Goal: Task Accomplishment & Management: Use online tool/utility

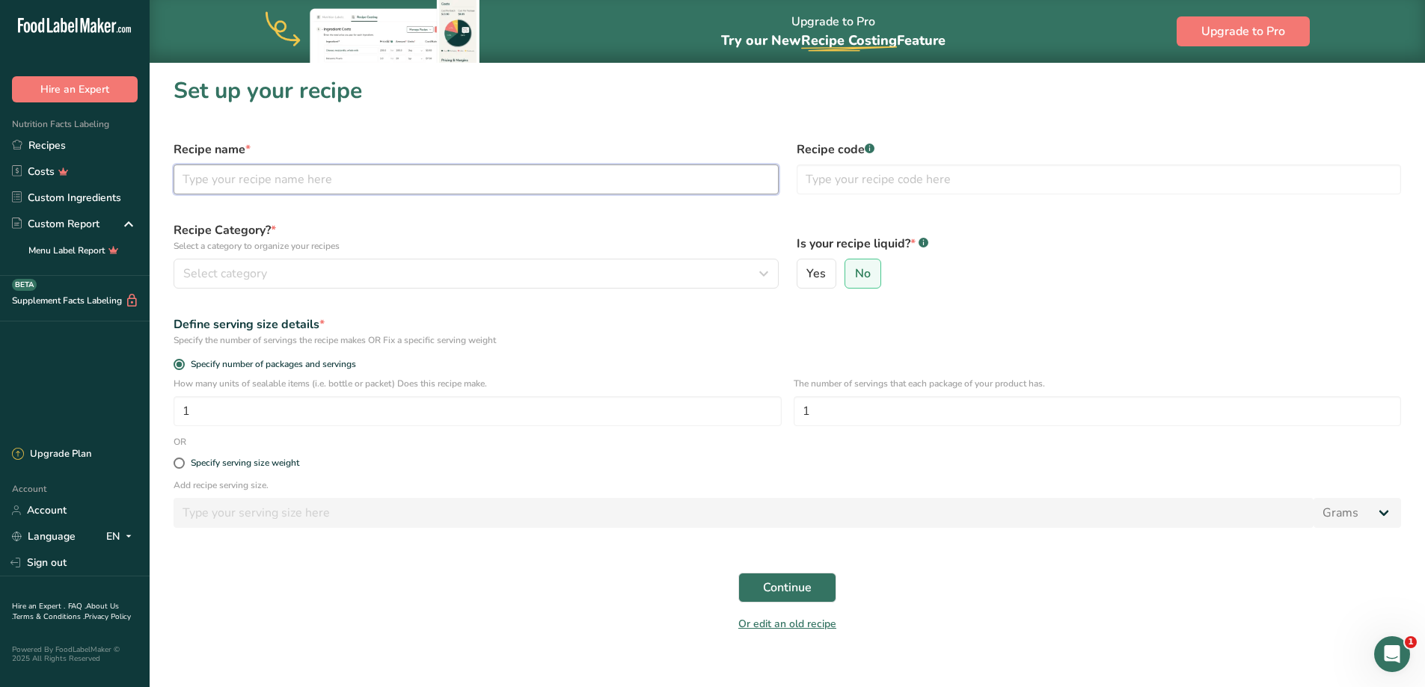
drag, startPoint x: 298, startPoint y: 165, endPoint x: 300, endPoint y: 172, distance: 7.8
click at [298, 165] on input "text" at bounding box center [476, 180] width 605 height 30
type input "Italian Salad with Italian Dressing"
click at [844, 170] on input "text" at bounding box center [1099, 180] width 605 height 30
type input "Salads"
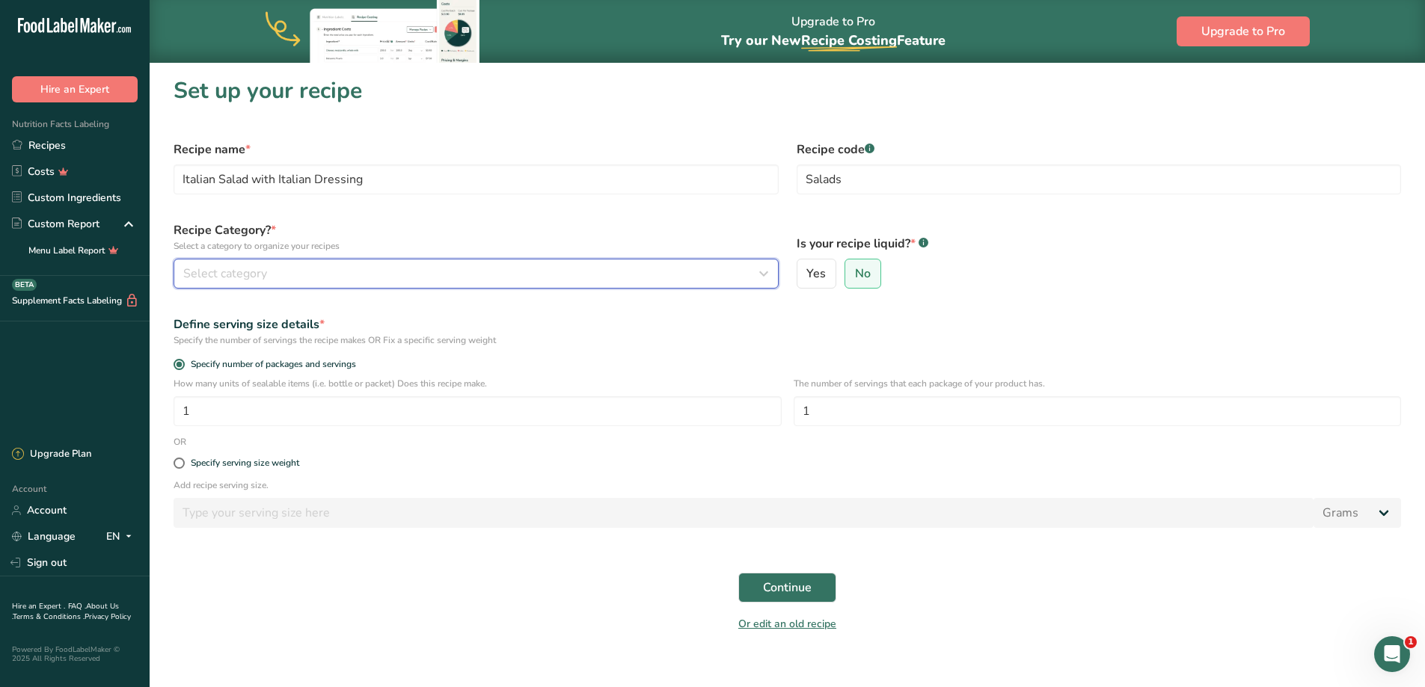
click at [378, 272] on div "Select category" at bounding box center [471, 274] width 577 height 18
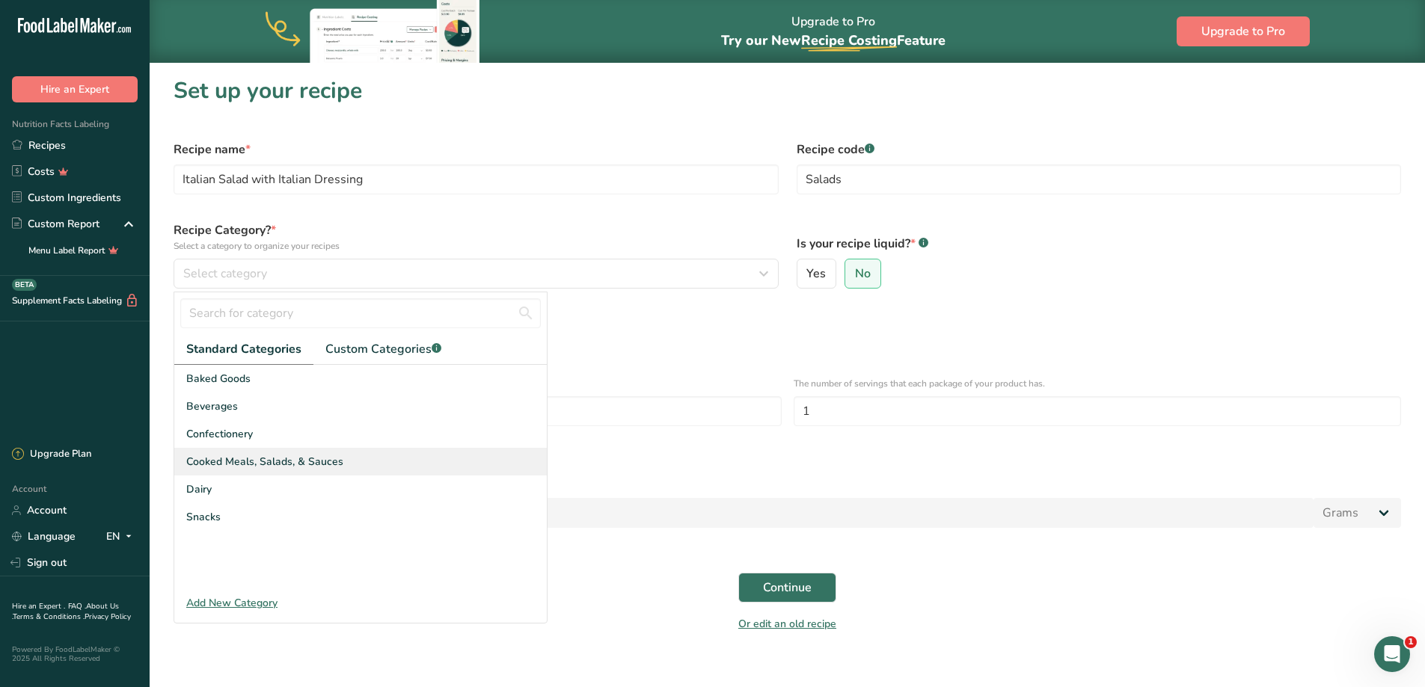
click at [248, 468] on span "Cooked Meals, Salads, & Sauces" at bounding box center [264, 462] width 157 height 16
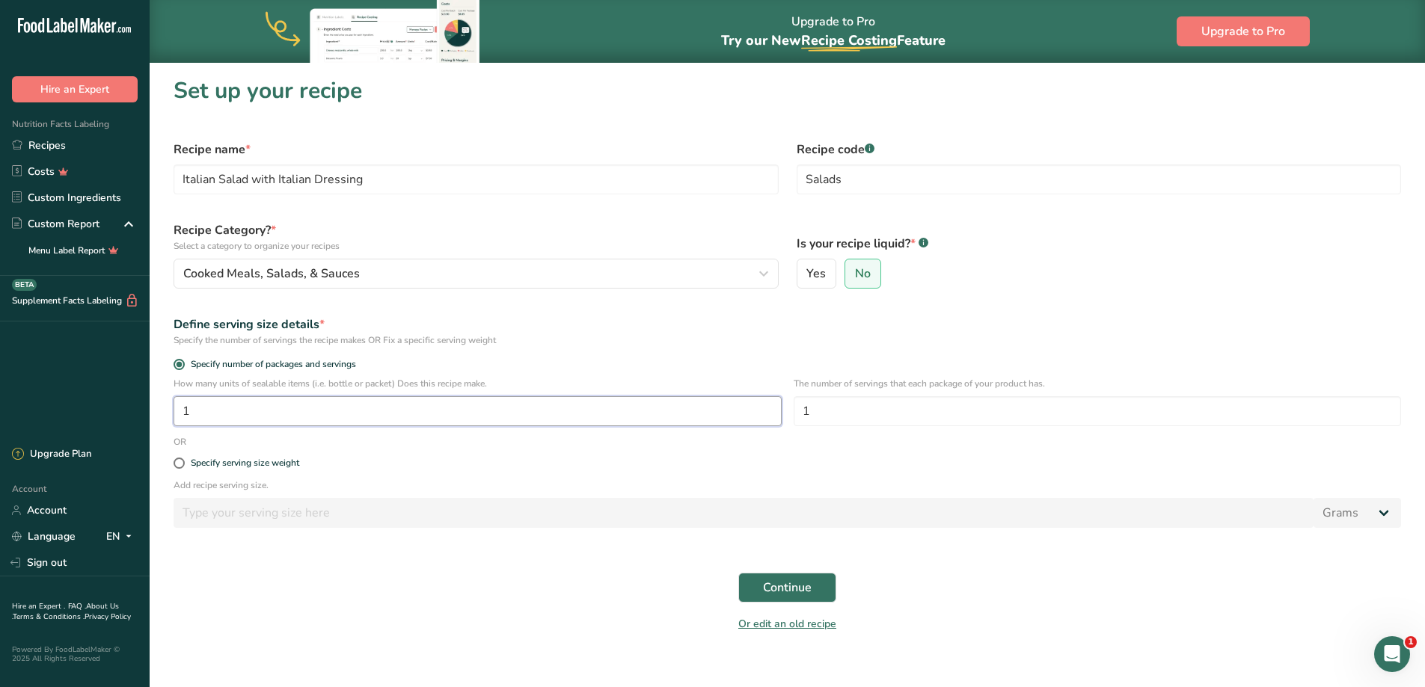
drag, startPoint x: 238, startPoint y: 411, endPoint x: 18, endPoint y: 420, distance: 220.1
click at [56, 402] on div ".a-20{fill:#fff;} Hire an Expert Nutrition Facts Labeling Recipes Costs Custom …" at bounding box center [712, 352] width 1425 height 705
click at [769, 589] on span "Continue" at bounding box center [787, 588] width 49 height 18
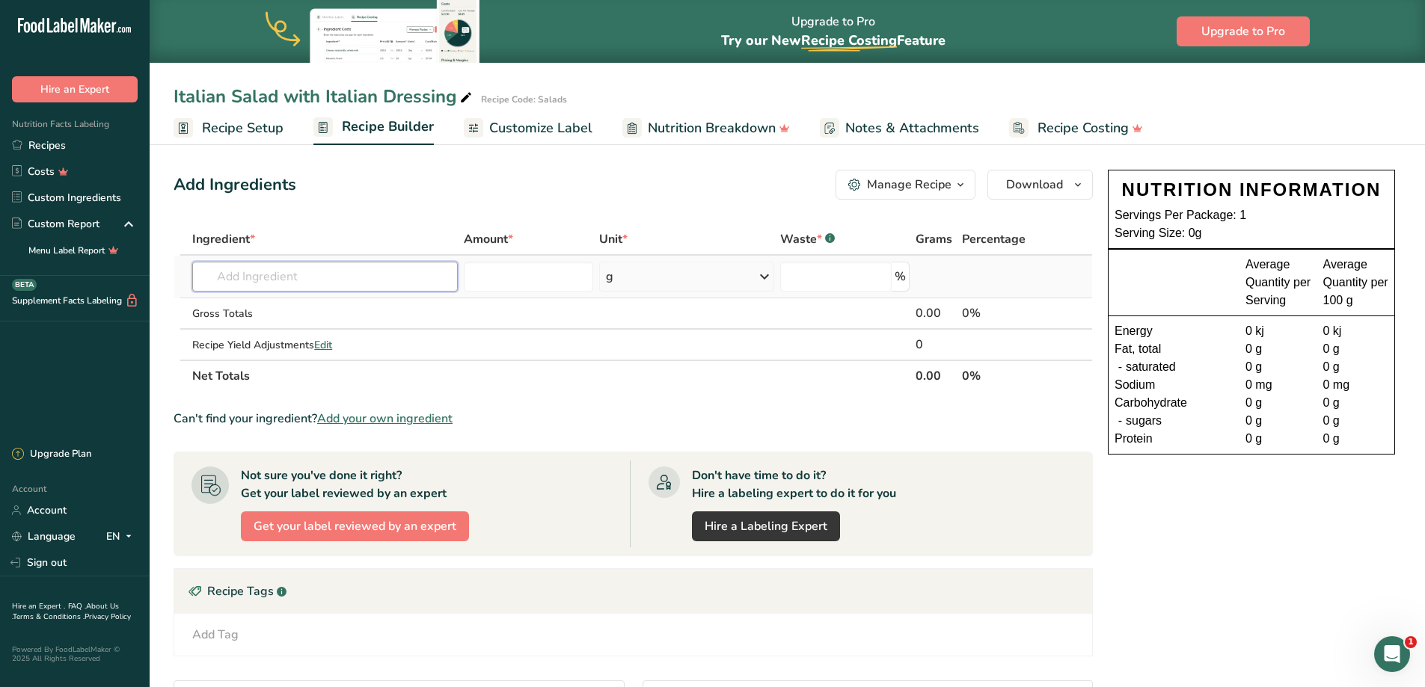
click at [322, 269] on input "text" at bounding box center [325, 277] width 266 height 30
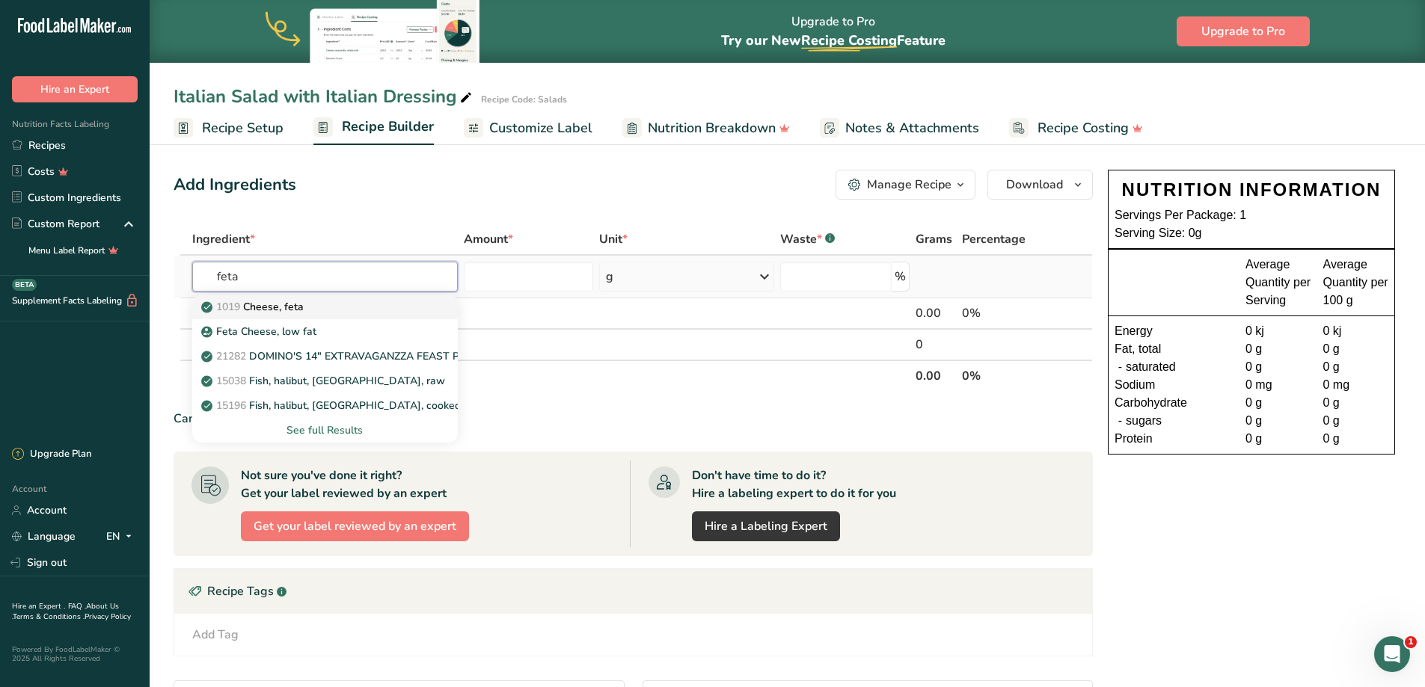
type input "feta"
click at [328, 306] on div "1019 Cheese, feta" at bounding box center [313, 307] width 218 height 16
type input "Cheese, feta"
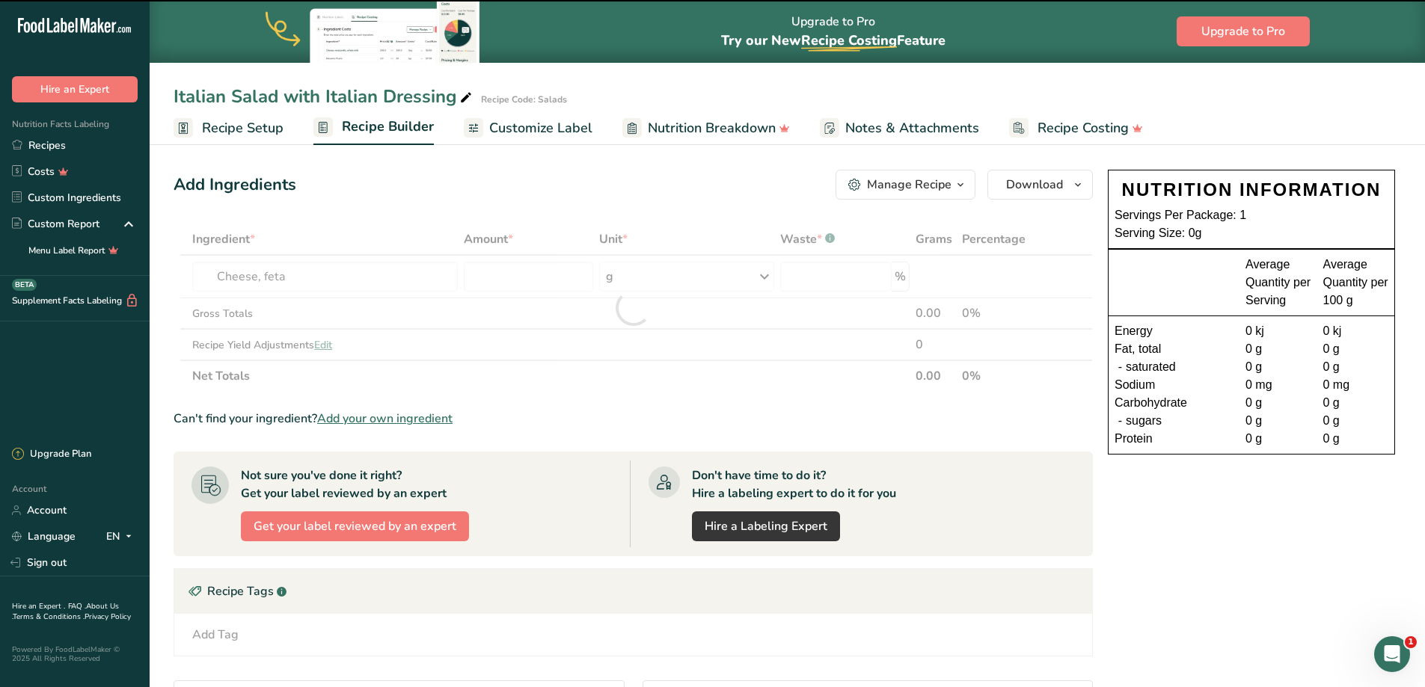
type input "0"
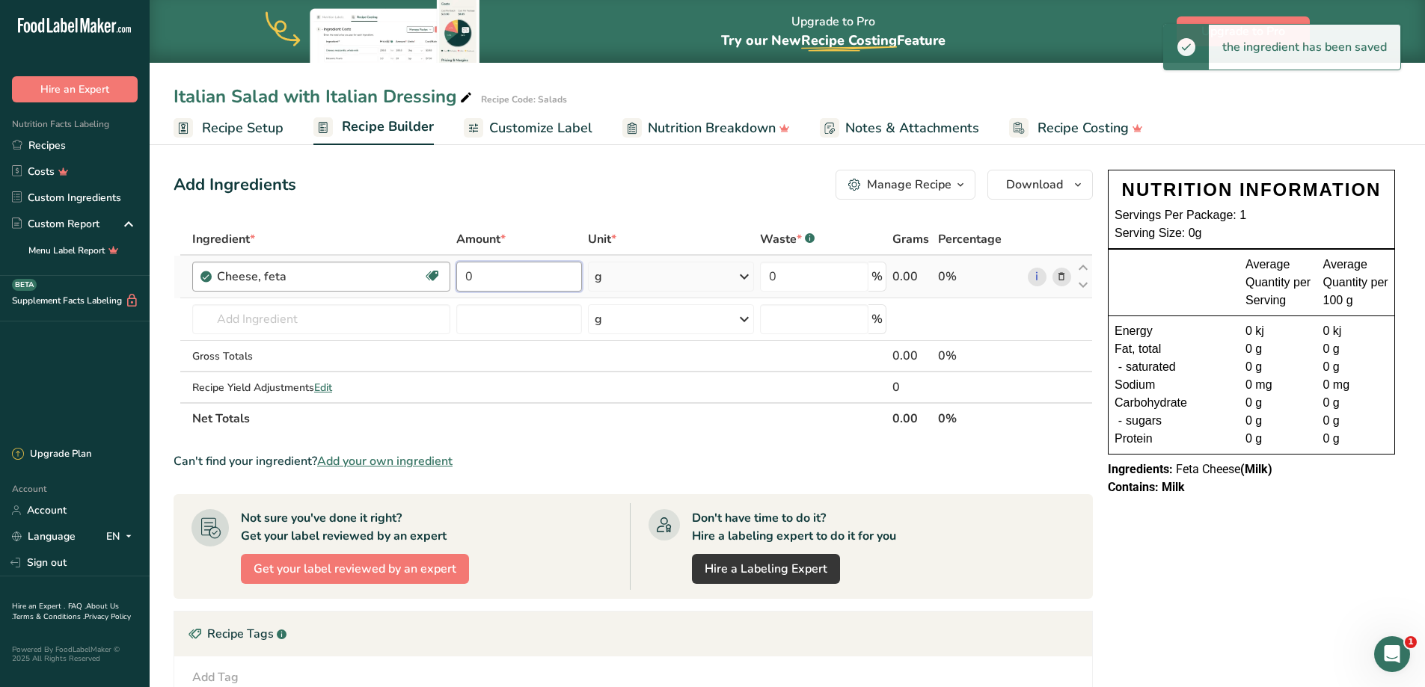
drag, startPoint x: 524, startPoint y: 277, endPoint x: 405, endPoint y: 269, distance: 119.2
click at [405, 269] on tr "Cheese, feta Gluten free Vegetarian Soy free 0 g Weight Units g kg mg See more …" at bounding box center [633, 277] width 918 height 43
type input "24"
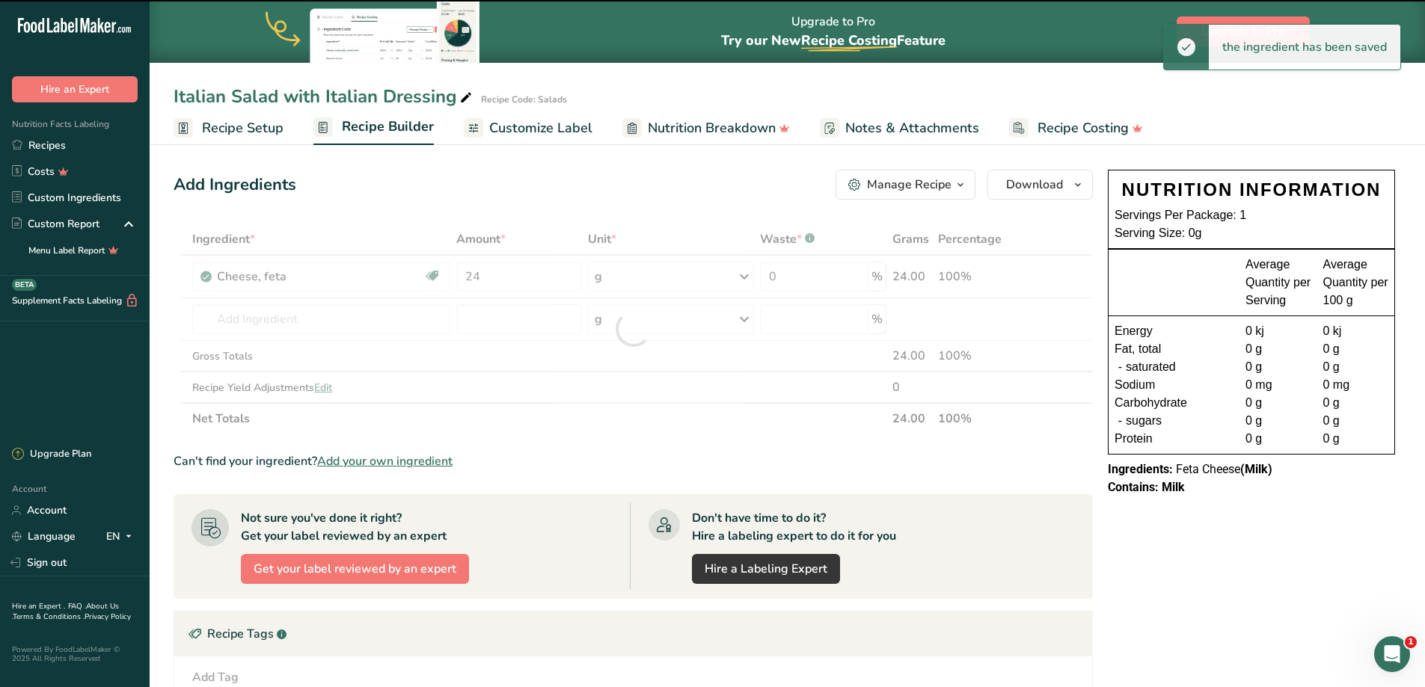
click at [264, 316] on div at bounding box center [633, 329] width 919 height 211
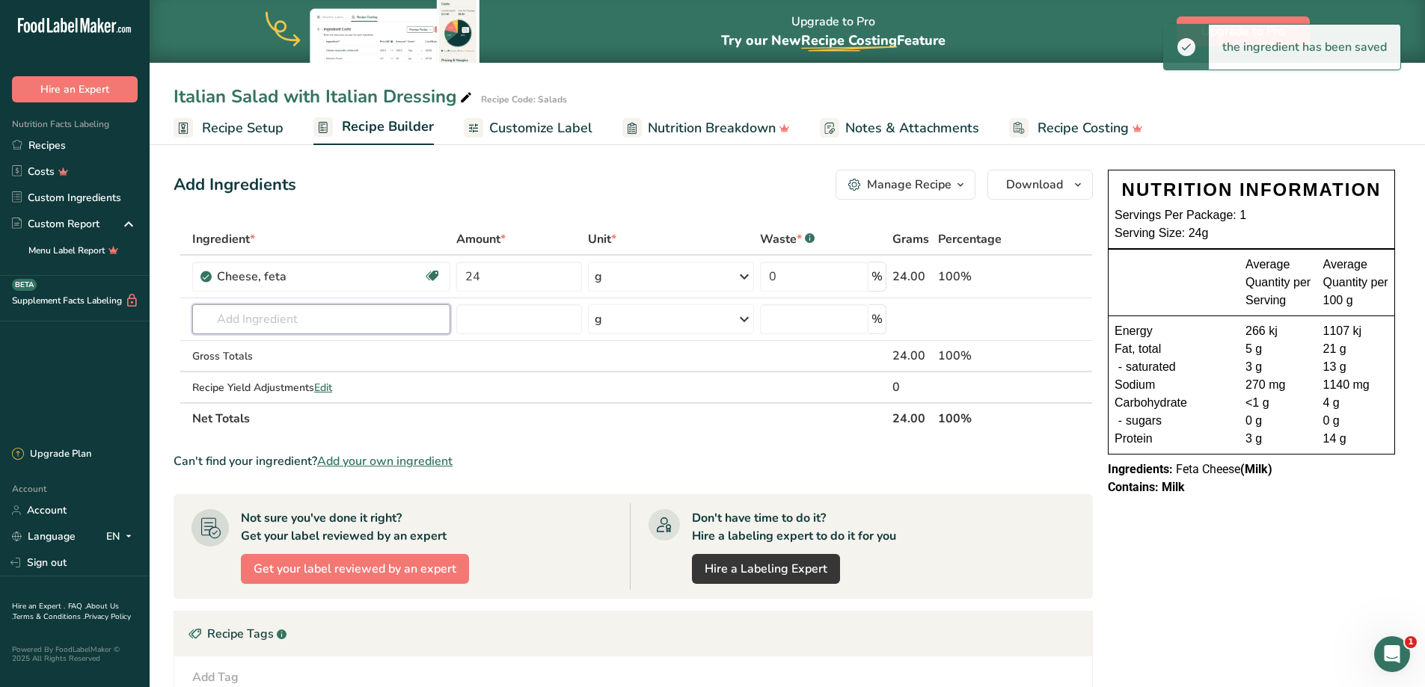
click at [264, 316] on input "text" at bounding box center [321, 319] width 258 height 30
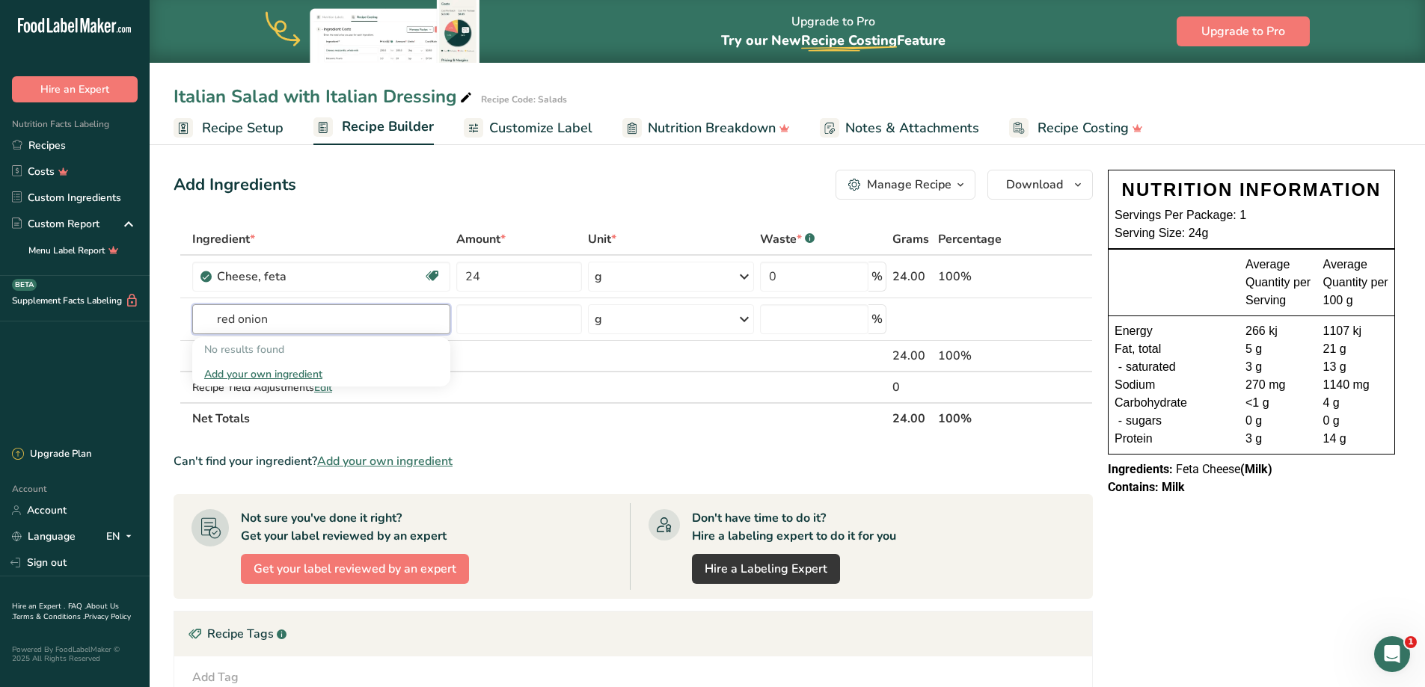
drag, startPoint x: 283, startPoint y: 319, endPoint x: 105, endPoint y: 310, distance: 178.3
click at [105, 310] on div ".a-20{fill:#fff;} Hire an Expert Nutrition Facts Labeling Recipes Costs Custom …" at bounding box center [712, 467] width 1425 height 934
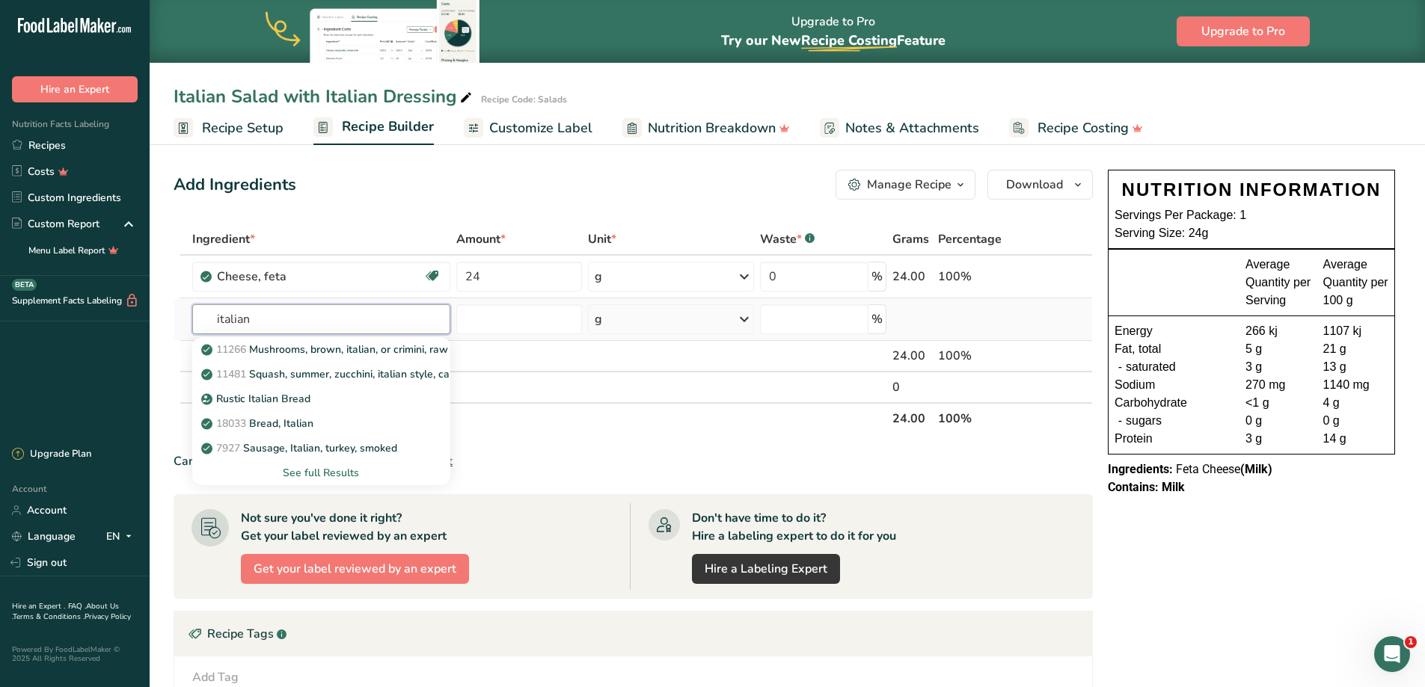
type input "italian"
click at [341, 471] on div "See full Results" at bounding box center [321, 473] width 234 height 16
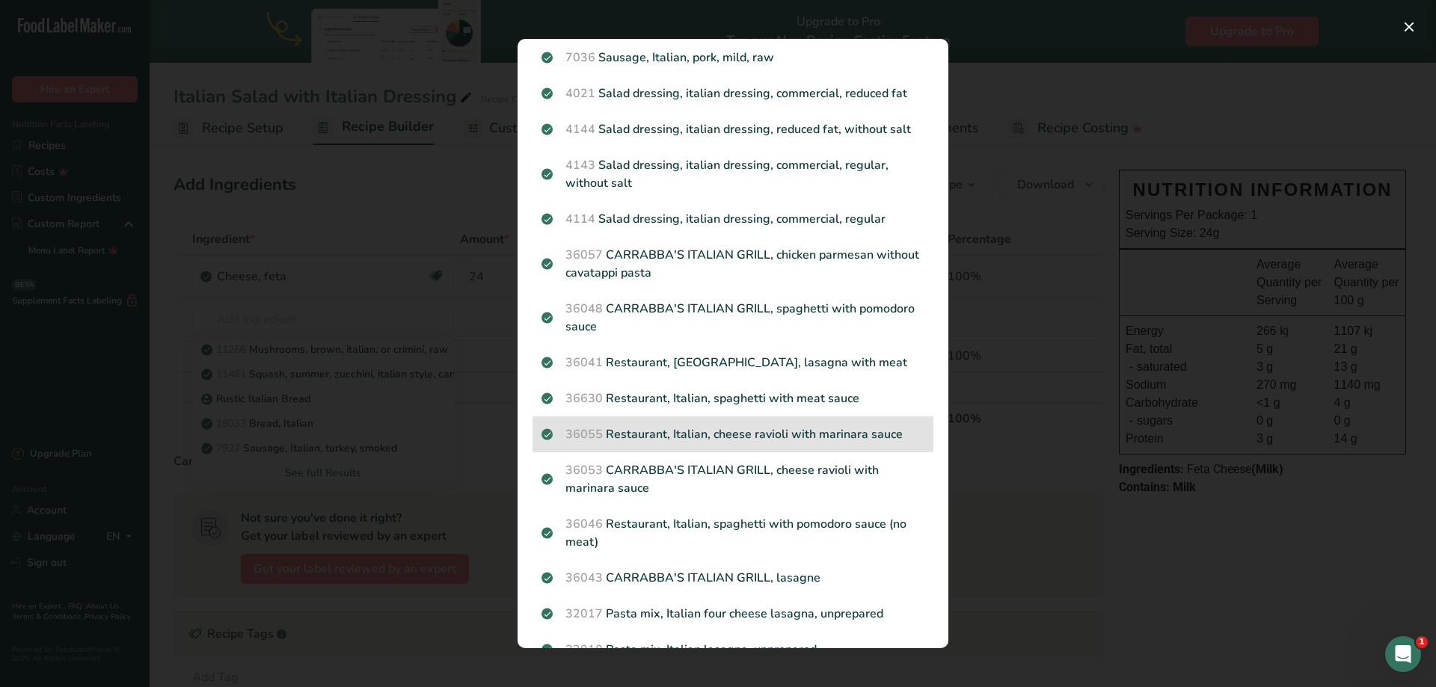
scroll to position [779, 0]
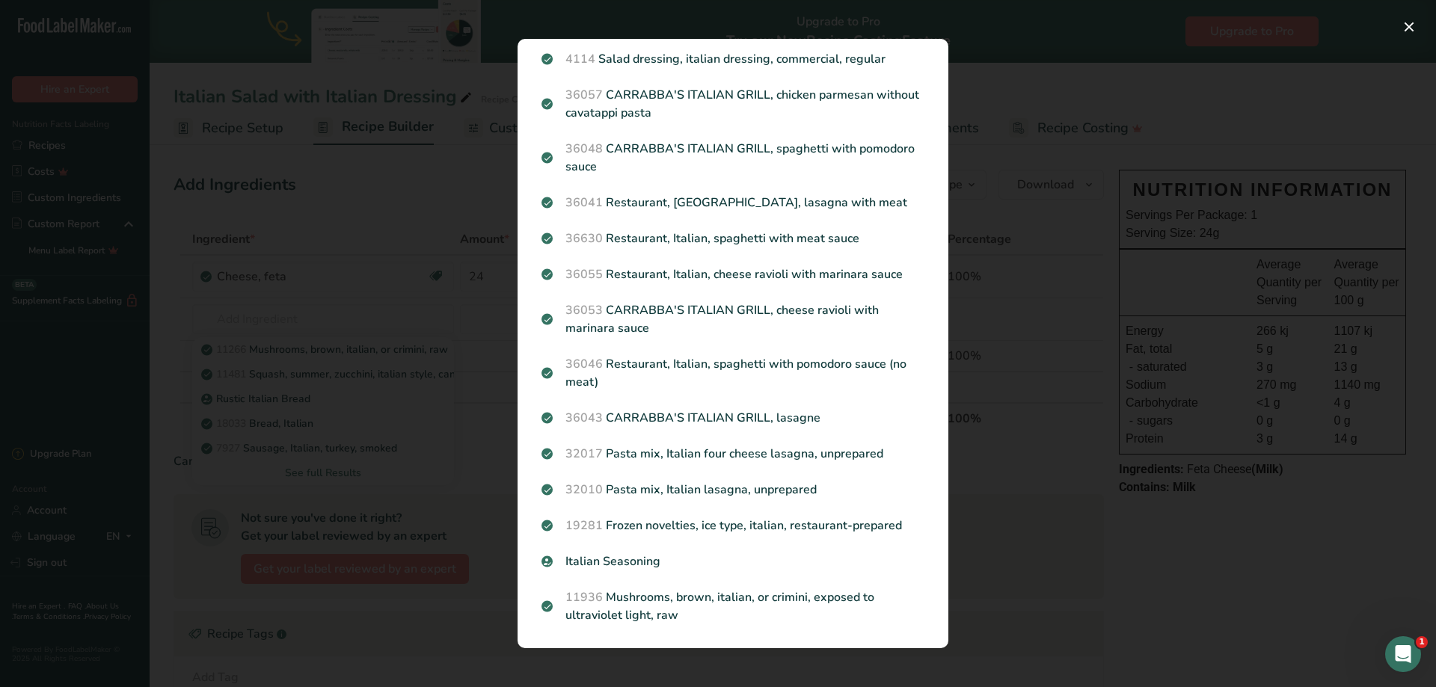
click at [1043, 616] on div "Search results modal" at bounding box center [718, 343] width 1436 height 687
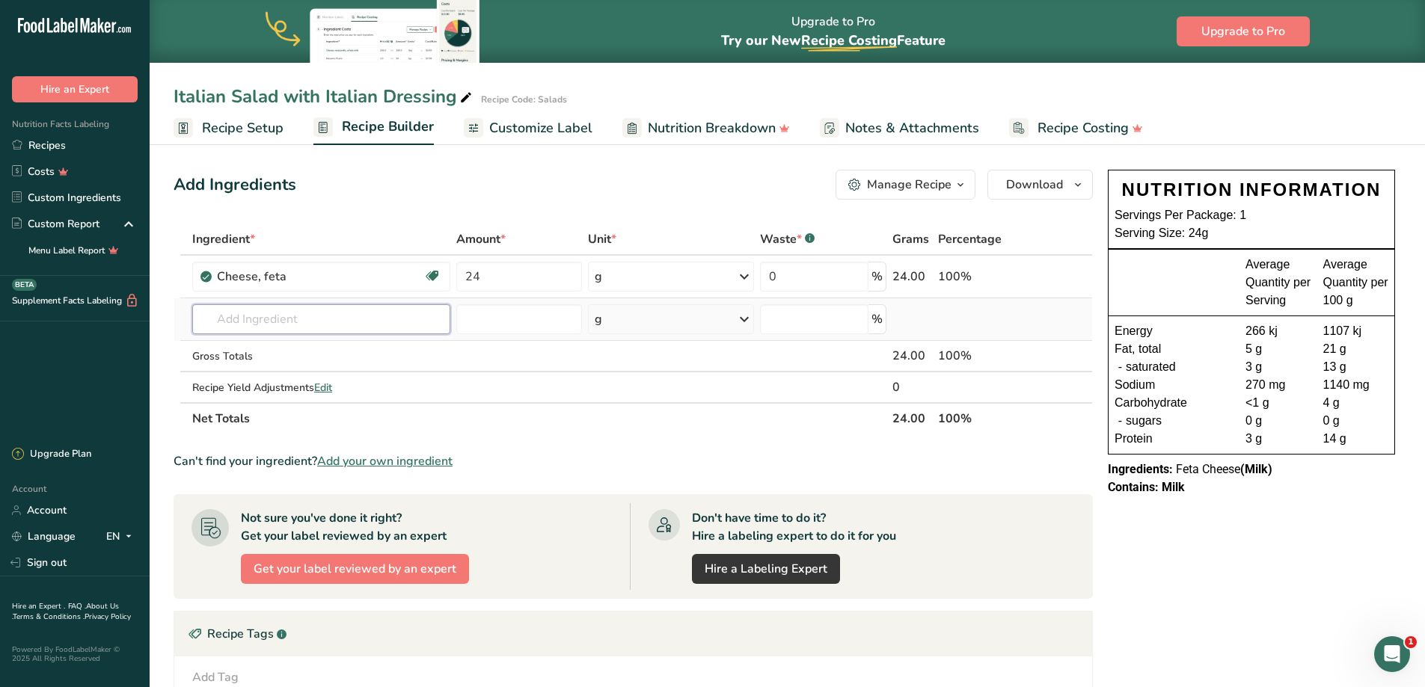
click at [307, 318] on input "text" at bounding box center [321, 319] width 258 height 30
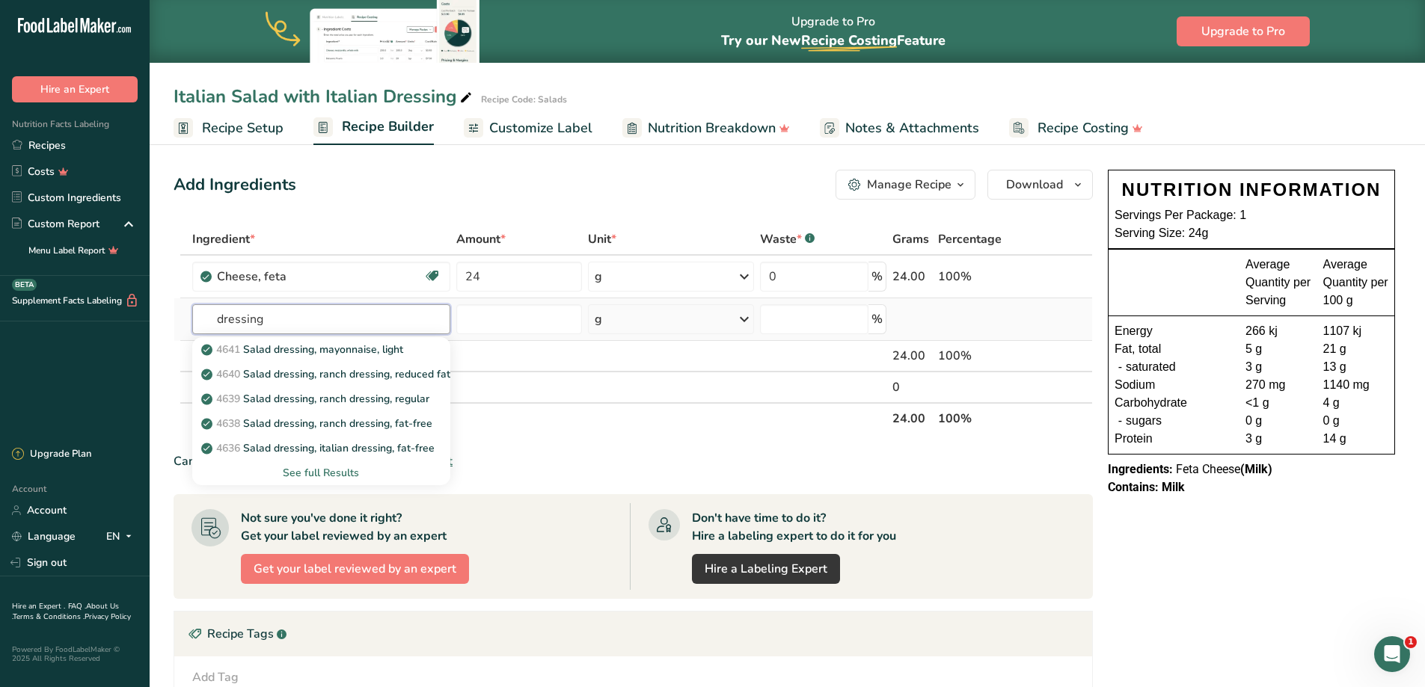
type input "dressing"
click at [324, 476] on div "See full Results" at bounding box center [321, 473] width 234 height 16
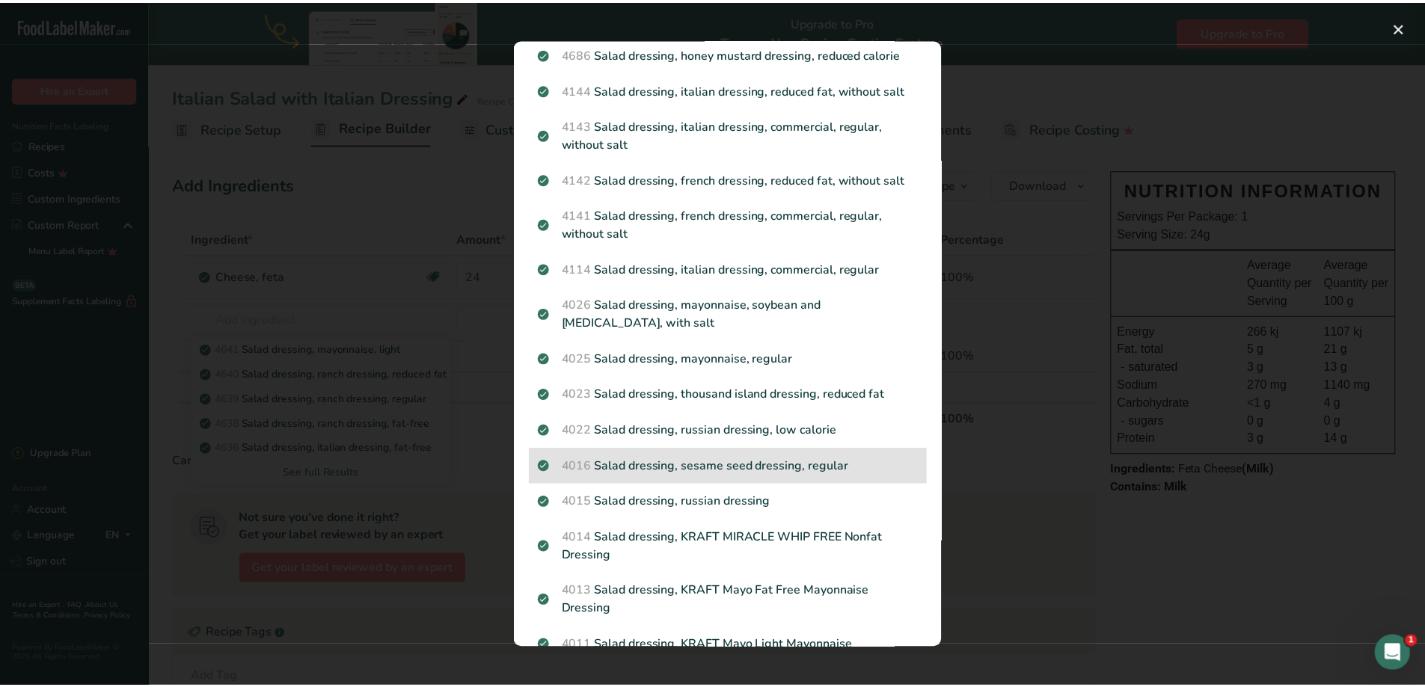
scroll to position [1386, 0]
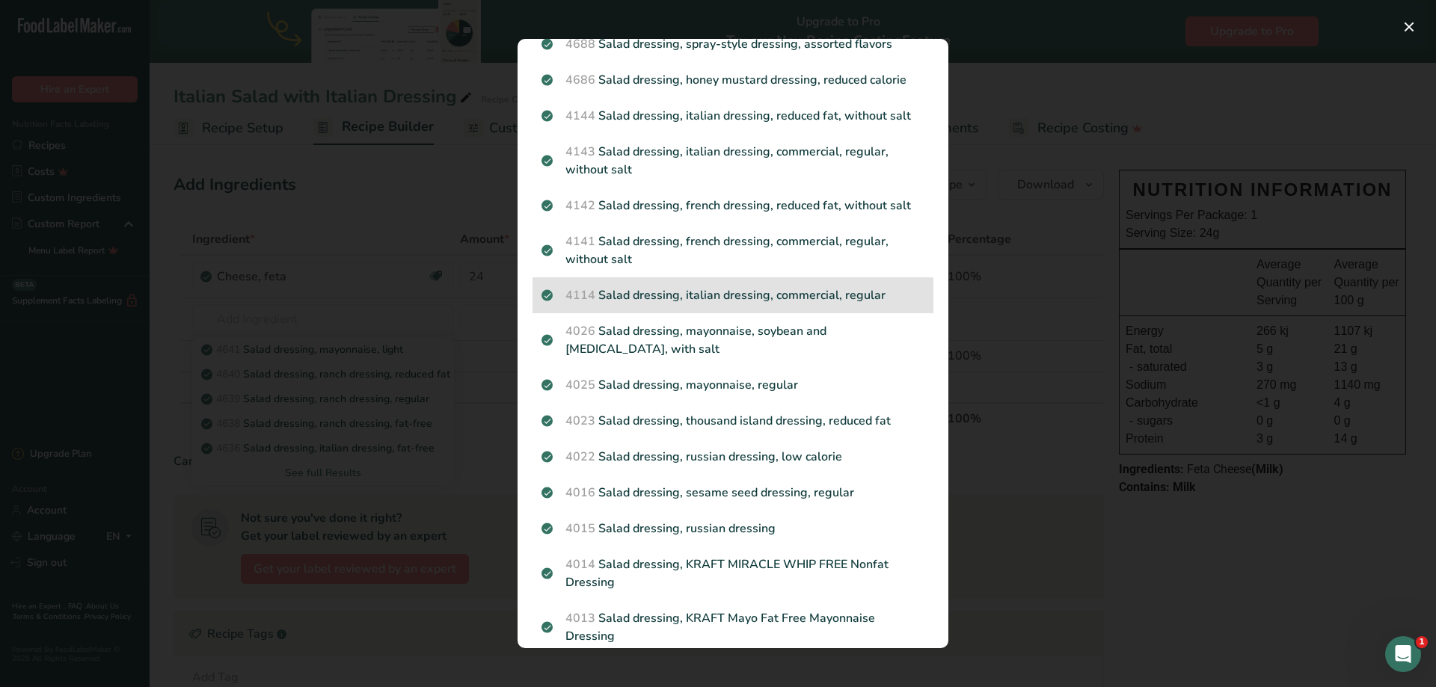
click at [741, 286] on p "4114 Salad dressing, italian dressing, commercial, regular" at bounding box center [733, 295] width 383 height 18
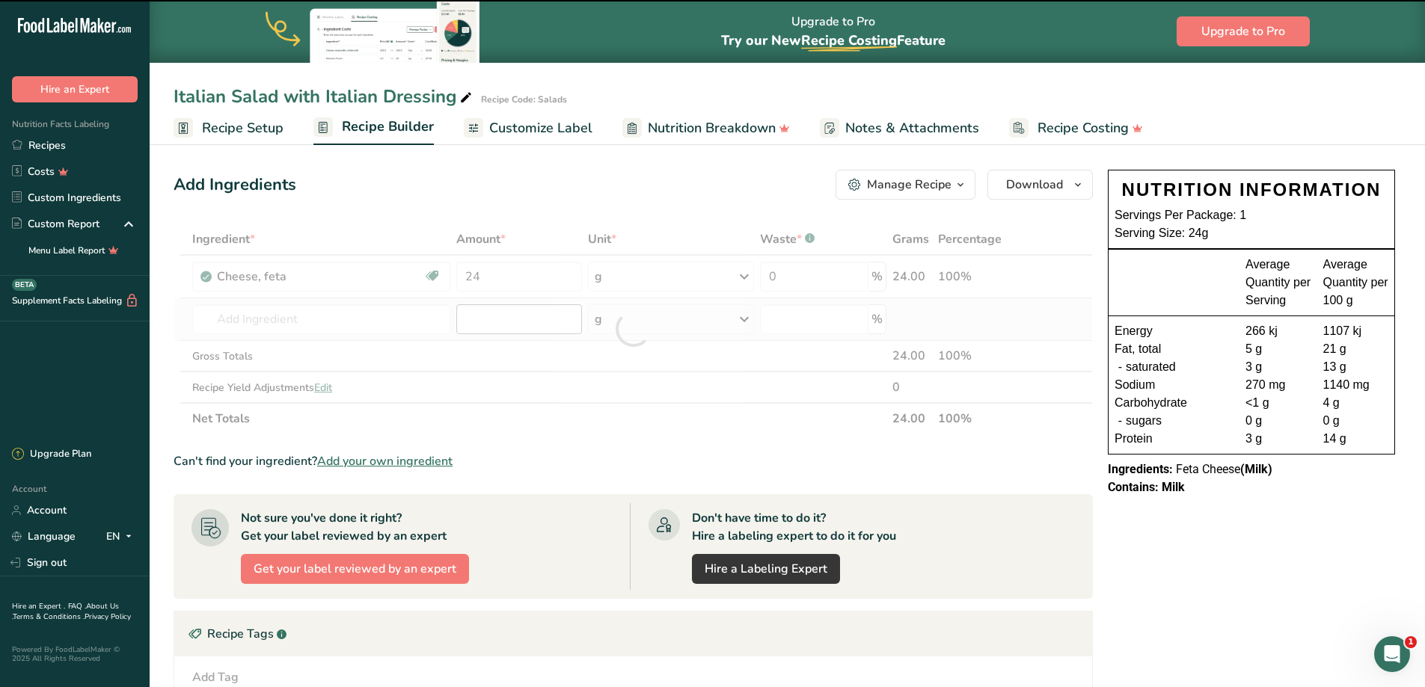
type input "0"
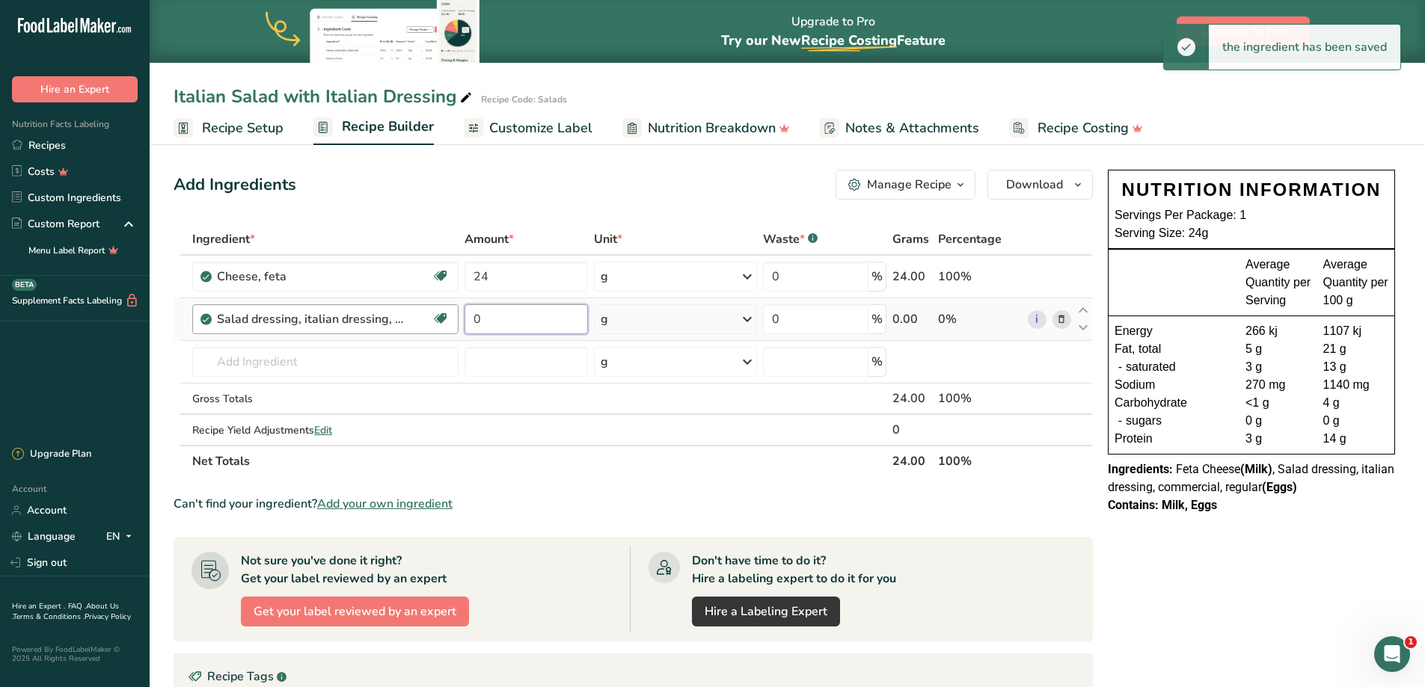
drag, startPoint x: 497, startPoint y: 325, endPoint x: 419, endPoint y: 331, distance: 78.1
click at [419, 331] on tr "Salad dressing, italian dressing, commercial, regular Dairy free Gluten free Ve…" at bounding box center [633, 319] width 918 height 43
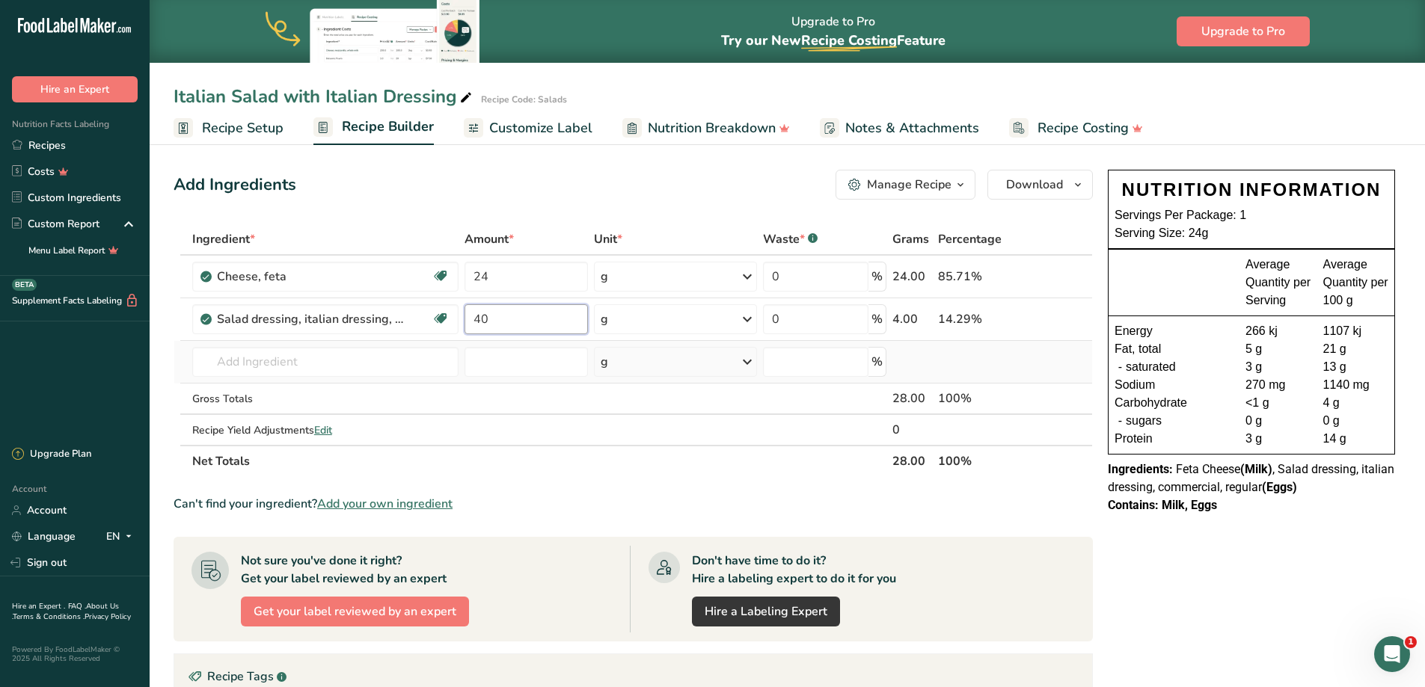
type input "40"
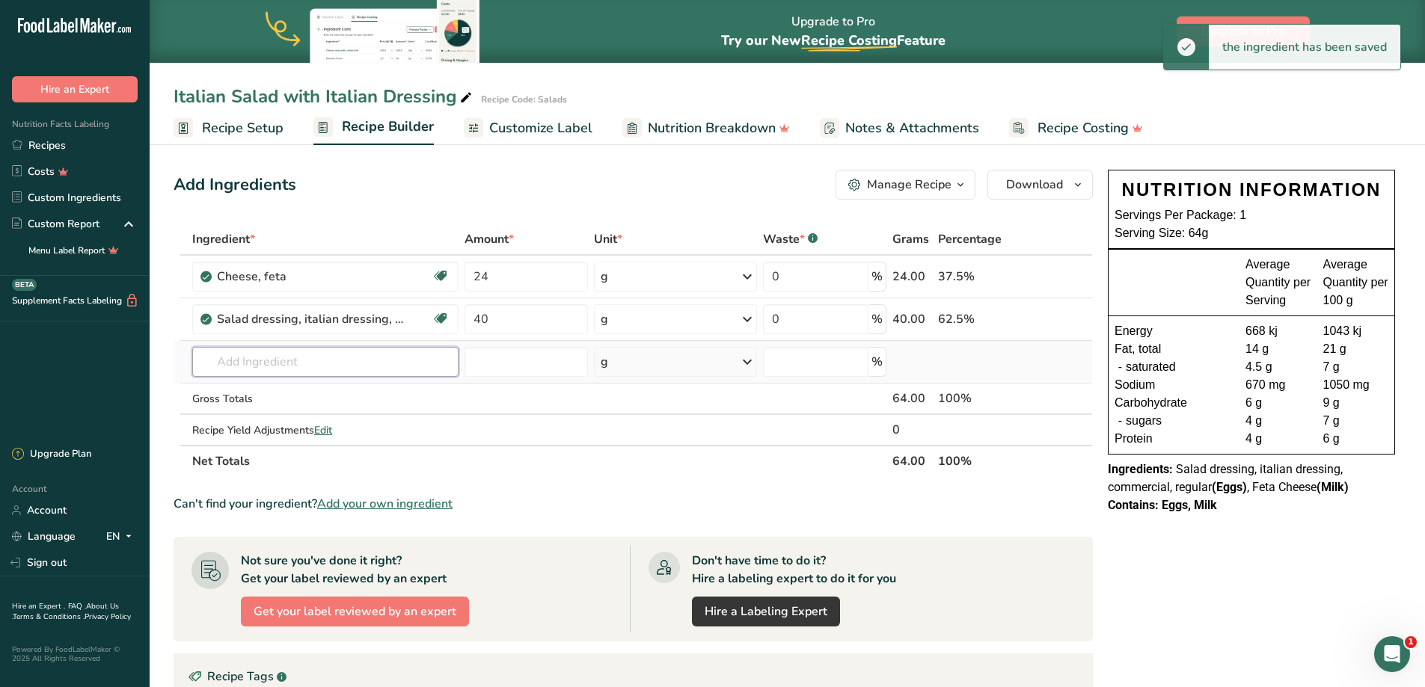
click at [280, 365] on input "text" at bounding box center [325, 362] width 266 height 30
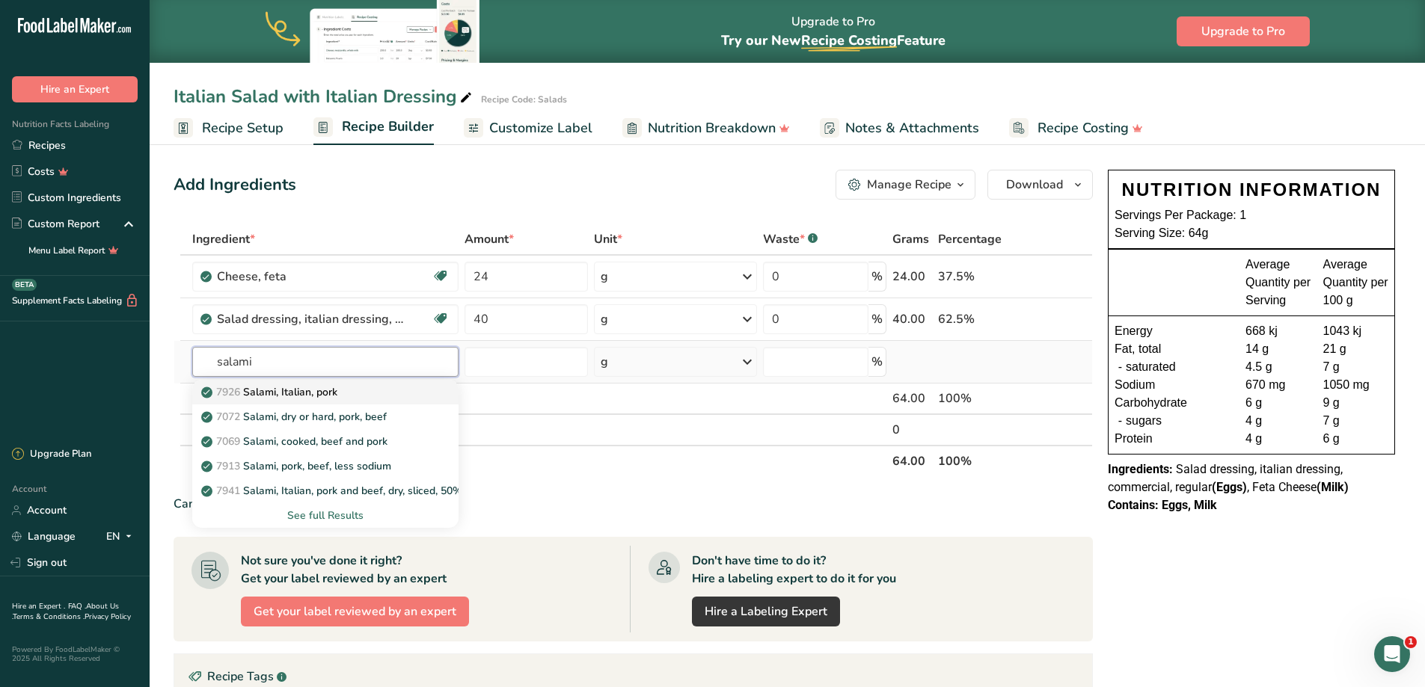
type input "salami"
click at [293, 391] on p "7926 Salami, [DEMOGRAPHIC_DATA], pork" at bounding box center [270, 392] width 133 height 16
type input "Salami, Italian, pork"
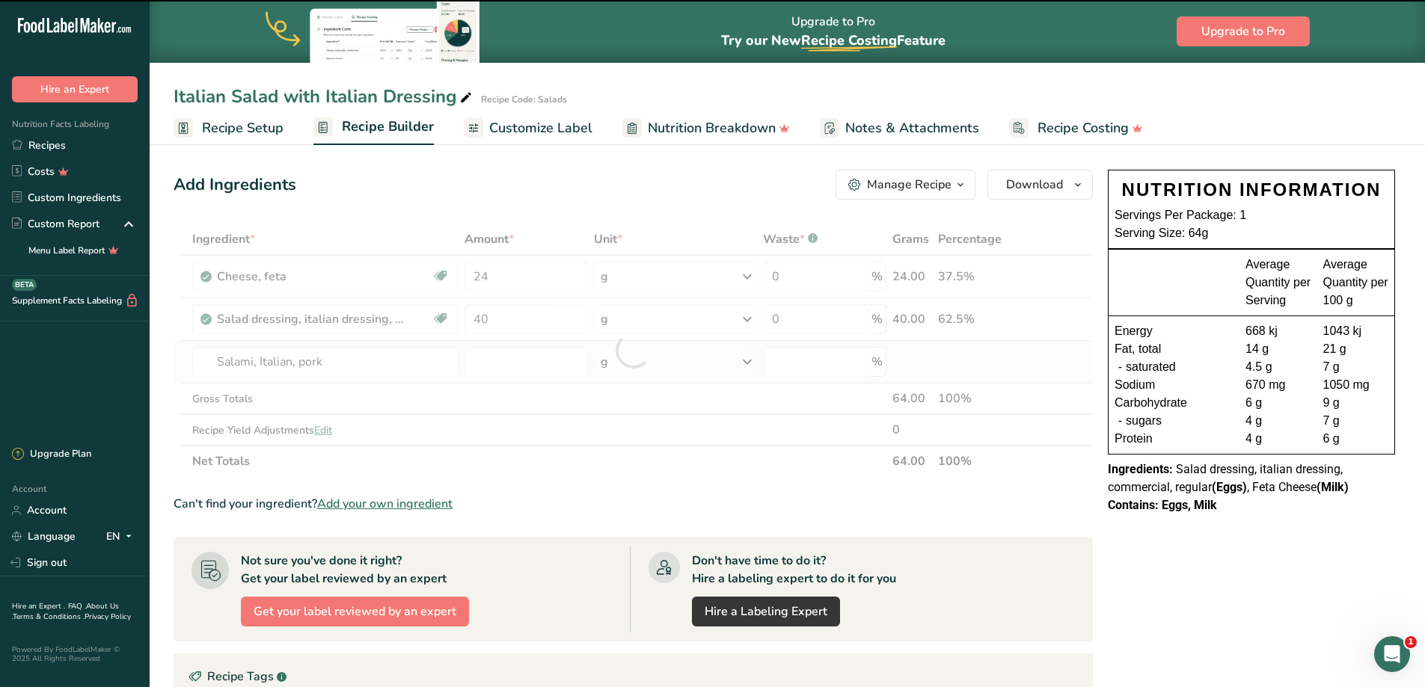
type input "0"
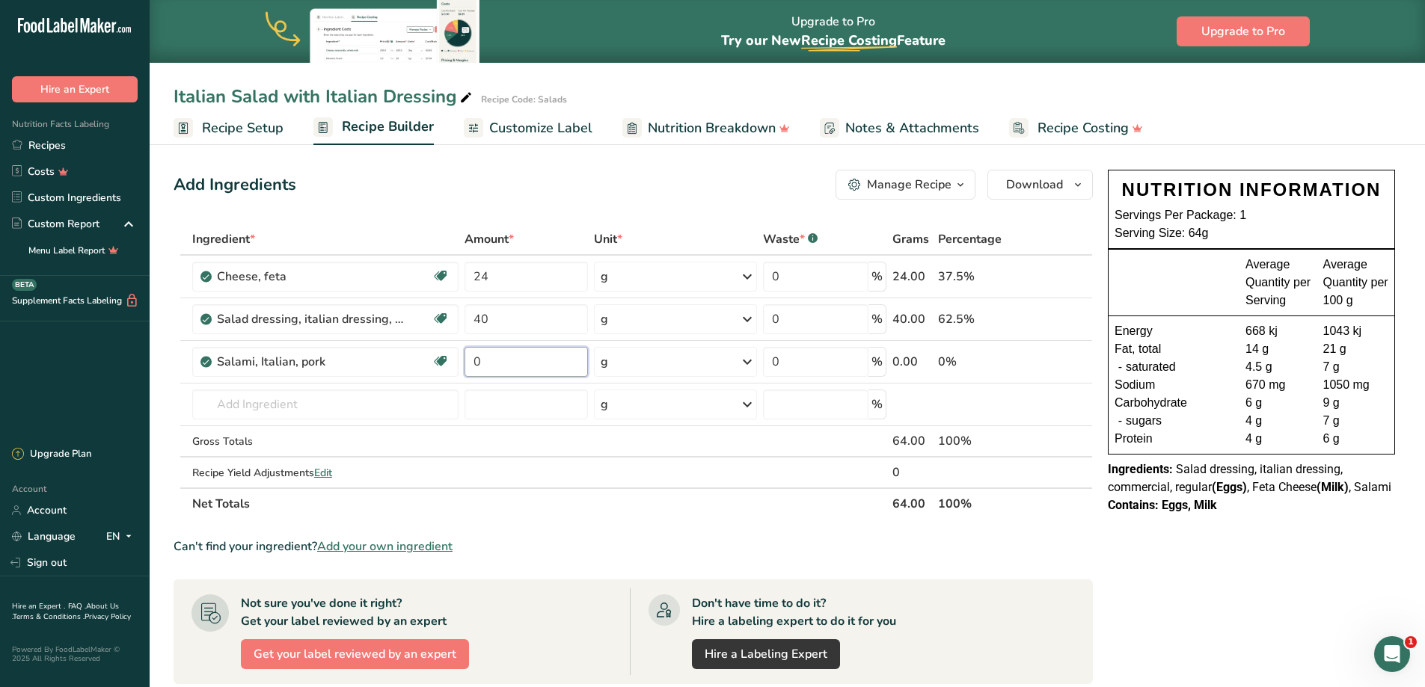
drag, startPoint x: 533, startPoint y: 370, endPoint x: 459, endPoint y: 367, distance: 73.3
click at [458, 367] on tr "Salami, Italian, pork Dairy free Gluten free Soy free 0 g Portions 1 oz Weight …" at bounding box center [633, 362] width 918 height 43
type input "20"
click at [266, 402] on div "Ingredient * Amount * Unit * Waste * .a-a{fill:#347362;}.b-a{fill:#fff;} Grams …" at bounding box center [633, 372] width 919 height 296
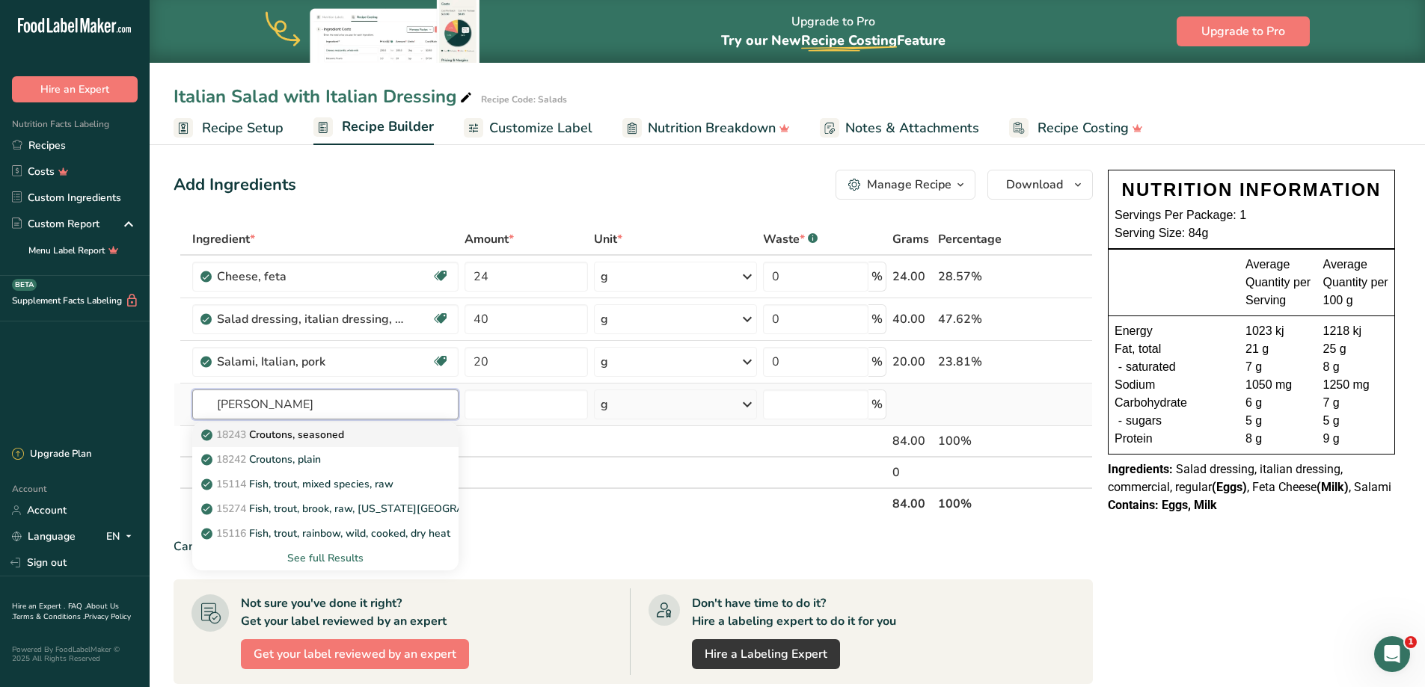
type input "[PERSON_NAME]"
click at [342, 440] on p "18243 Croutons, seasoned" at bounding box center [274, 435] width 140 height 16
type input "Croutons, seasoned"
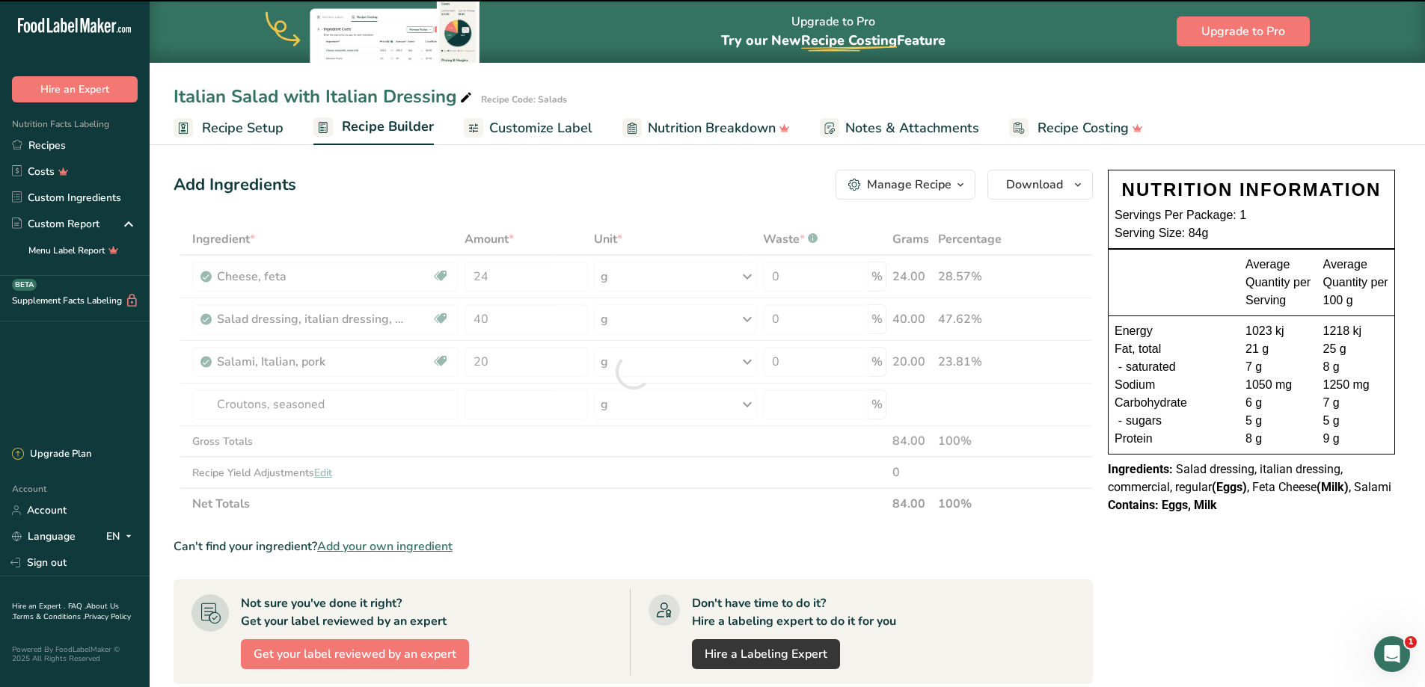
type input "0"
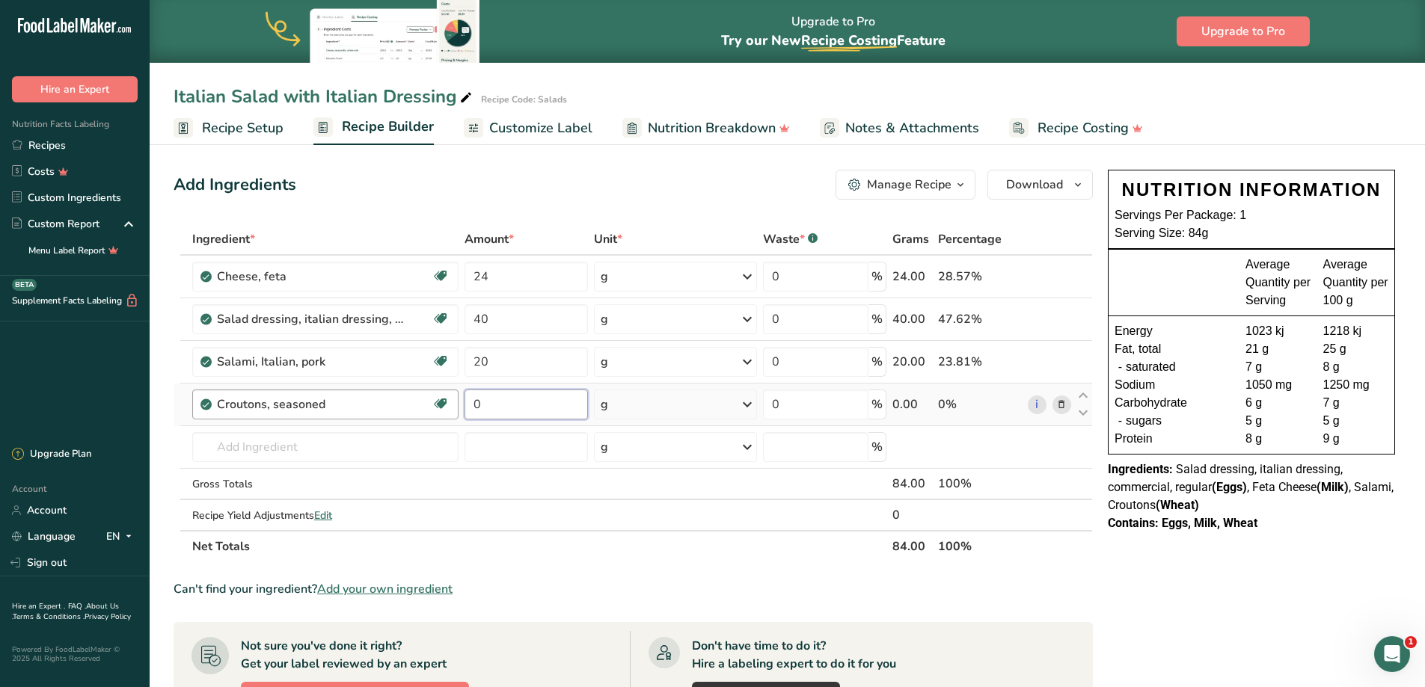
drag, startPoint x: 502, startPoint y: 410, endPoint x: 418, endPoint y: 405, distance: 83.9
click at [418, 405] on tr "Croutons, seasoned Dairy free Vegan Vegetarian Soy free 0 g Portions 0.5 oz 1 c…" at bounding box center [633, 405] width 918 height 43
type input "5"
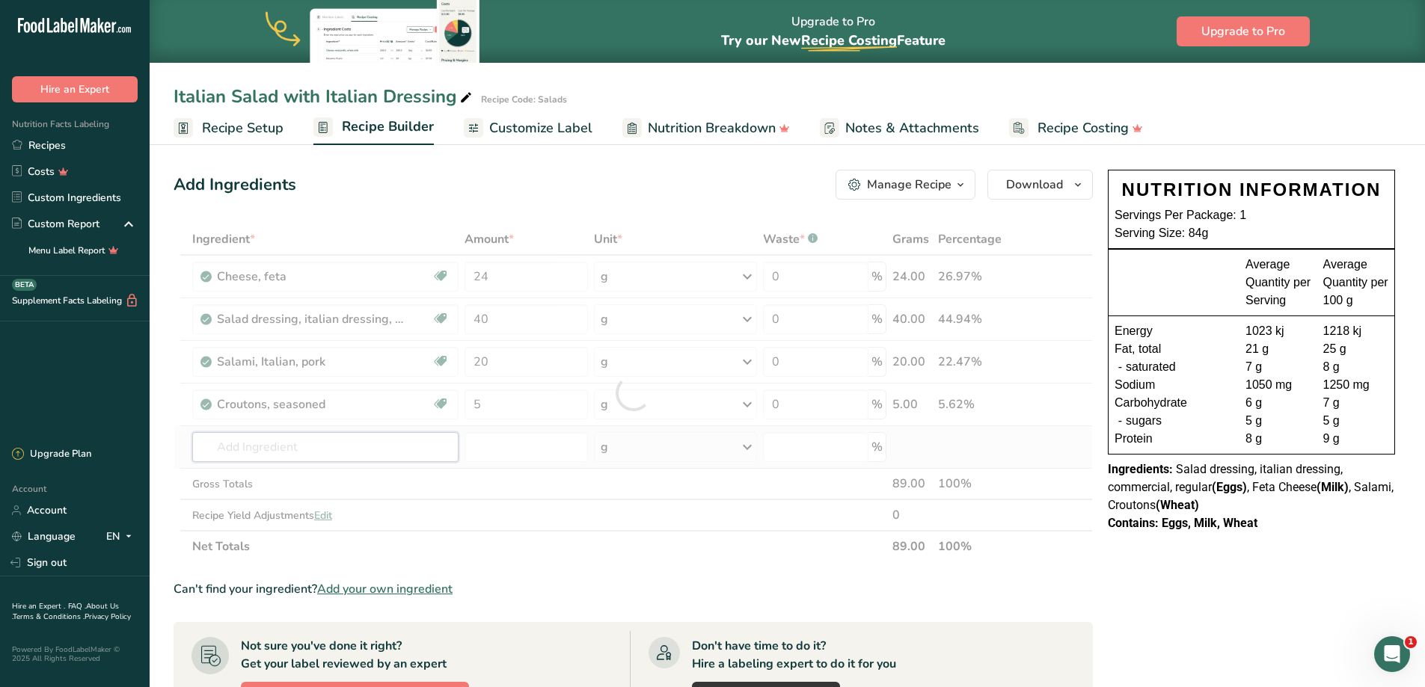
click at [378, 439] on div "Ingredient * Amount * Unit * Waste * .a-a{fill:#347362;}.b-a{fill:#fff;} Grams …" at bounding box center [633, 393] width 919 height 339
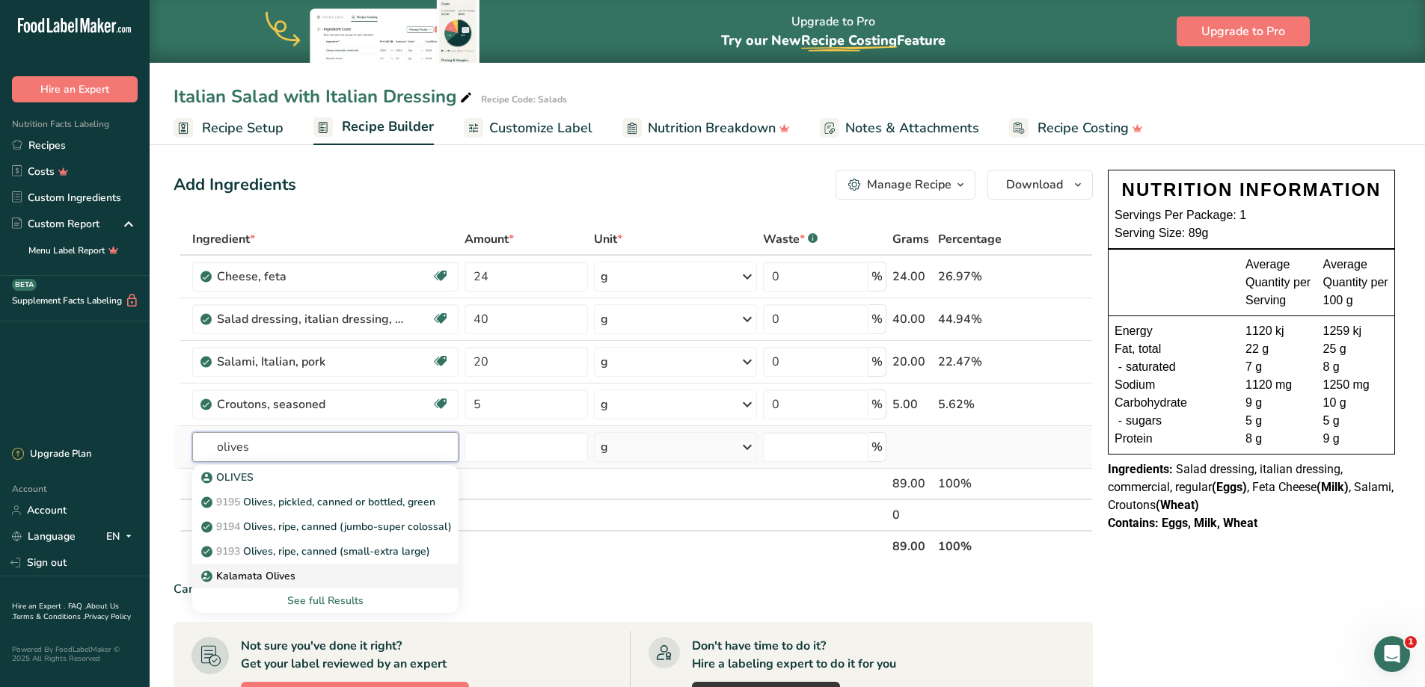
type input "olives"
click at [282, 575] on p "Kalamata Olives" at bounding box center [249, 576] width 91 height 16
type input "Kalamata Olives"
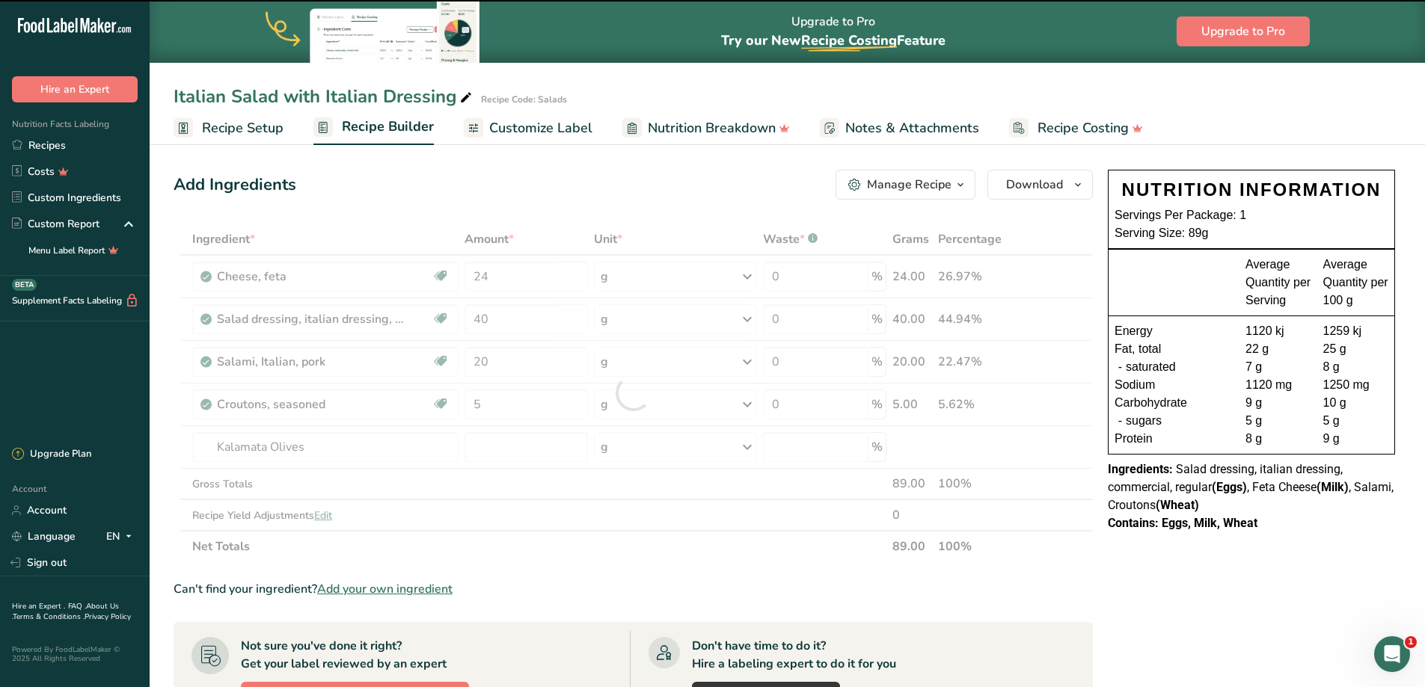
type input "0"
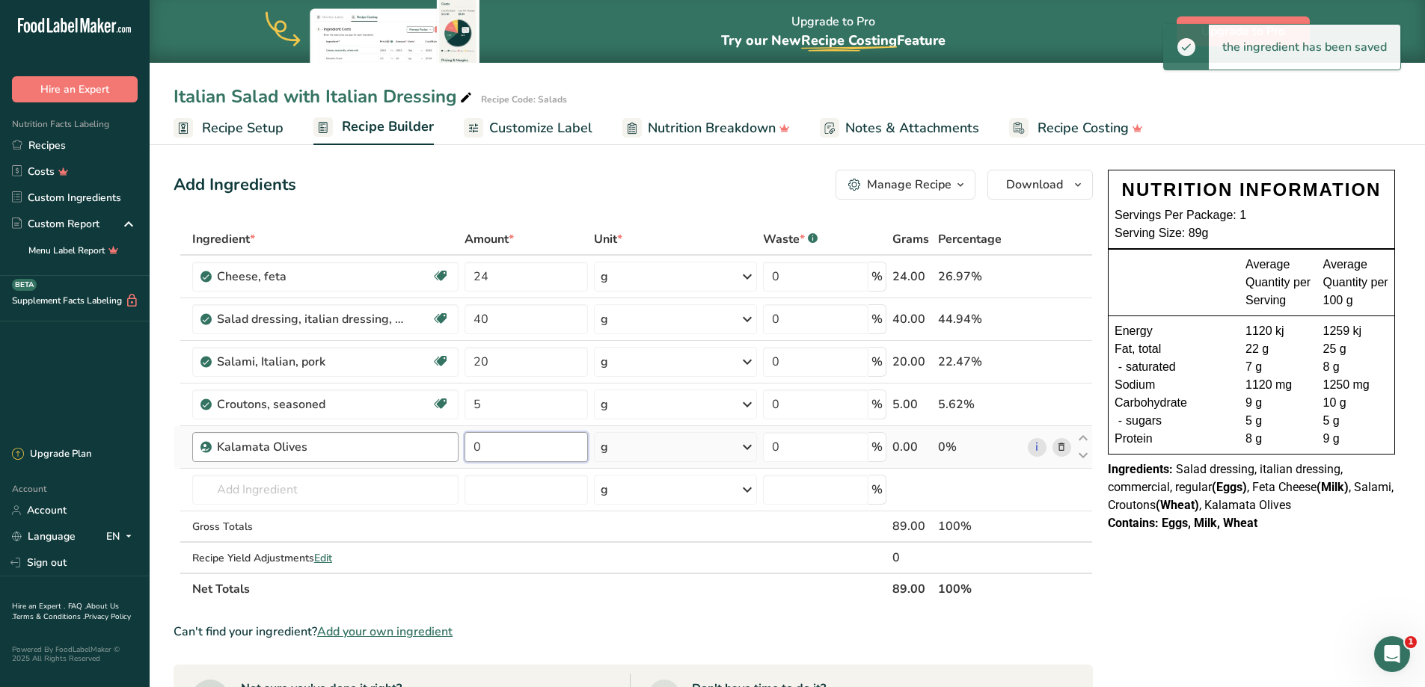
drag, startPoint x: 526, startPoint y: 447, endPoint x: 396, endPoint y: 447, distance: 130.2
click at [396, 447] on tr "Kalamata Olives 0 g Weight Units g kg mg See more Volume Units l Volume units r…" at bounding box center [633, 447] width 918 height 43
type input "20"
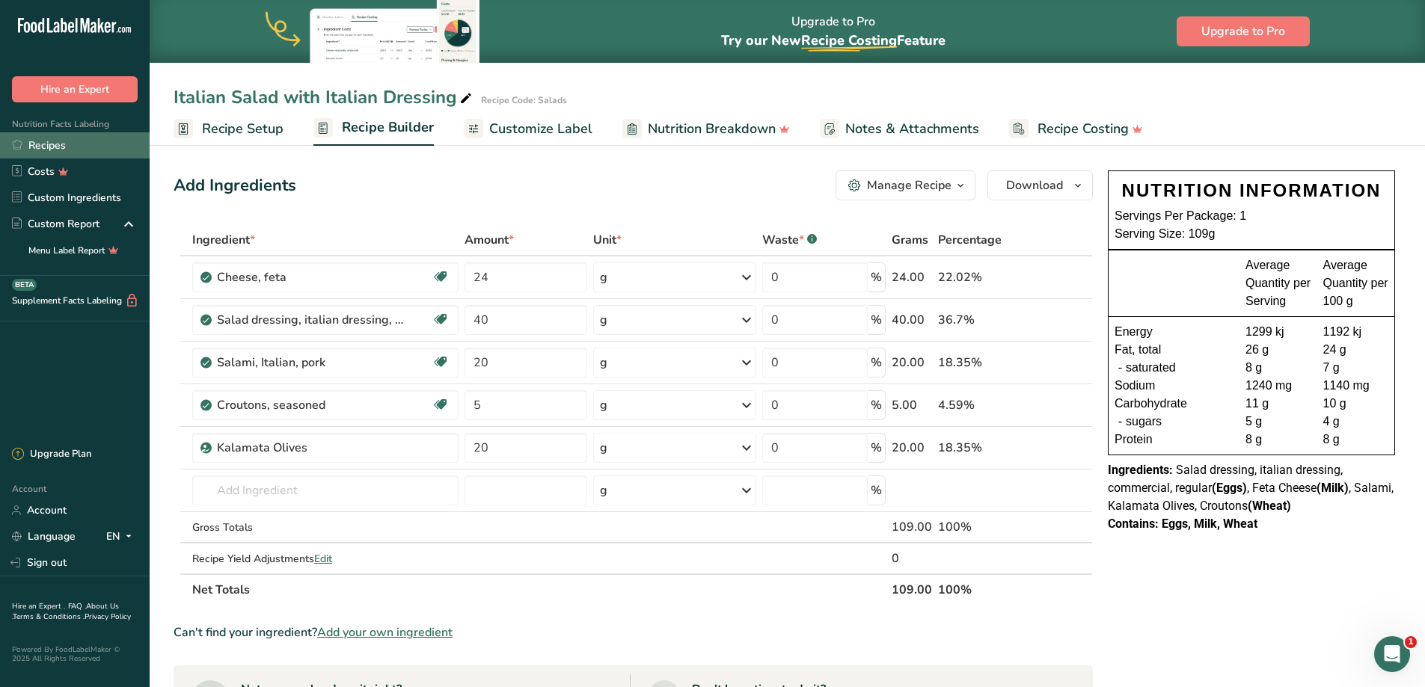
click at [46, 135] on link "Recipes" at bounding box center [75, 145] width 150 height 26
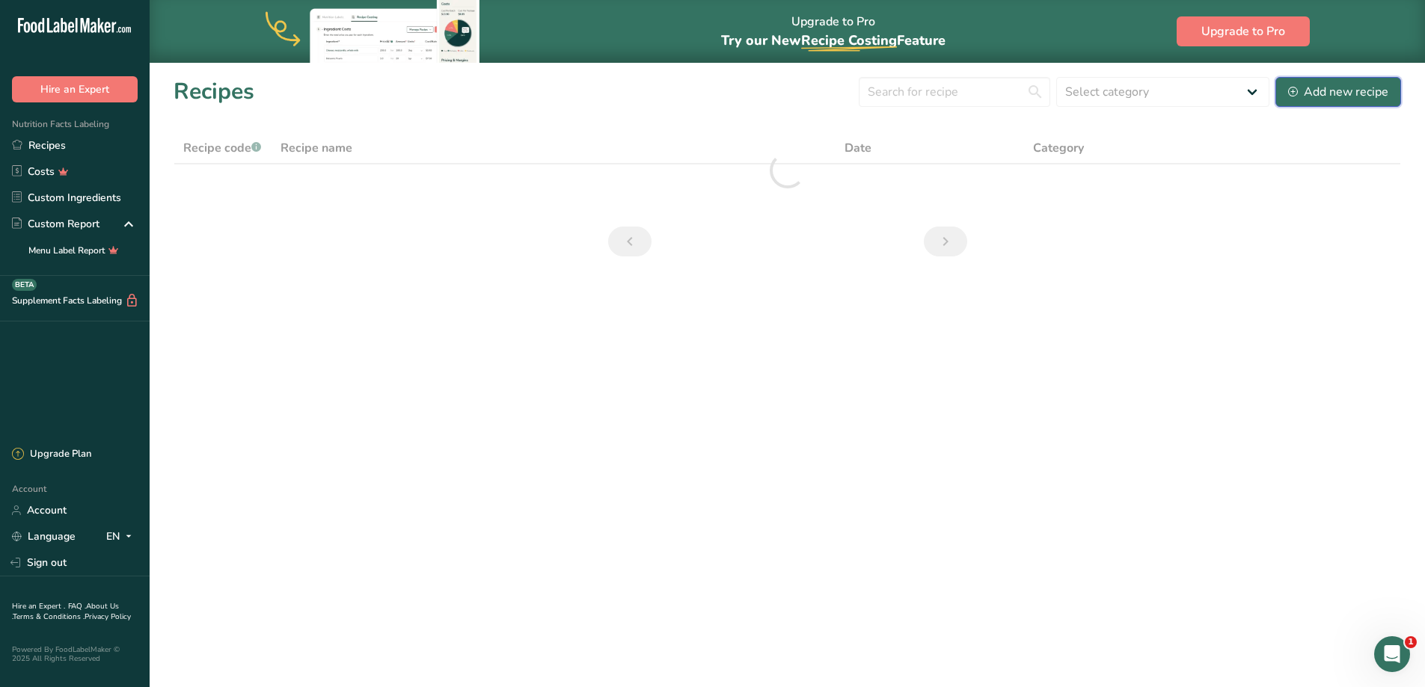
click at [1321, 96] on div "Add new recipe" at bounding box center [1338, 92] width 100 height 18
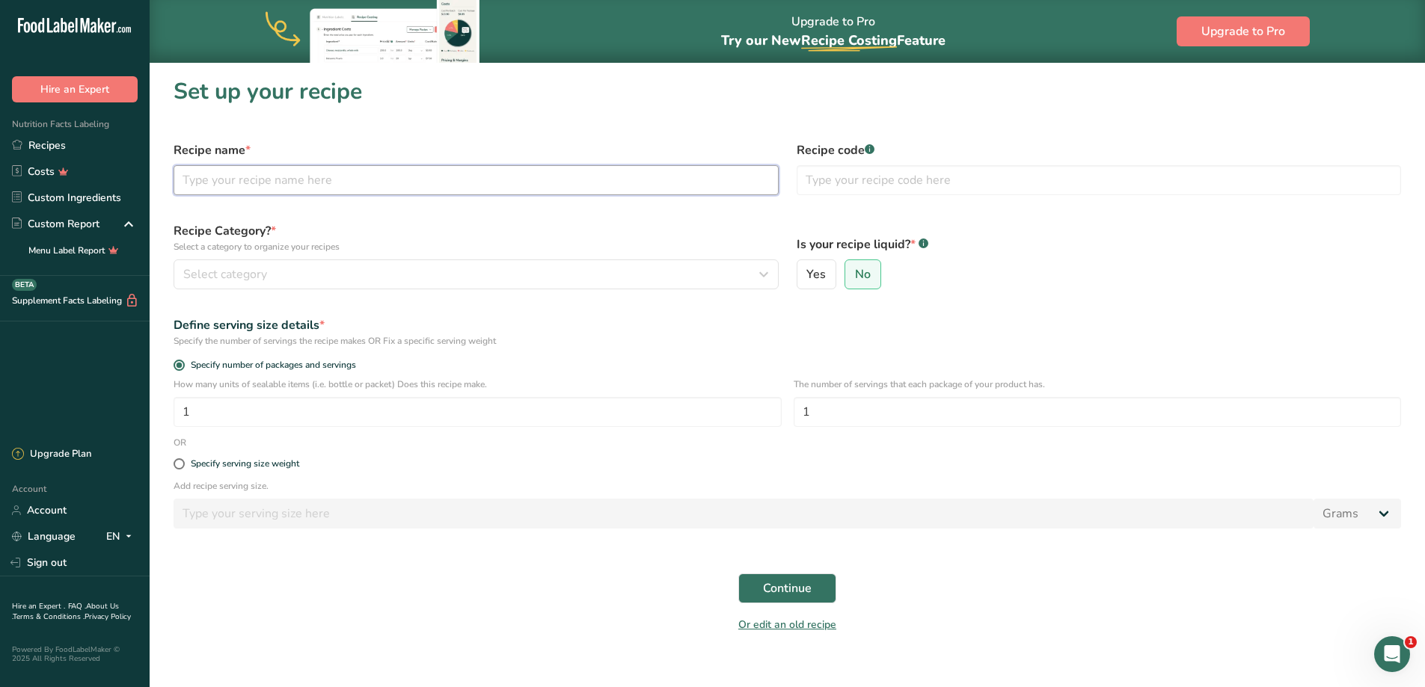
click at [227, 188] on input "text" at bounding box center [476, 180] width 605 height 30
type input "Nacho Bowl with Salsa"
type input "Salad"
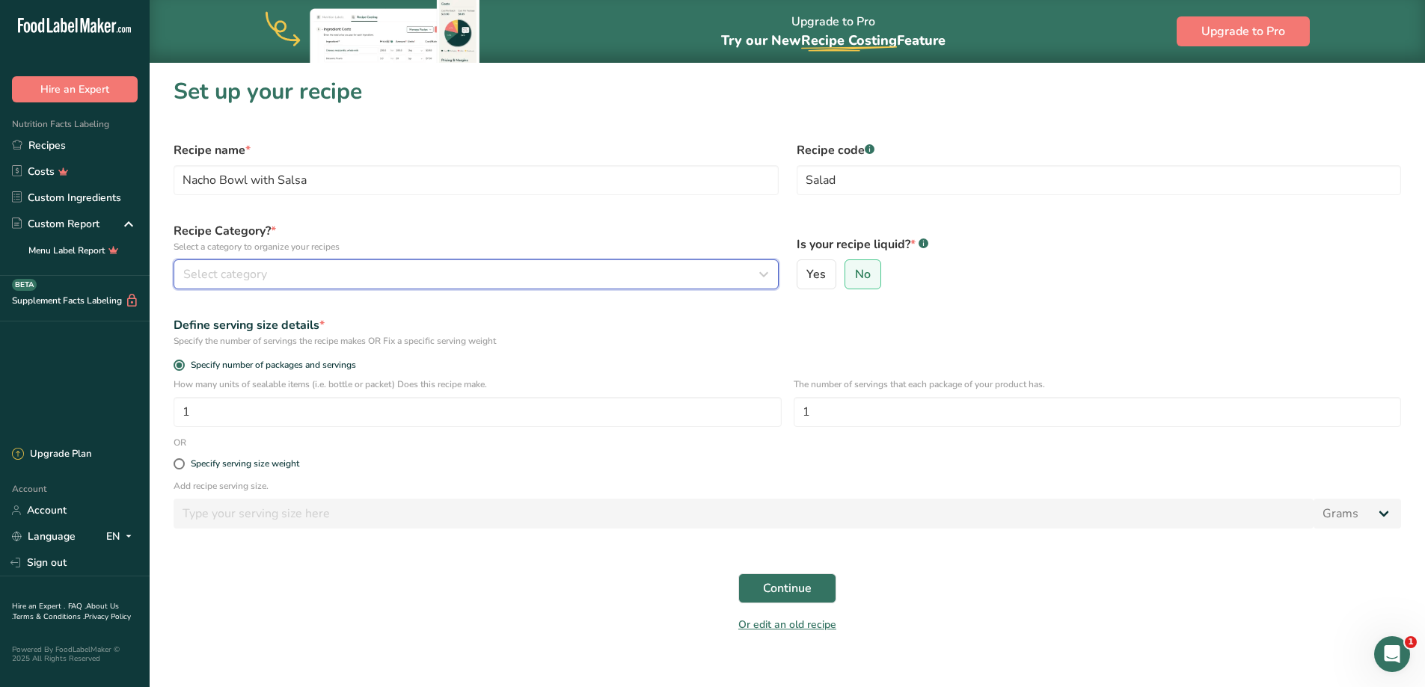
click at [370, 261] on button "Select category" at bounding box center [476, 275] width 605 height 30
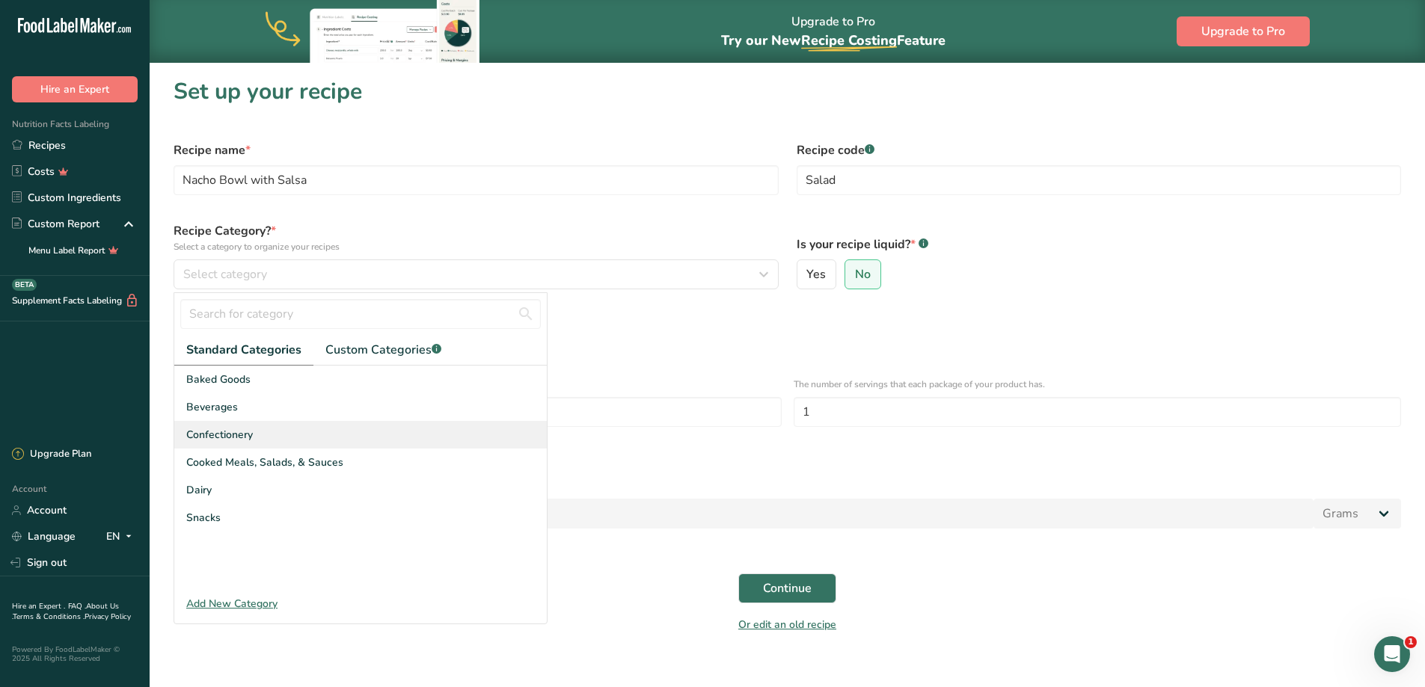
click at [272, 447] on div "Confectionery" at bounding box center [360, 435] width 373 height 28
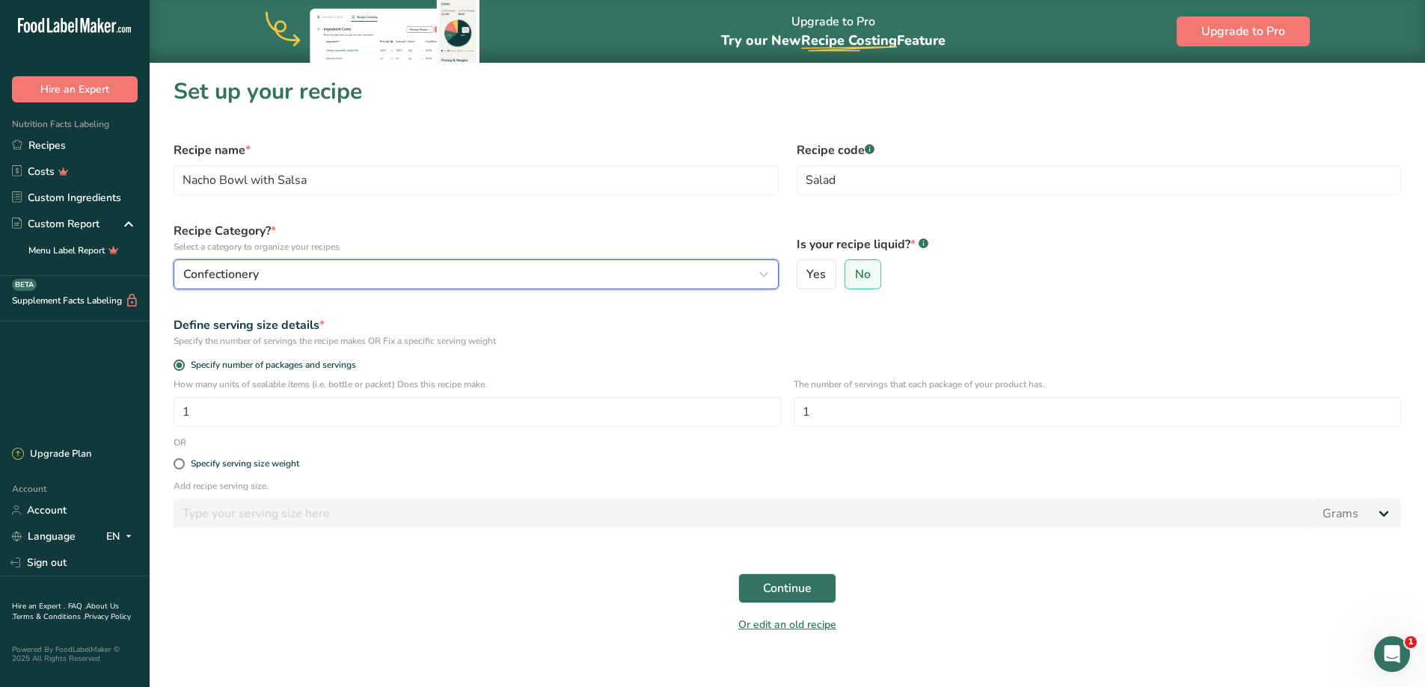
click at [266, 281] on div "Confectionery" at bounding box center [471, 275] width 577 height 18
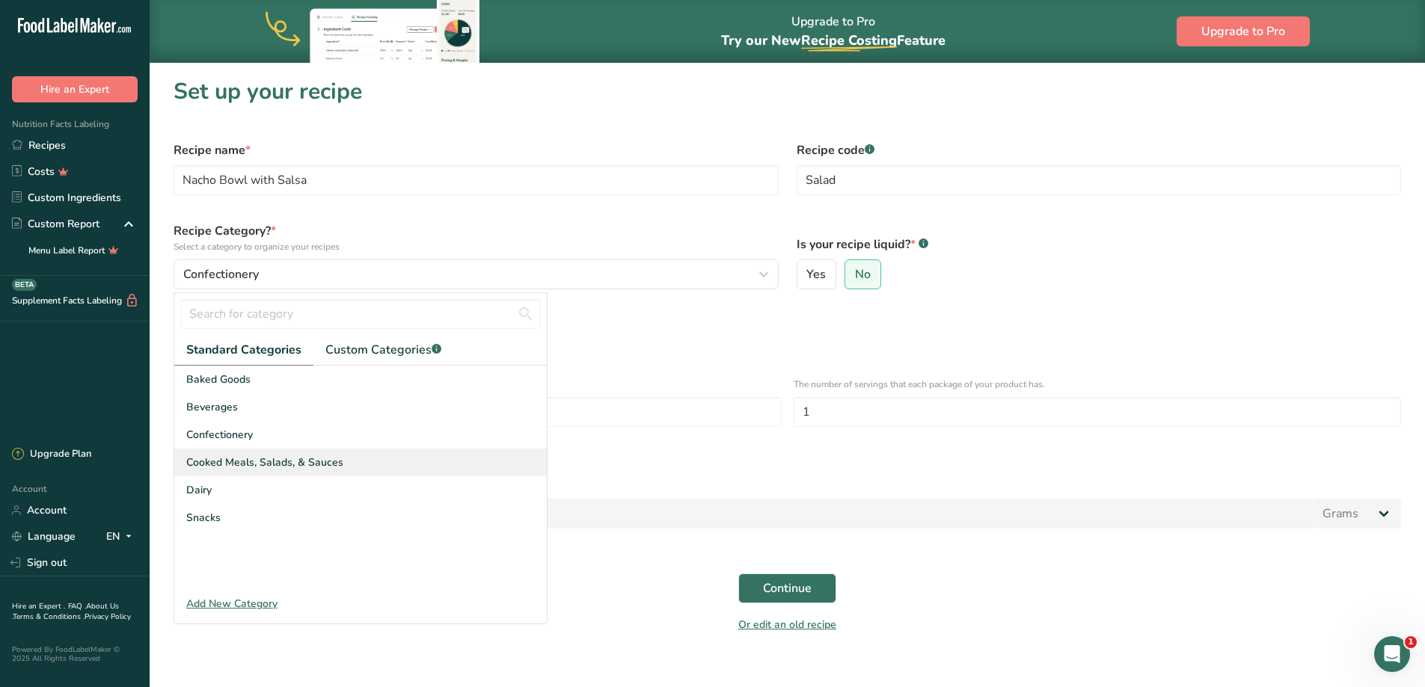
click at [256, 470] on span "Cooked Meals, Salads, & Sauces" at bounding box center [264, 463] width 157 height 16
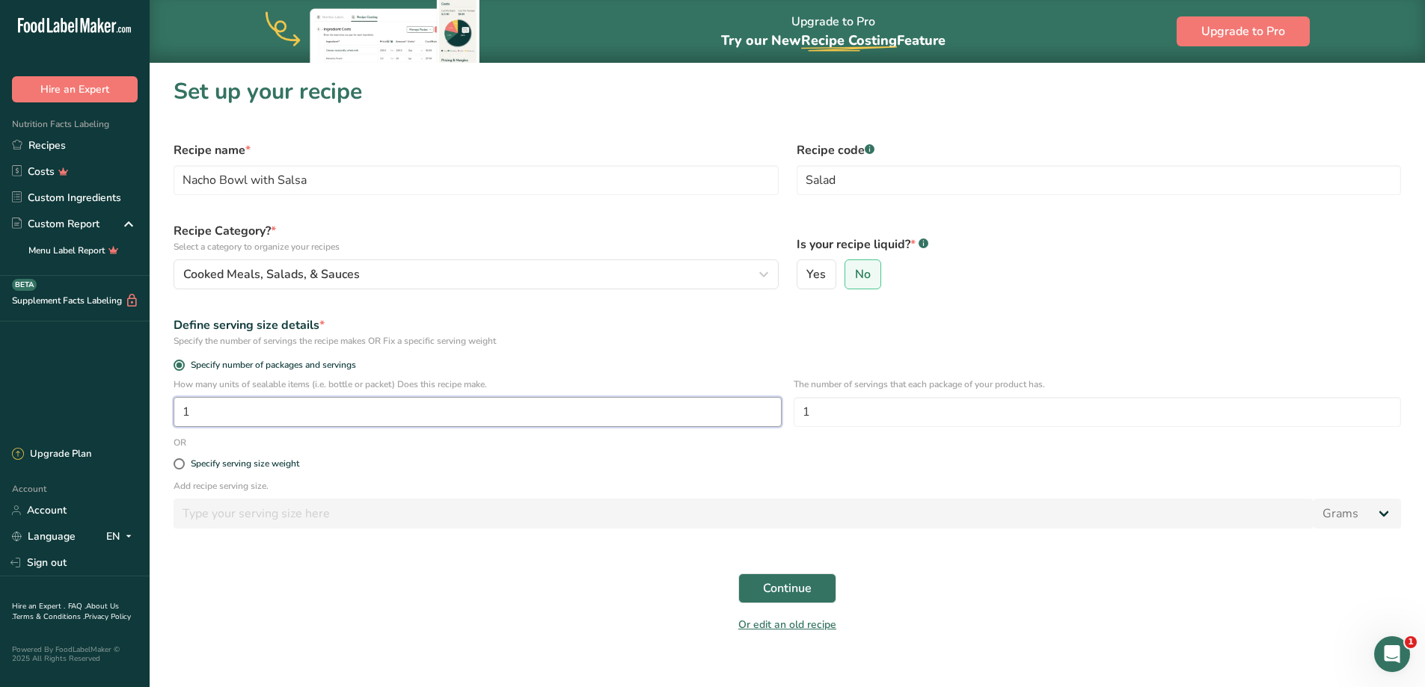
click at [254, 407] on input "1" at bounding box center [478, 412] width 608 height 30
click at [765, 577] on button "Continue" at bounding box center [787, 589] width 98 height 30
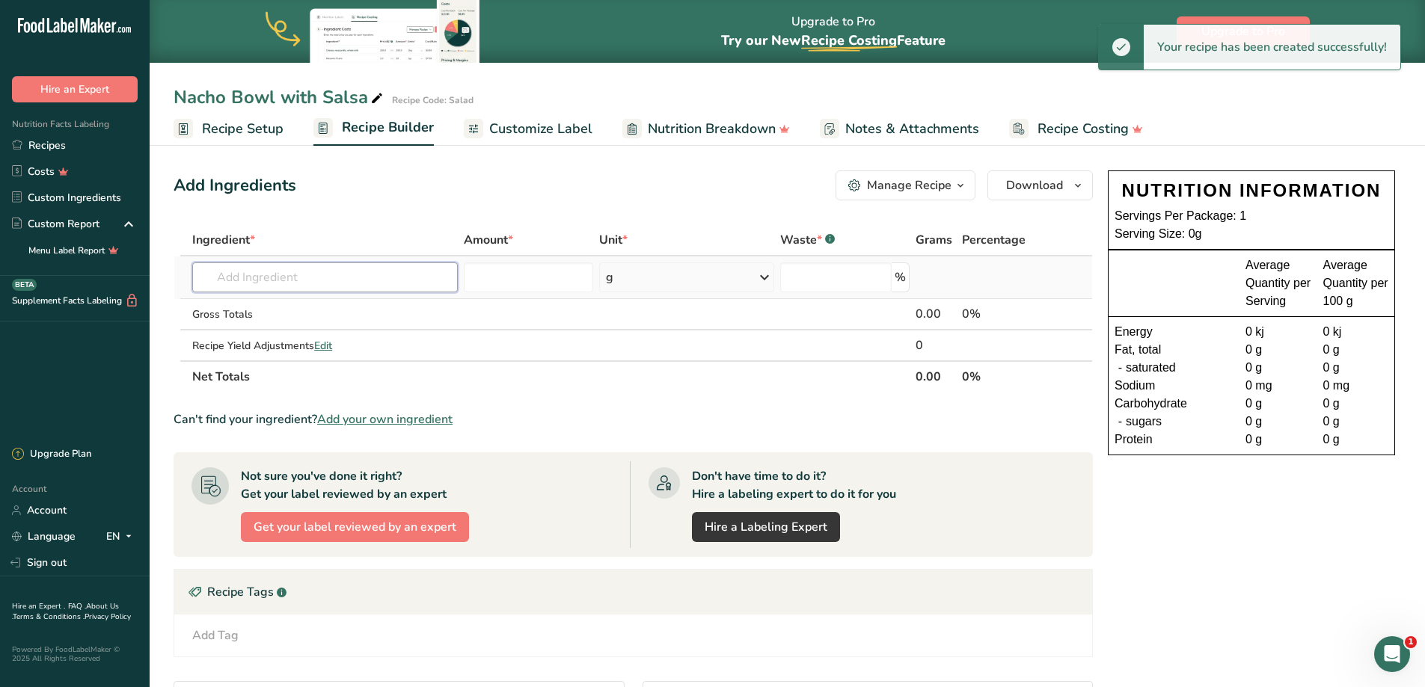
click at [309, 284] on input "text" at bounding box center [325, 278] width 266 height 30
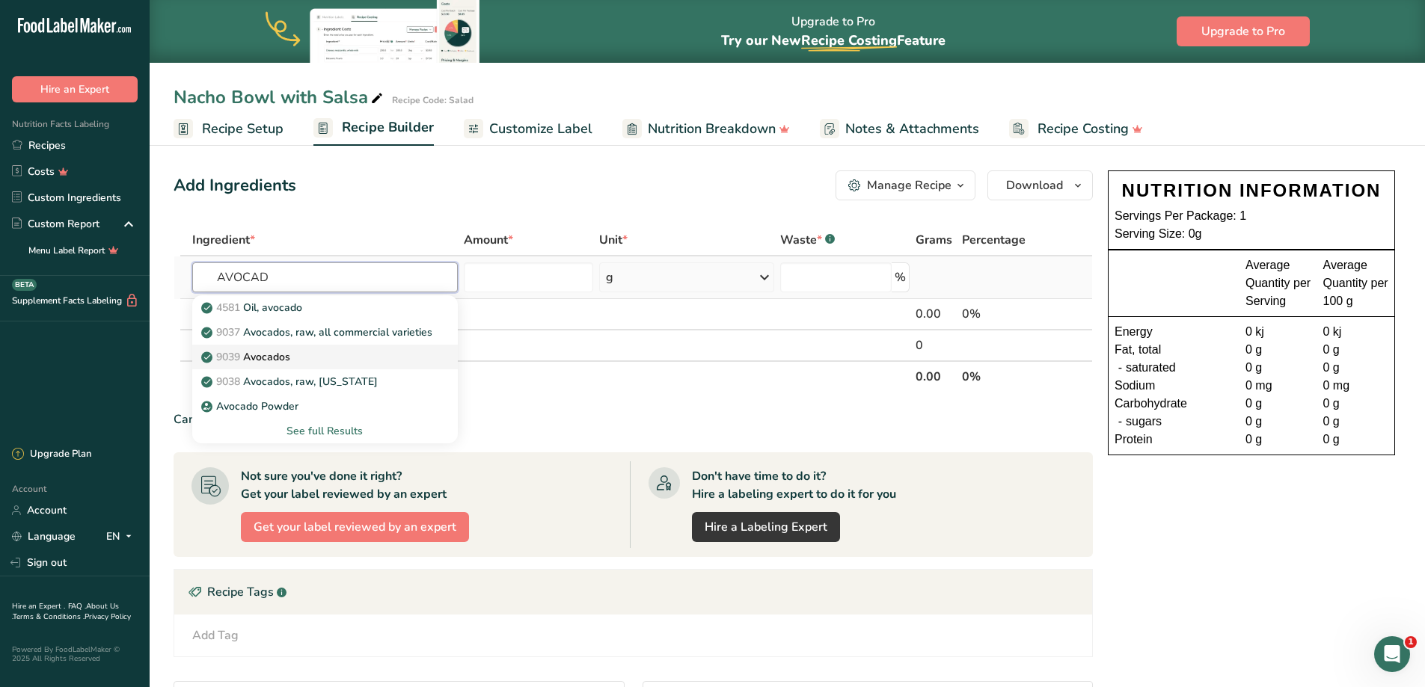
type input "AVOCAD"
click at [283, 358] on p "9039 Avocados" at bounding box center [247, 357] width 86 height 16
type input "Avocados"
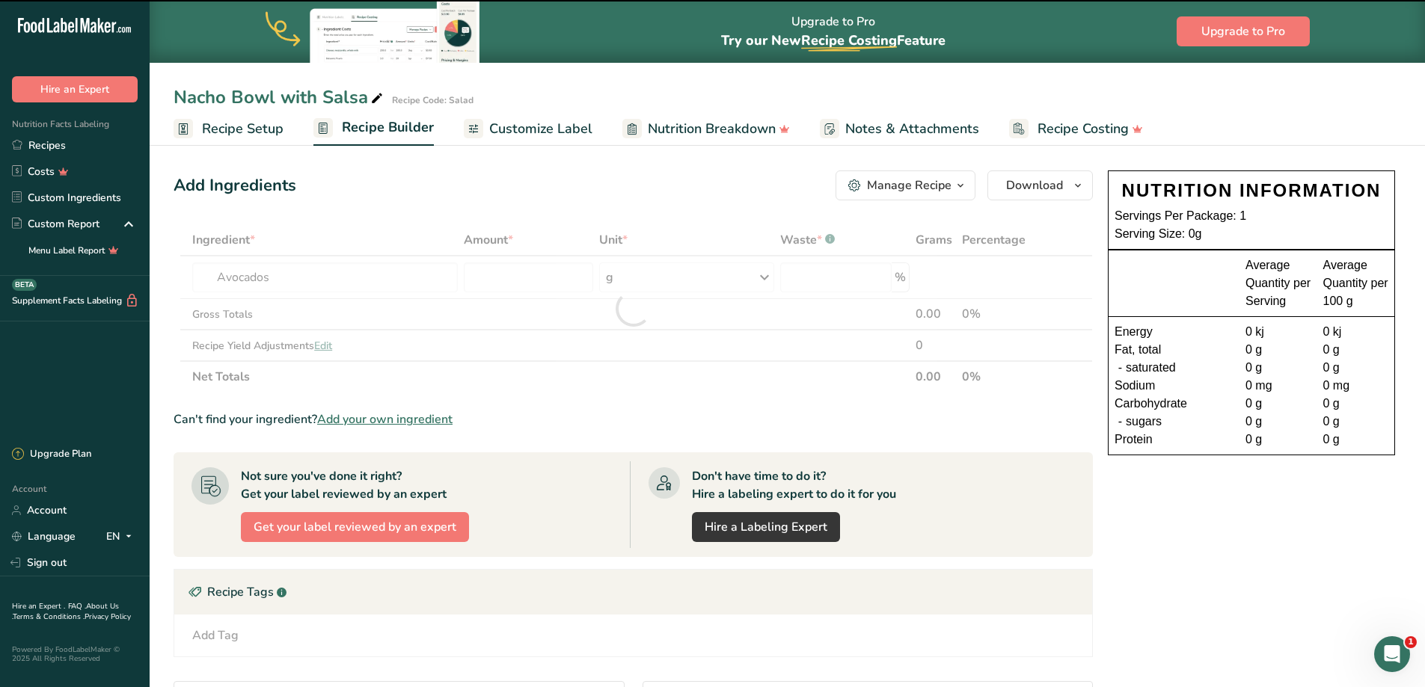
type input "0"
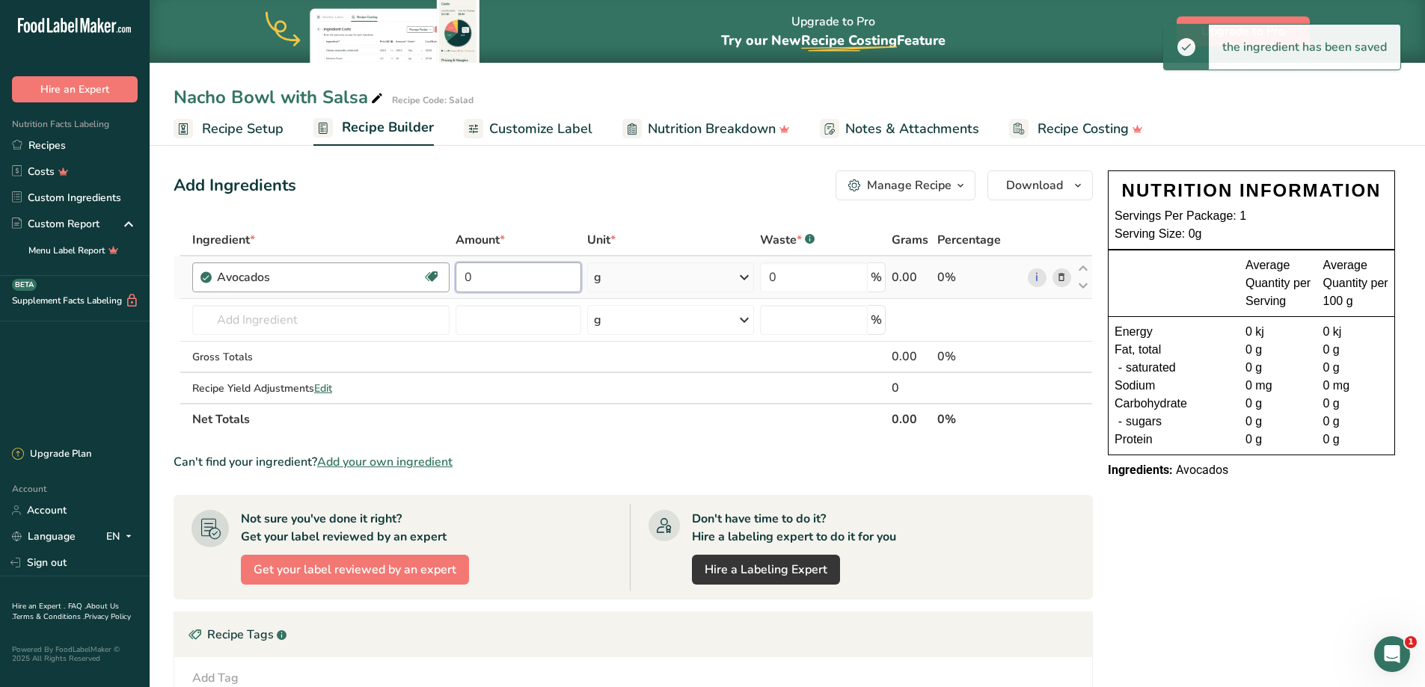
drag, startPoint x: 512, startPoint y: 282, endPoint x: 445, endPoint y: 263, distance: 69.9
click at [445, 274] on tr "Avocados Source of Antioxidants Dairy free Gluten free Vegan Vegetarian Soy fre…" at bounding box center [633, 278] width 918 height 43
type input "45"
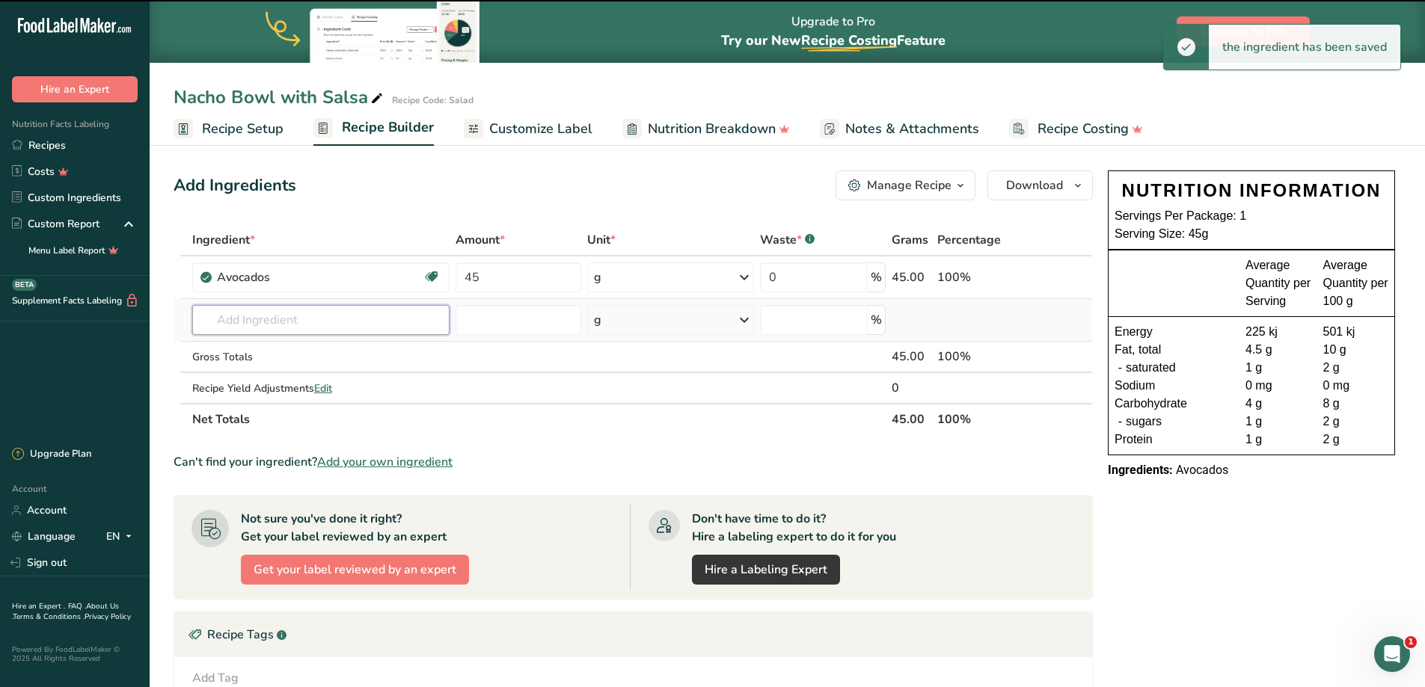
click at [266, 320] on input "text" at bounding box center [320, 320] width 257 height 30
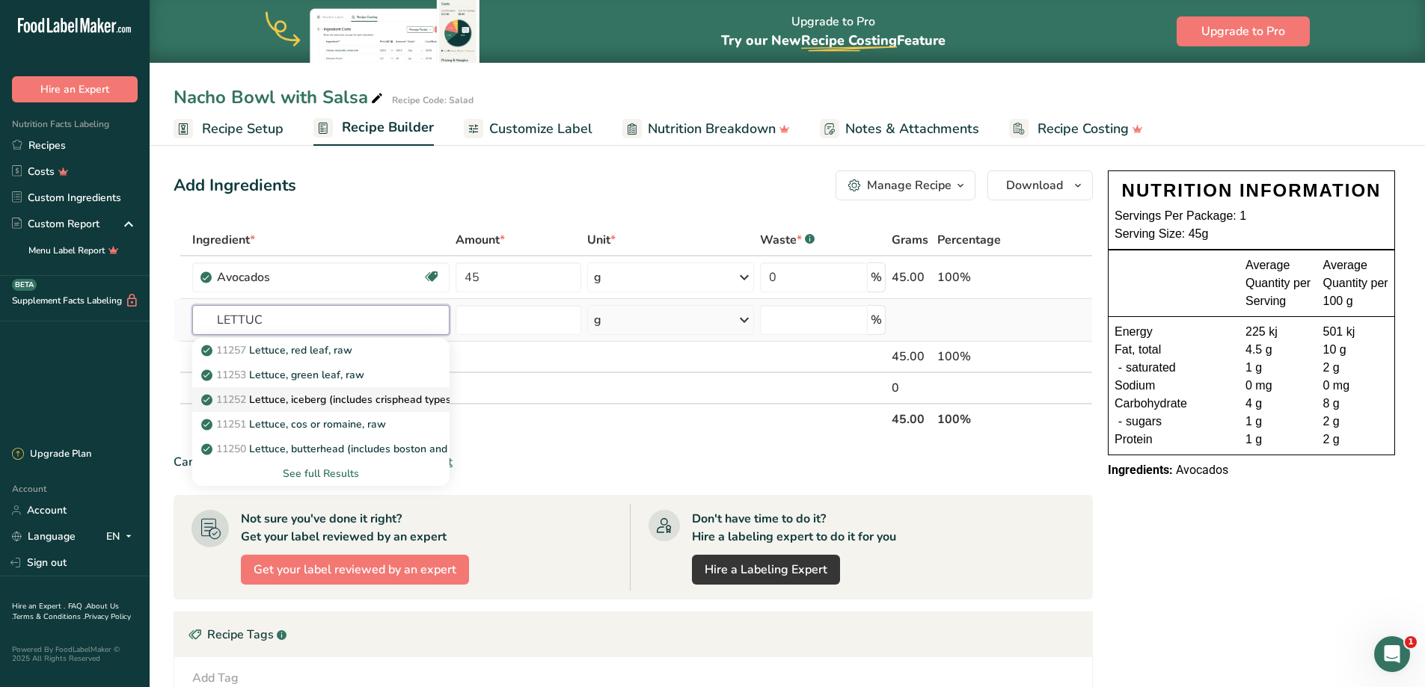
type input "LETTUC"
click at [307, 402] on p "11252 Lettuce, iceberg (includes crisphead types), raw" at bounding box center [341, 400] width 275 height 16
type input "Lettuce, iceberg (includes crisphead types), raw"
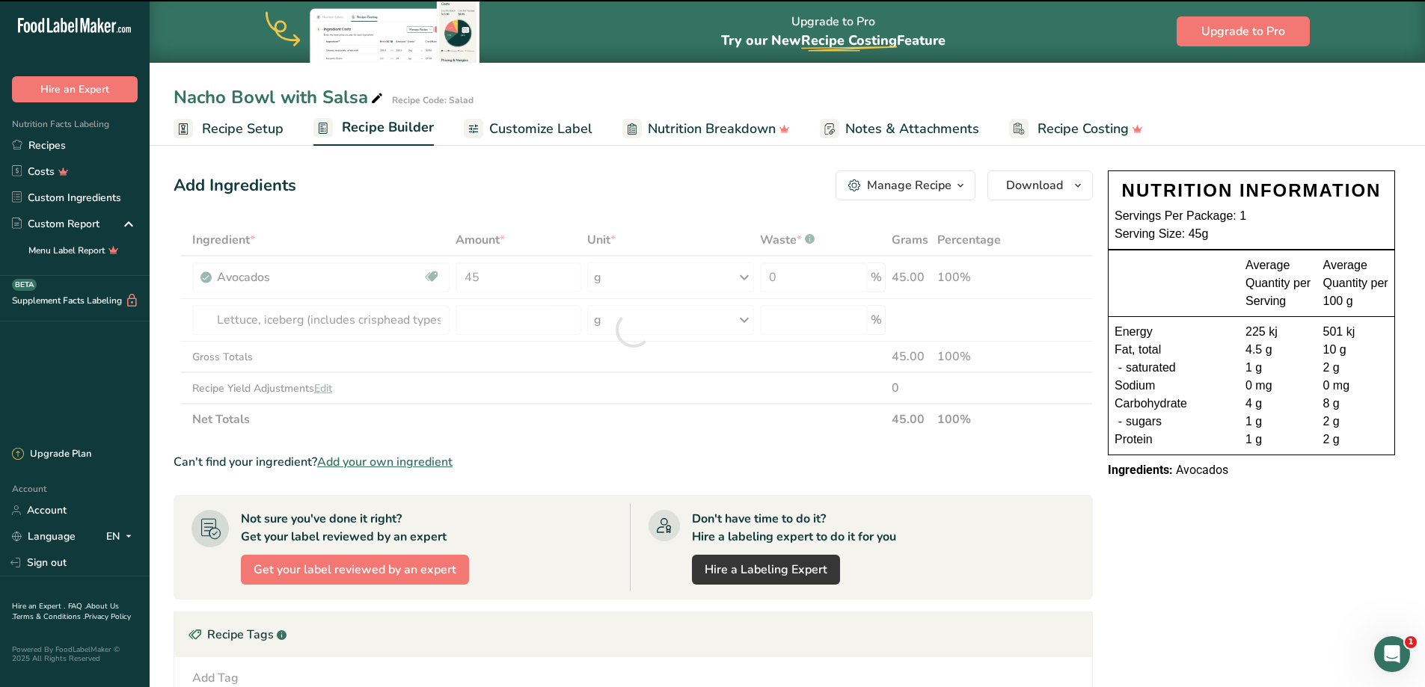
type input "0"
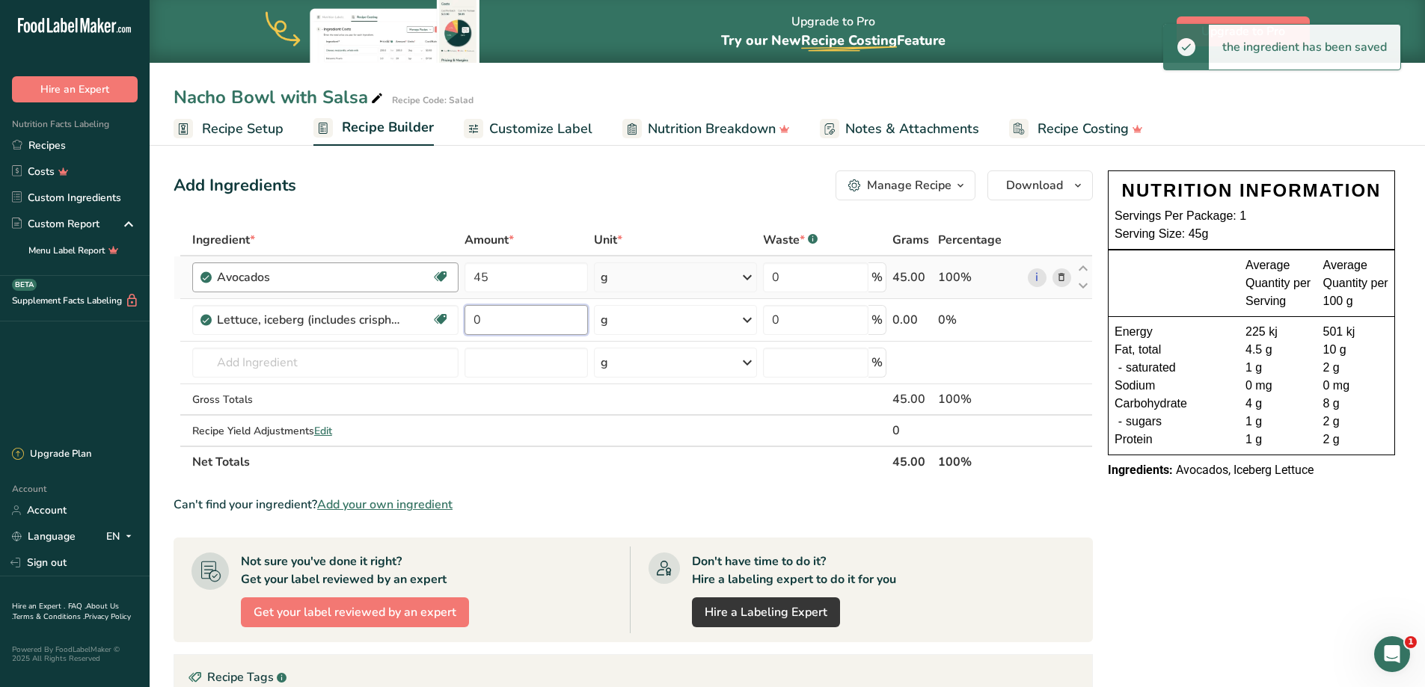
drag, startPoint x: 518, startPoint y: 321, endPoint x: 336, endPoint y: 281, distance: 186.9
click at [477, 316] on input "0" at bounding box center [526, 320] width 123 height 30
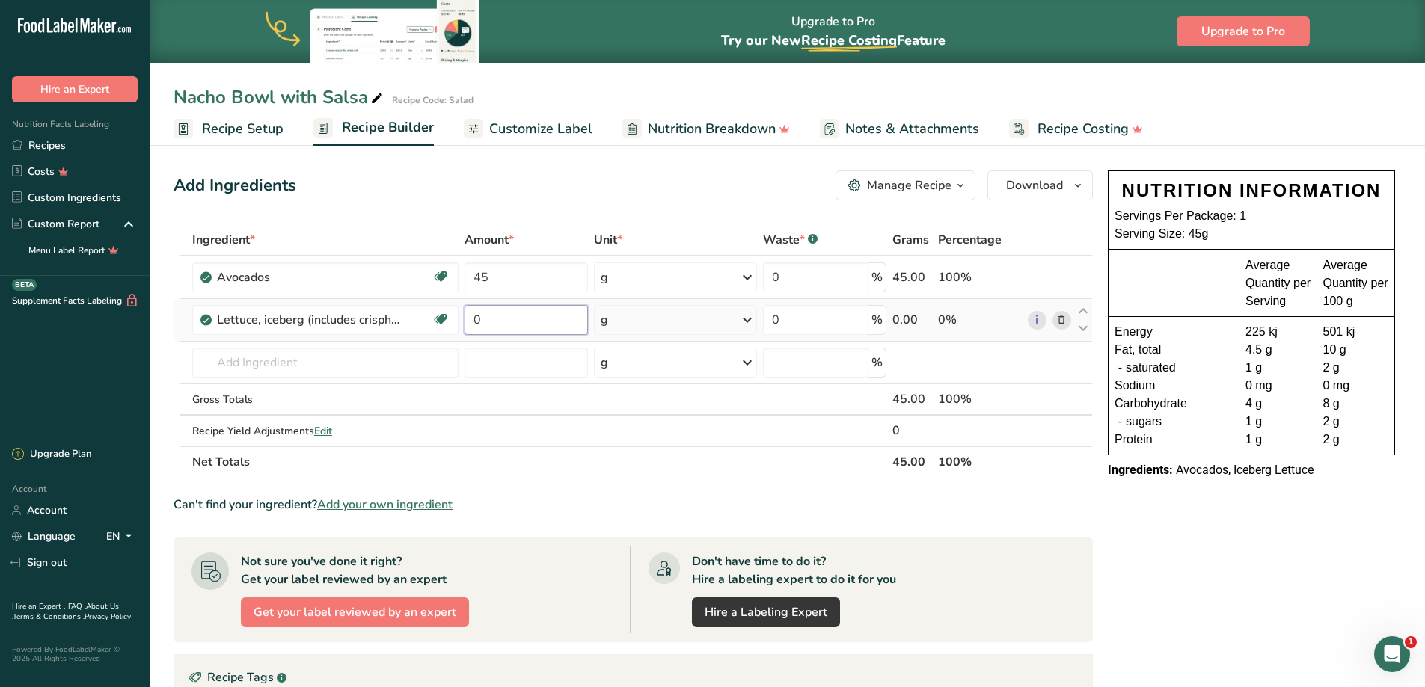
drag, startPoint x: 483, startPoint y: 312, endPoint x: 476, endPoint y: 314, distance: 7.8
click at [476, 314] on input "0" at bounding box center [526, 320] width 123 height 30
type input "66"
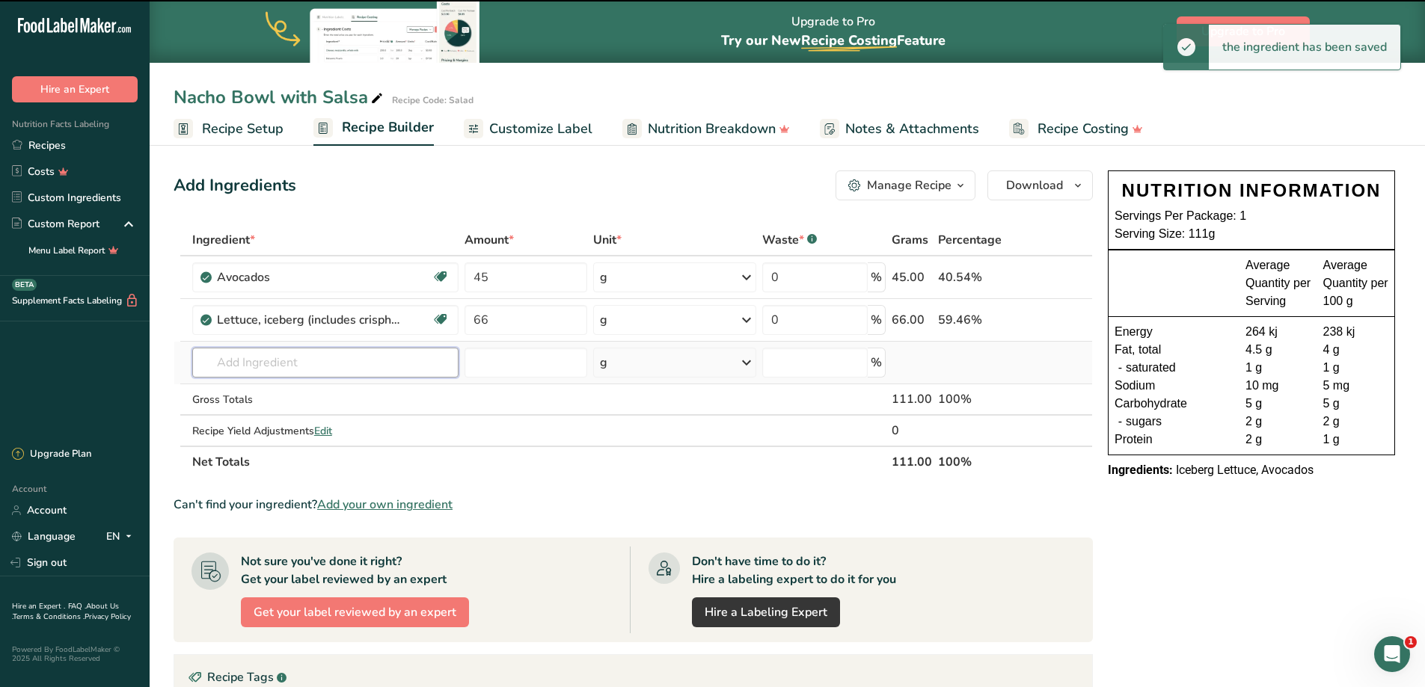
click at [238, 359] on input "text" at bounding box center [325, 363] width 266 height 30
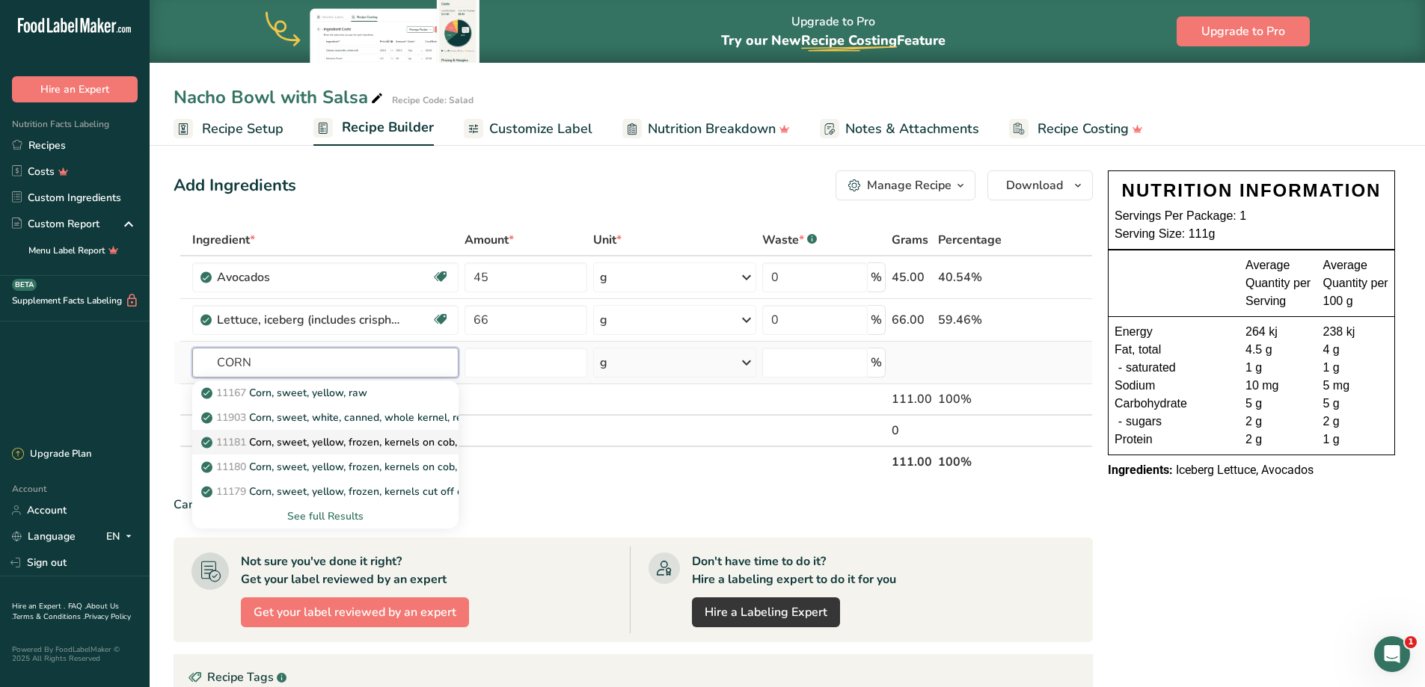
type input "CORN"
click at [349, 447] on p "11181 Corn, sweet, yellow, frozen, kernels on cob, cooked, boiled, drained, wit…" at bounding box center [418, 443] width 429 height 16
type input "Corn, sweet, yellow, frozen, kernels on cob, cooked, boiled, drained, without s…"
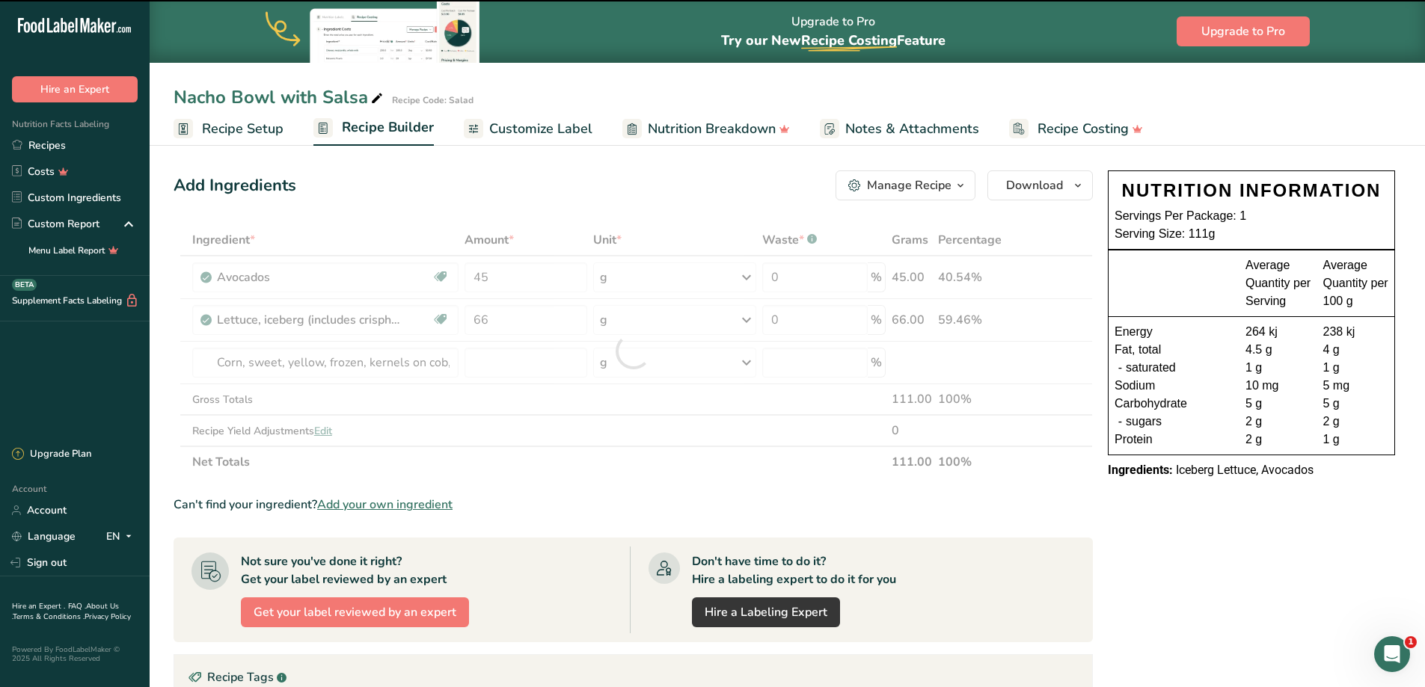
type input "0"
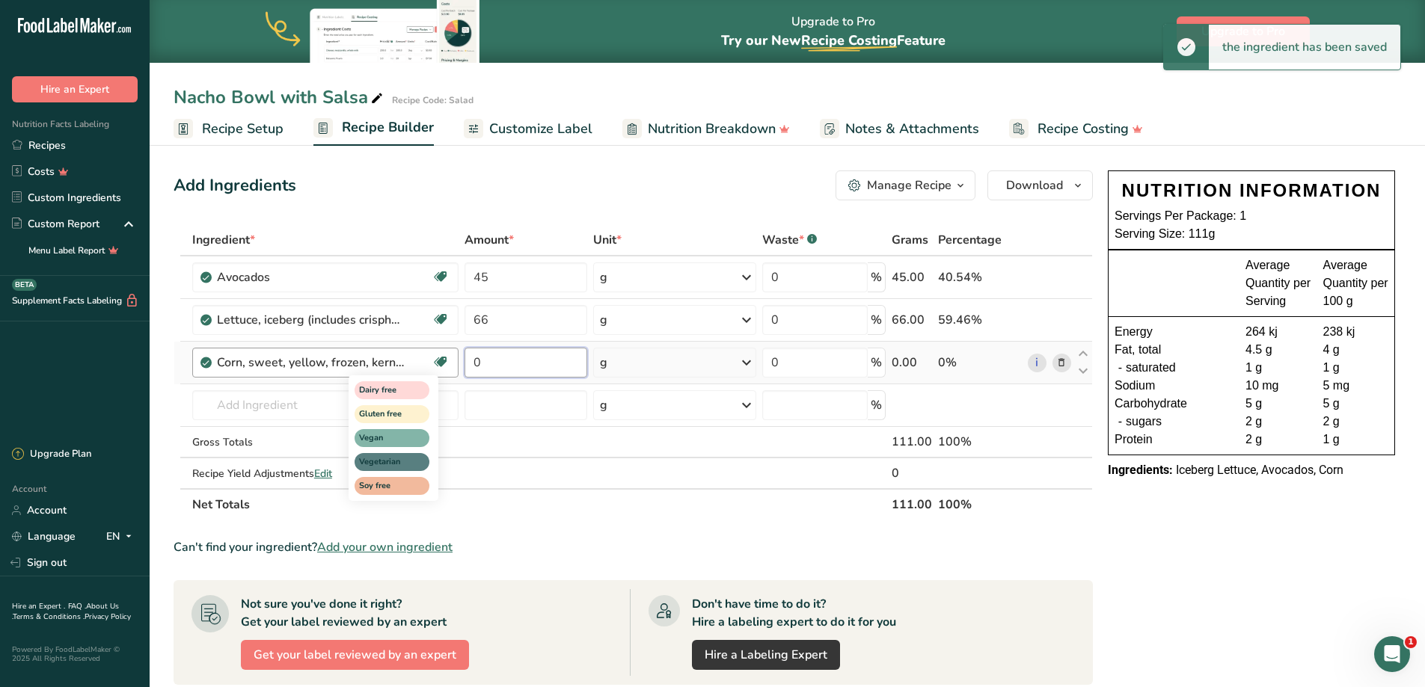
drag, startPoint x: 518, startPoint y: 365, endPoint x: 424, endPoint y: 373, distance: 93.8
click at [423, 373] on tr "Corn, sweet, yellow, frozen, kernels on cob, cooked, boiled, drained, without s…" at bounding box center [633, 363] width 918 height 43
type input "30"
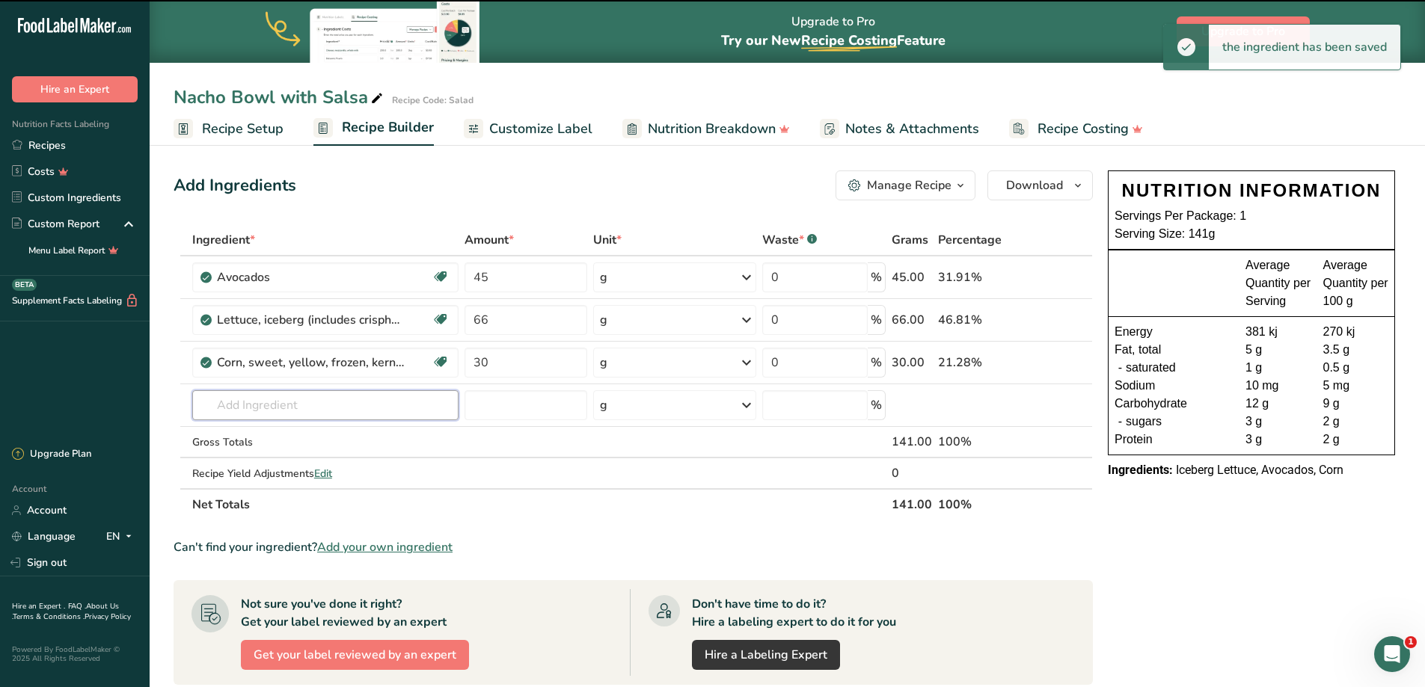
click at [298, 405] on input "text" at bounding box center [325, 405] width 266 height 30
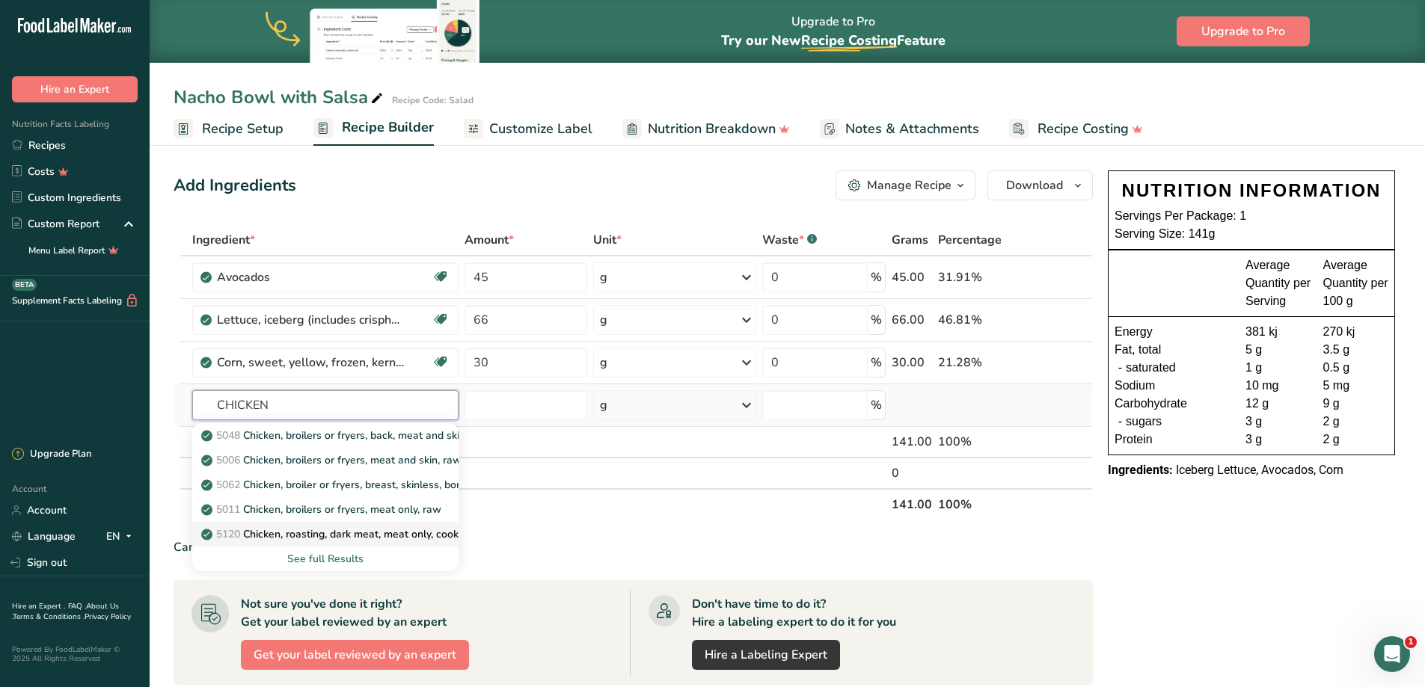
type input "CHICKEN"
click at [316, 531] on p "5120 Chicken, roasting, dark meat, meat only, cooked, roasted" at bounding box center [358, 535] width 308 height 16
type input "Chicken, roasting, dark meat, meat only, cooked, roasted"
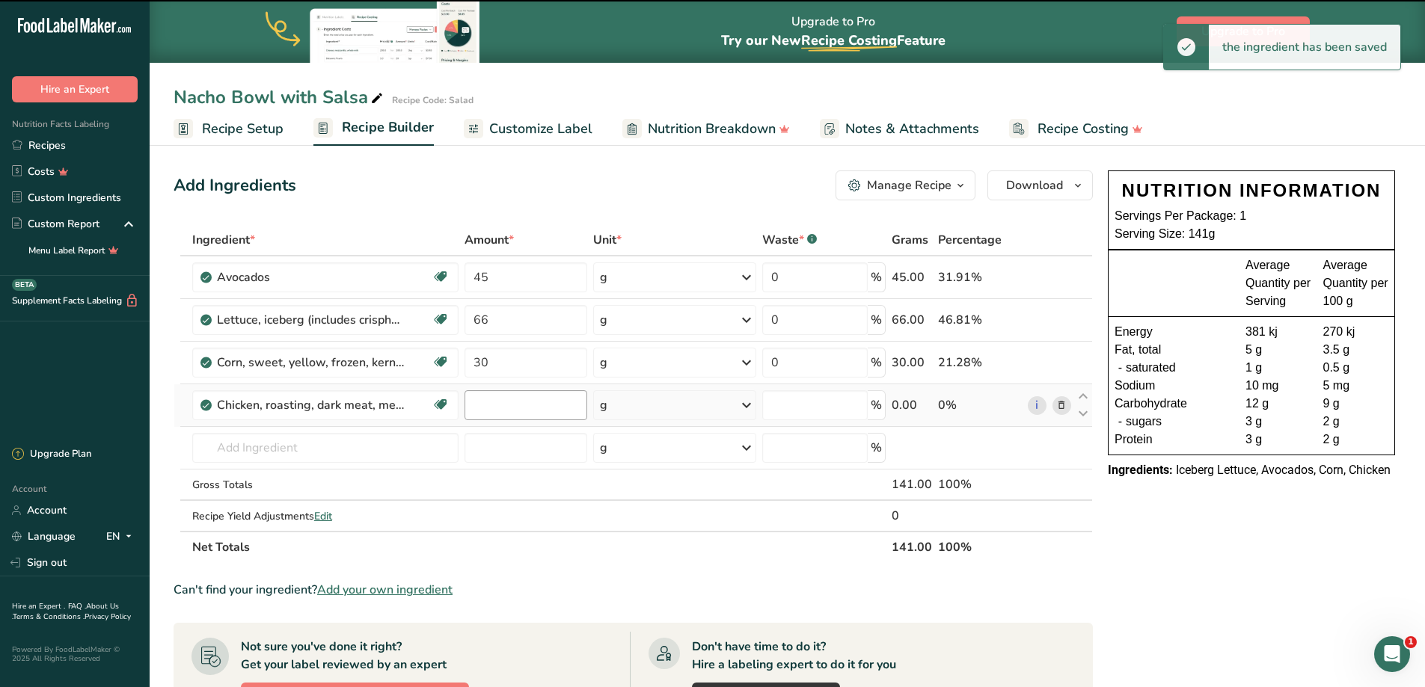
type input "0"
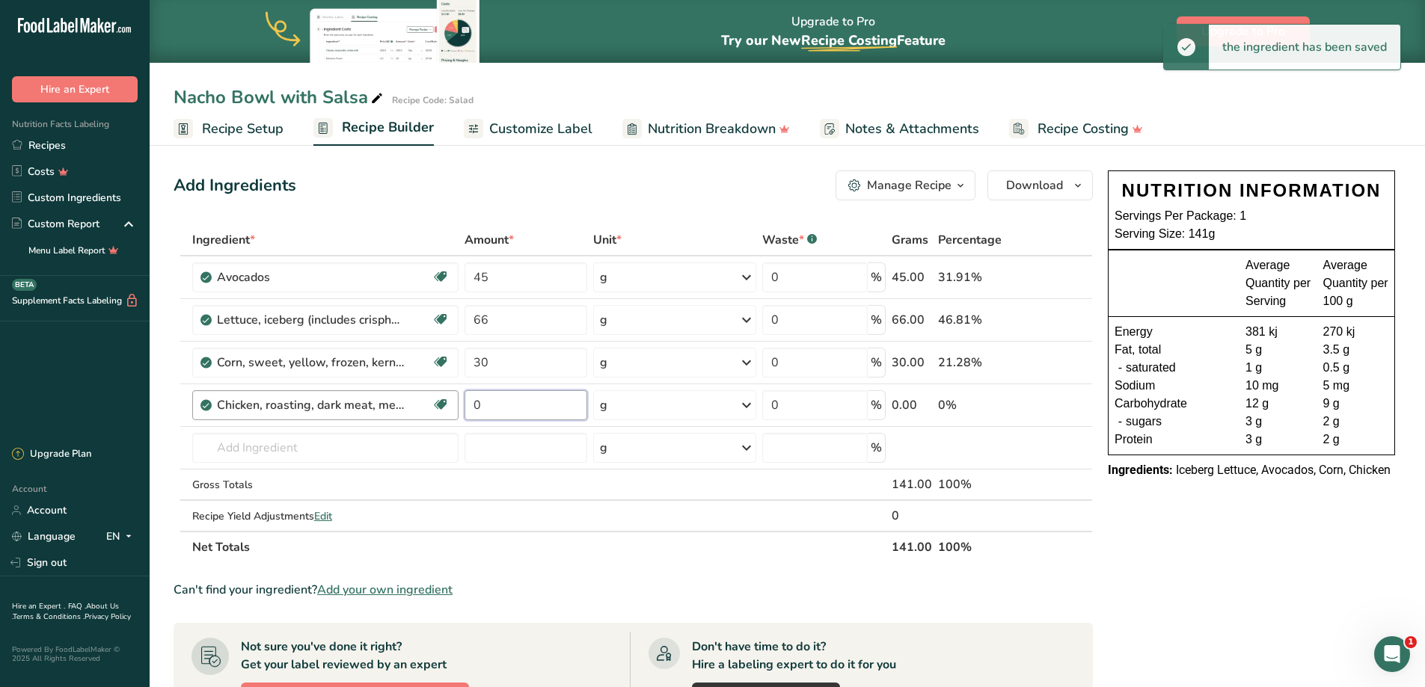
drag, startPoint x: 515, startPoint y: 405, endPoint x: 420, endPoint y: 402, distance: 95.0
click at [420, 402] on tr "Chicken, roasting, dark meat, meat only, cooked, roasted Dairy free Gluten free…" at bounding box center [633, 405] width 918 height 43
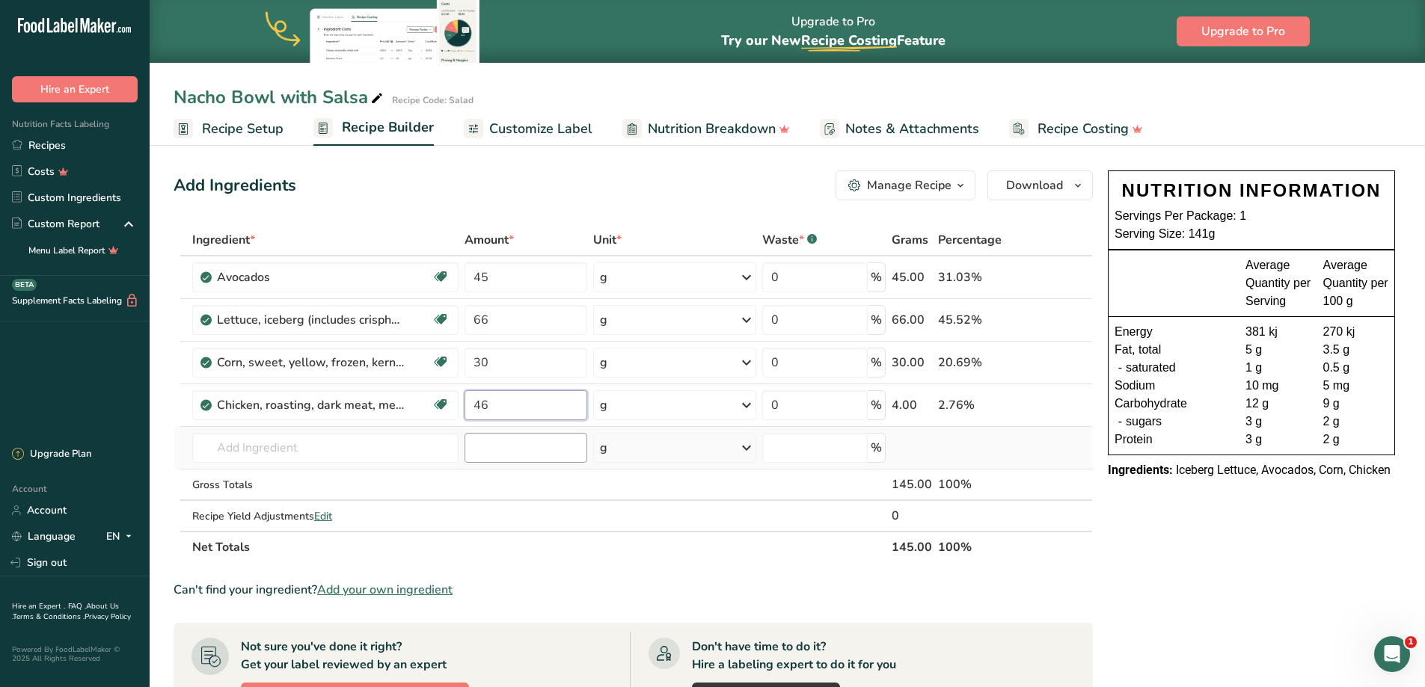
type input "46"
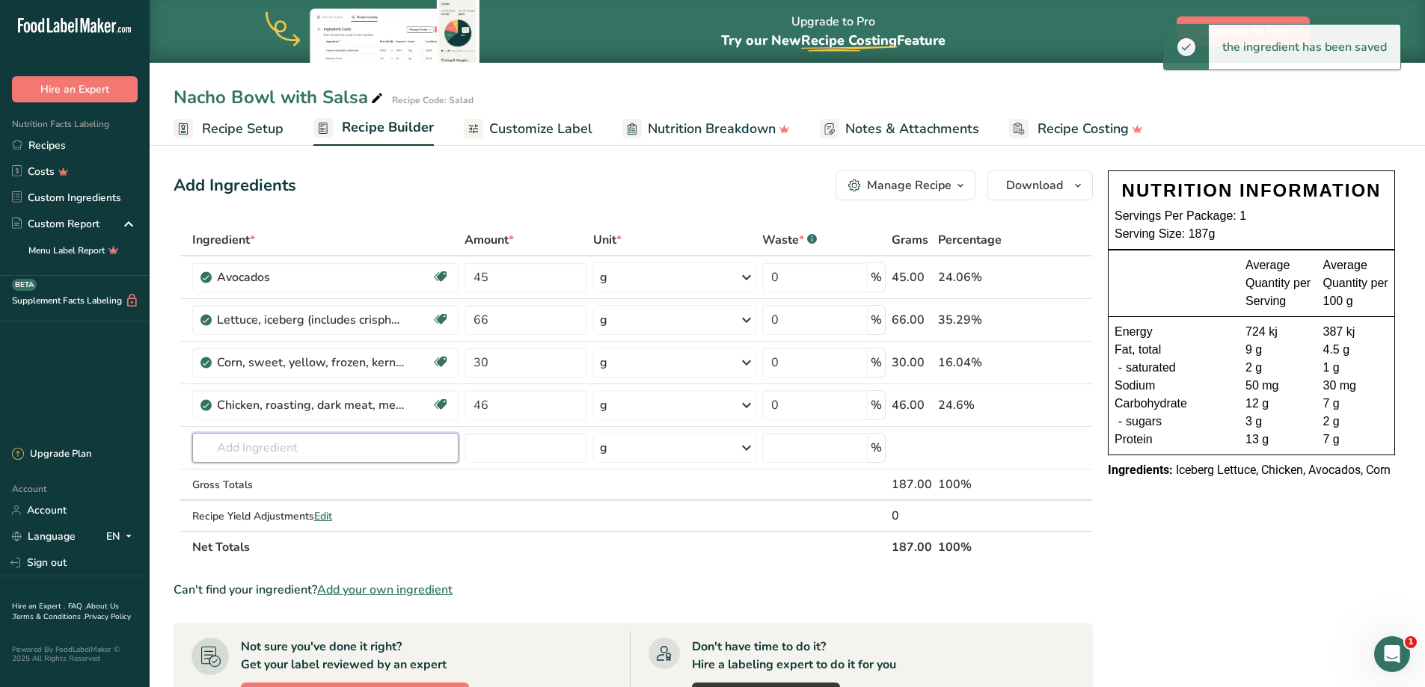
click at [251, 448] on input "text" at bounding box center [325, 448] width 266 height 30
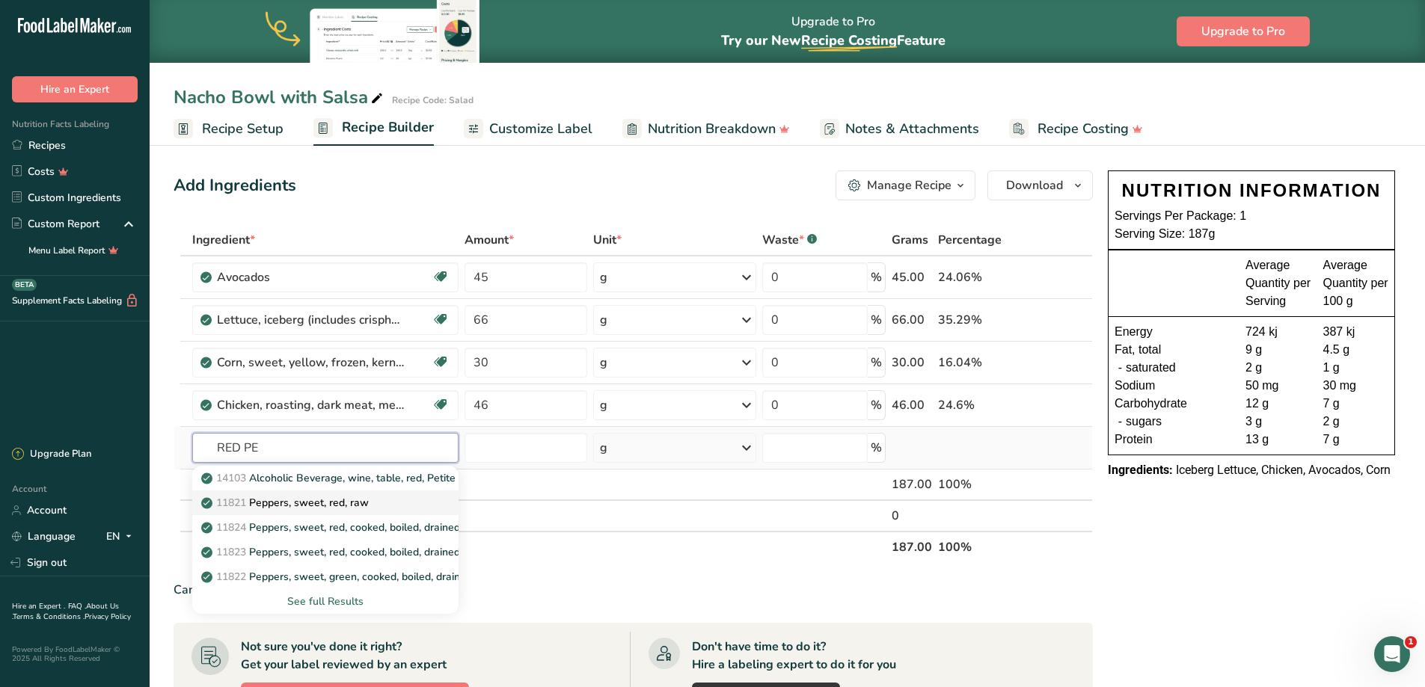
type input "RED PE"
click at [314, 503] on p "11821 Peppers, sweet, red, raw" at bounding box center [286, 503] width 165 height 16
type input "Peppers, sweet, red, raw"
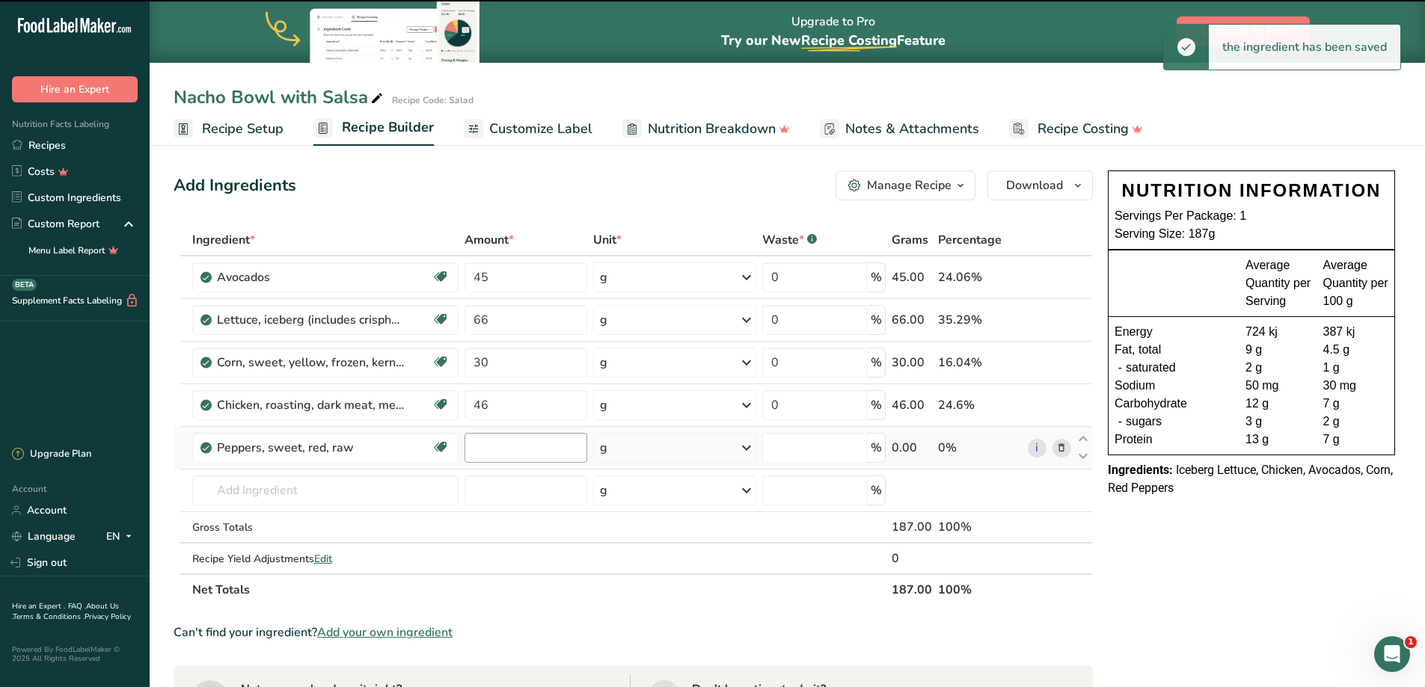
type input "0"
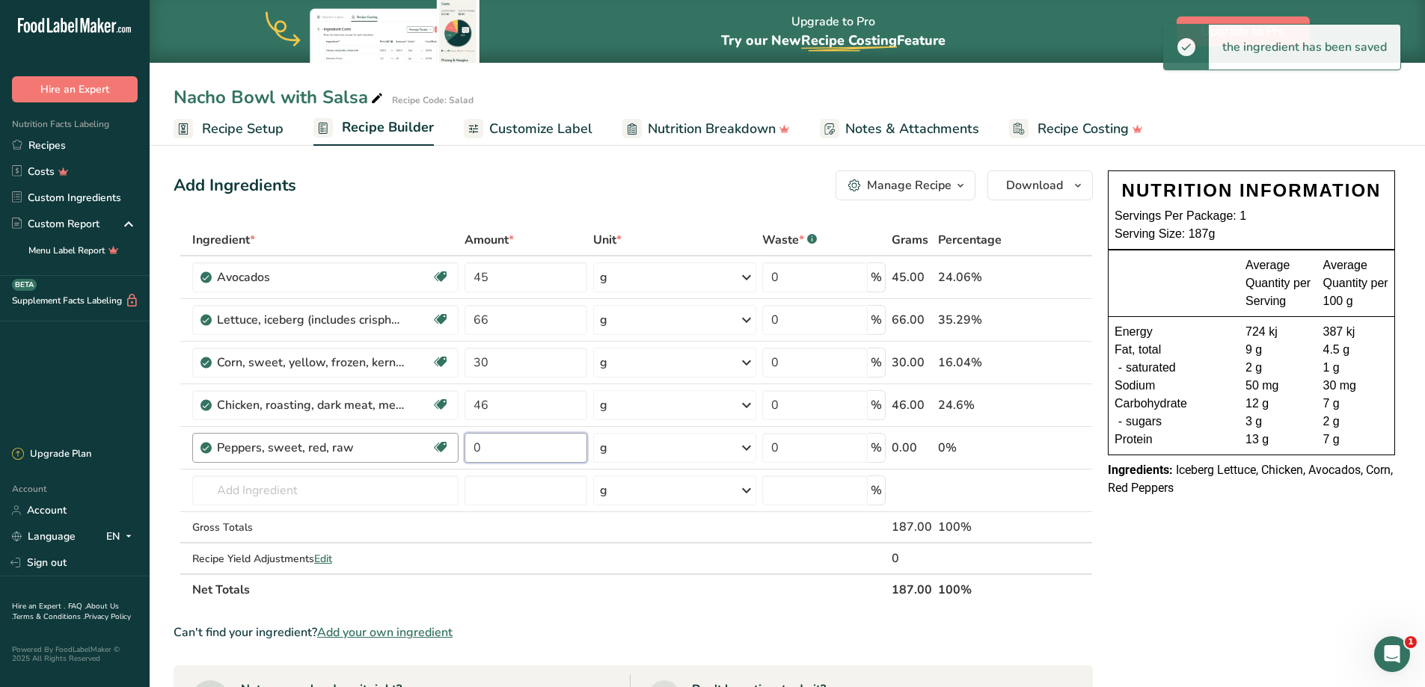
drag, startPoint x: 503, startPoint y: 452, endPoint x: 413, endPoint y: 447, distance: 89.9
click at [413, 447] on tr "Peppers, sweet, red, raw Source of Antioxidants Dairy free Gluten free Vegan Ve…" at bounding box center [633, 448] width 918 height 43
type input "27"
click at [259, 491] on input "text" at bounding box center [325, 491] width 266 height 30
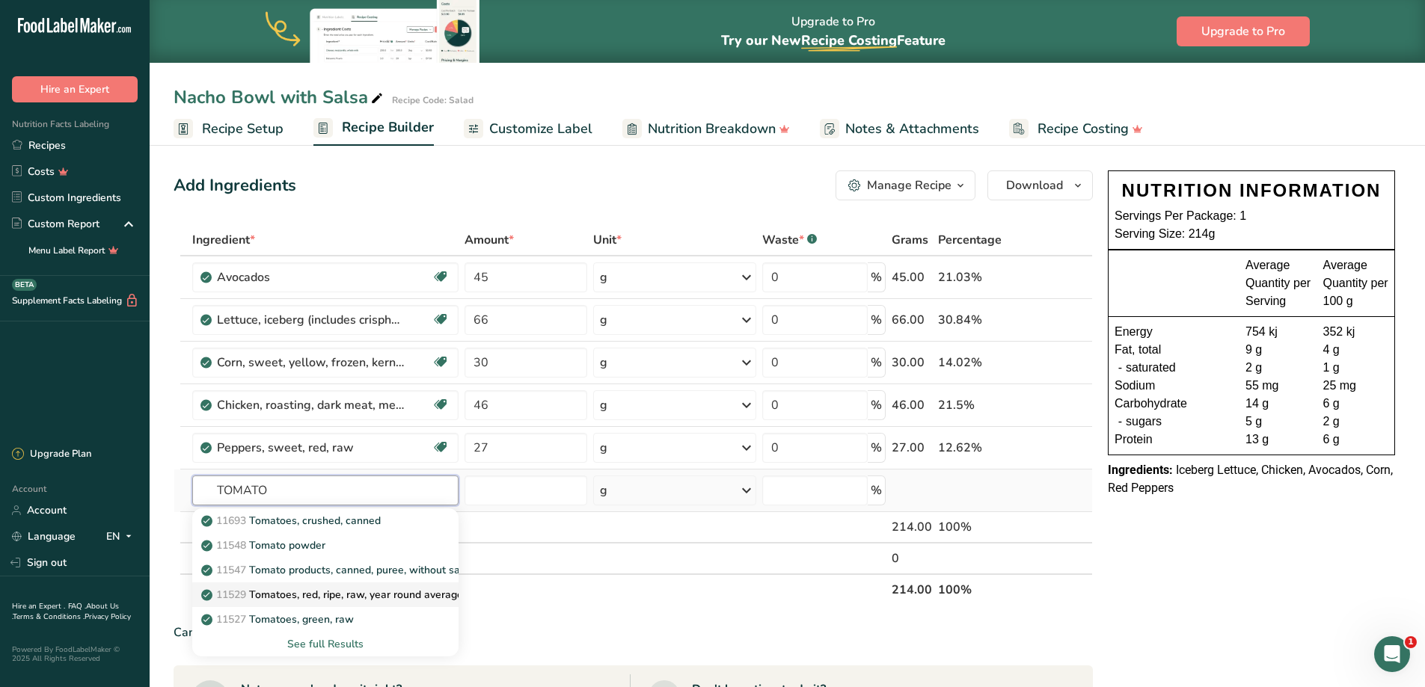
type input "TOMATO"
click at [380, 592] on p "11529 Tomatoes, red, ripe, raw, year round average" at bounding box center [333, 595] width 259 height 16
type input "Tomatoes, red, ripe, raw, year round average"
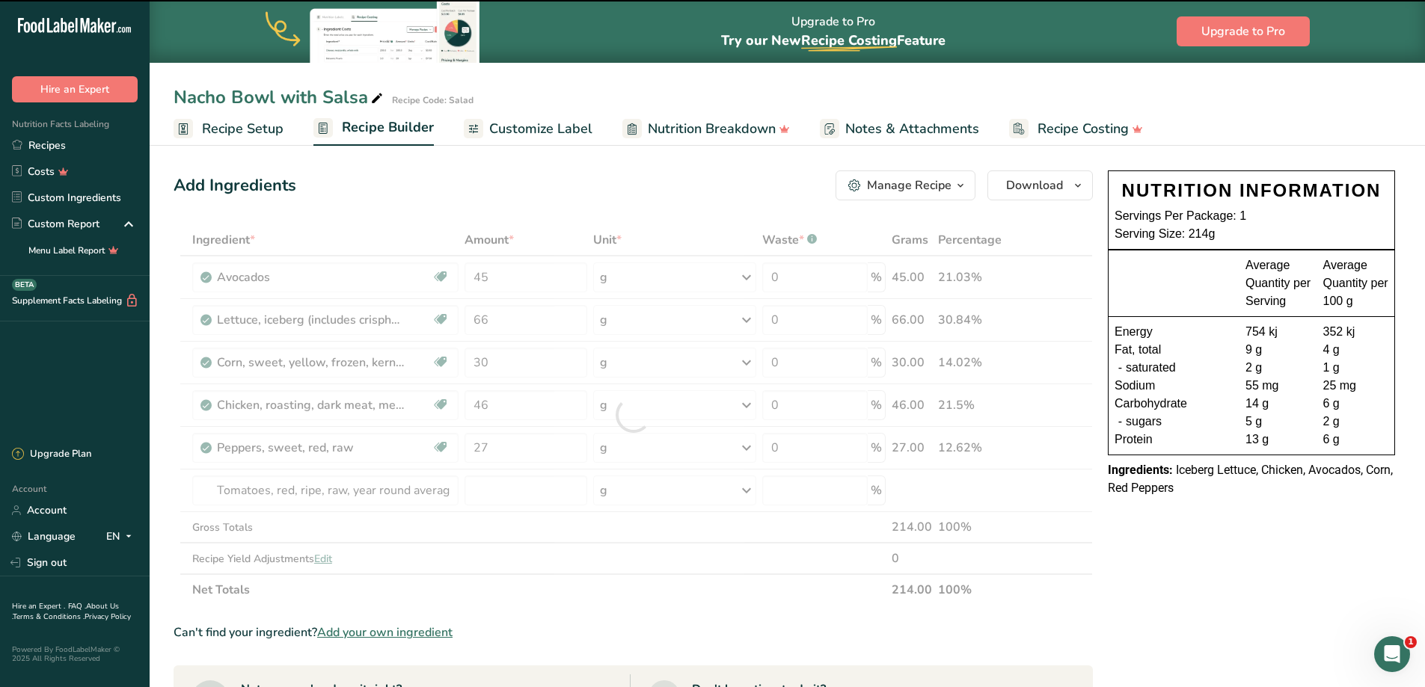
type input "0"
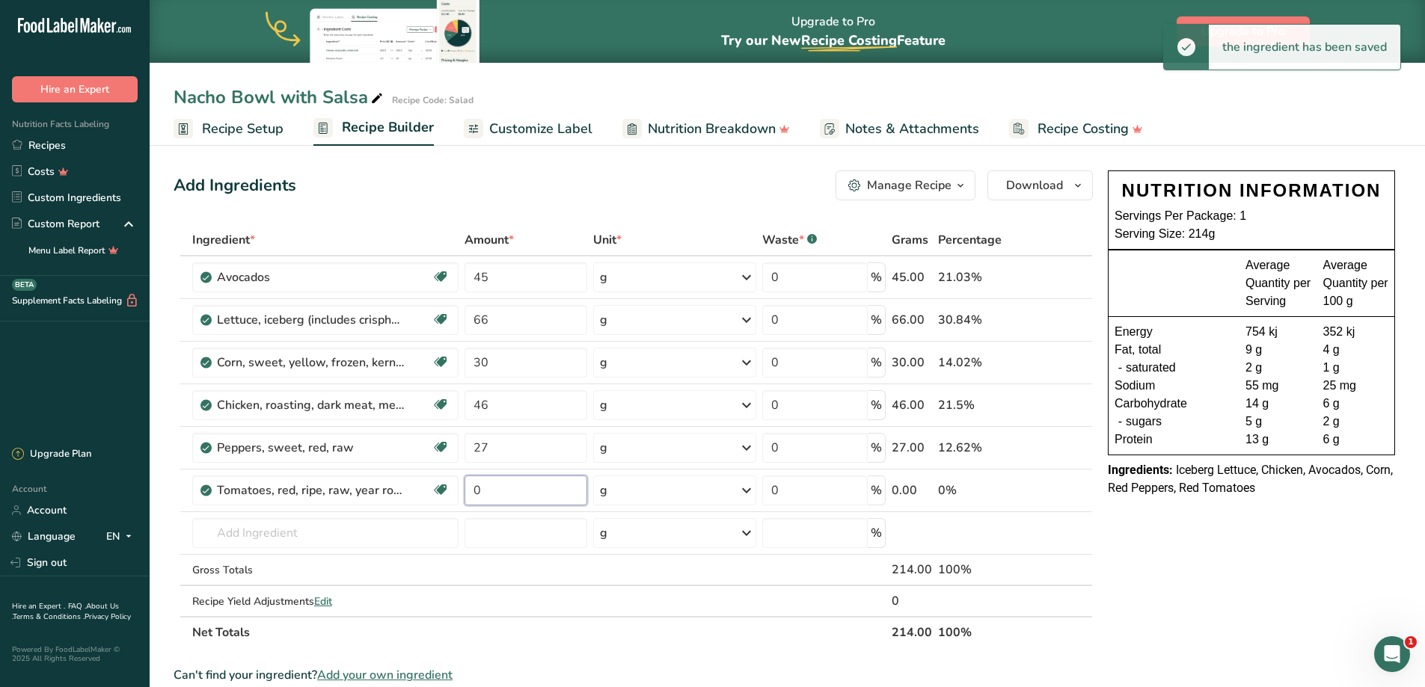
click at [483, 498] on input "0" at bounding box center [526, 491] width 123 height 30
drag, startPoint x: 483, startPoint y: 498, endPoint x: 467, endPoint y: 499, distance: 16.5
click at [467, 499] on input "0" at bounding box center [526, 491] width 123 height 30
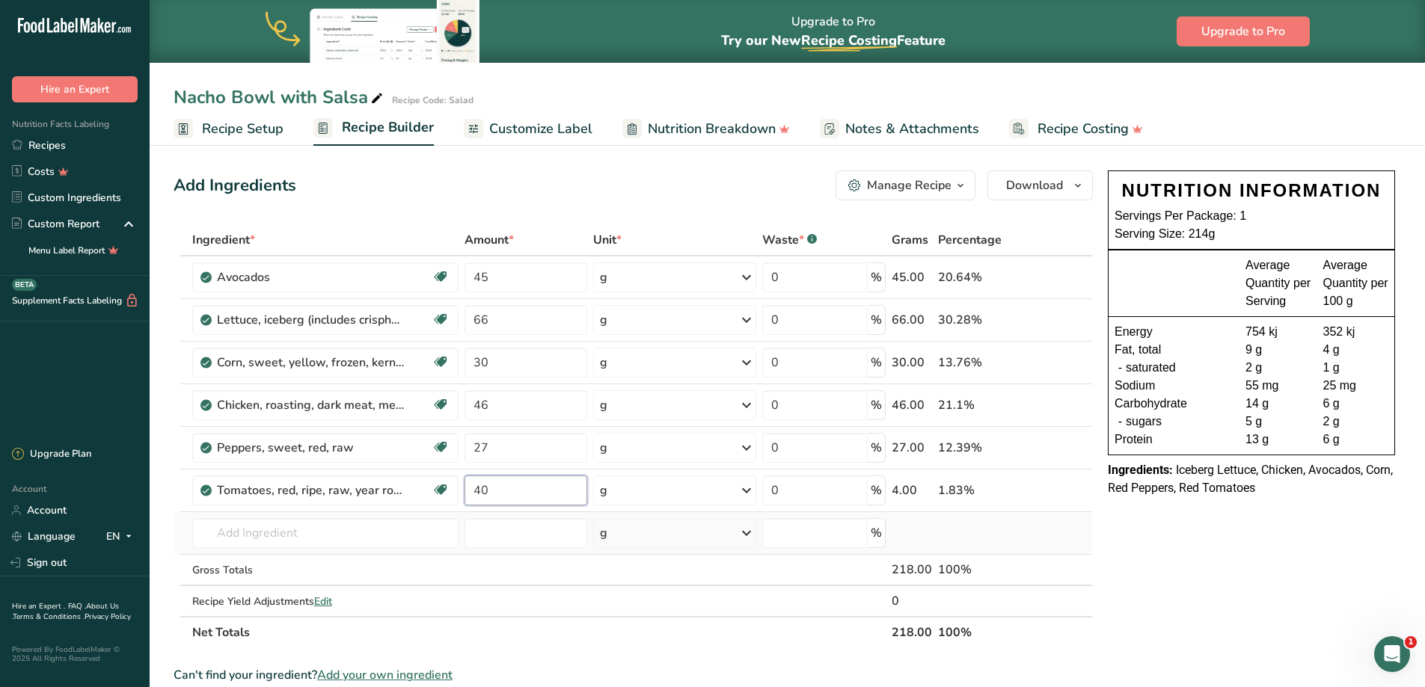
type input "40"
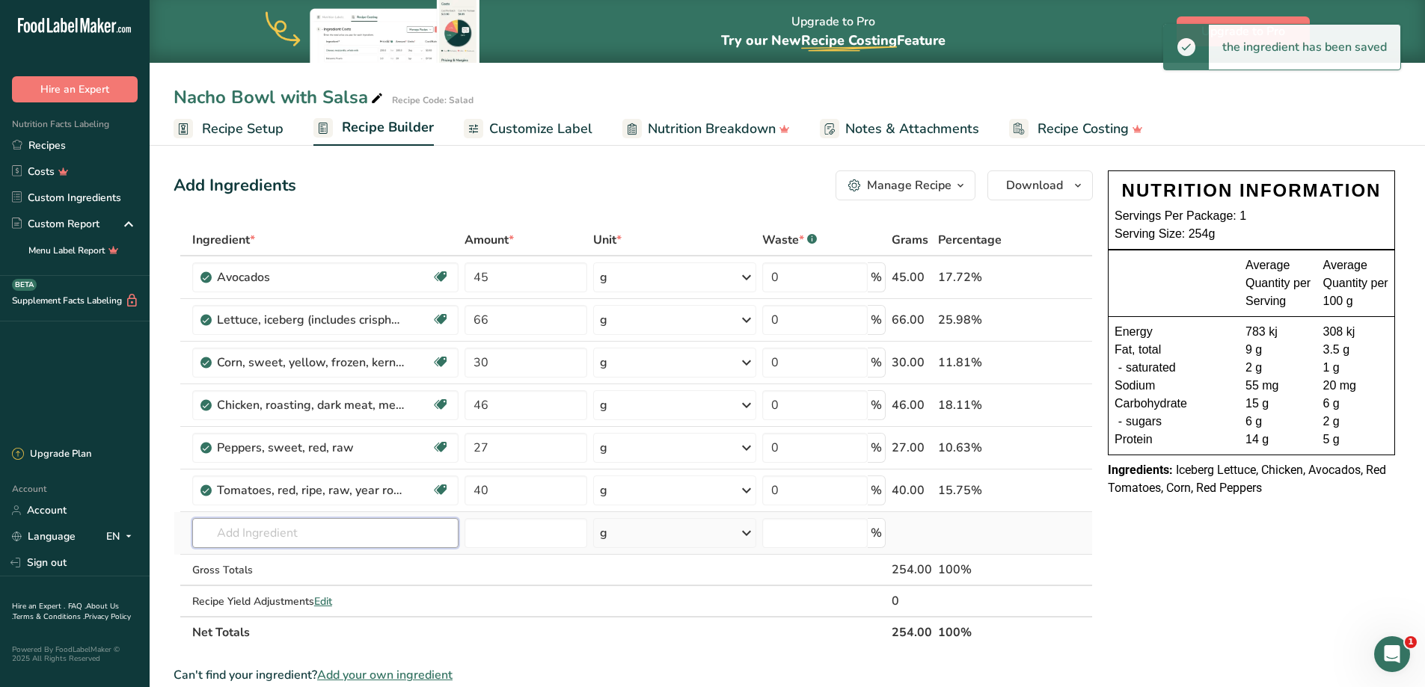
click at [280, 529] on input "text" at bounding box center [325, 533] width 266 height 30
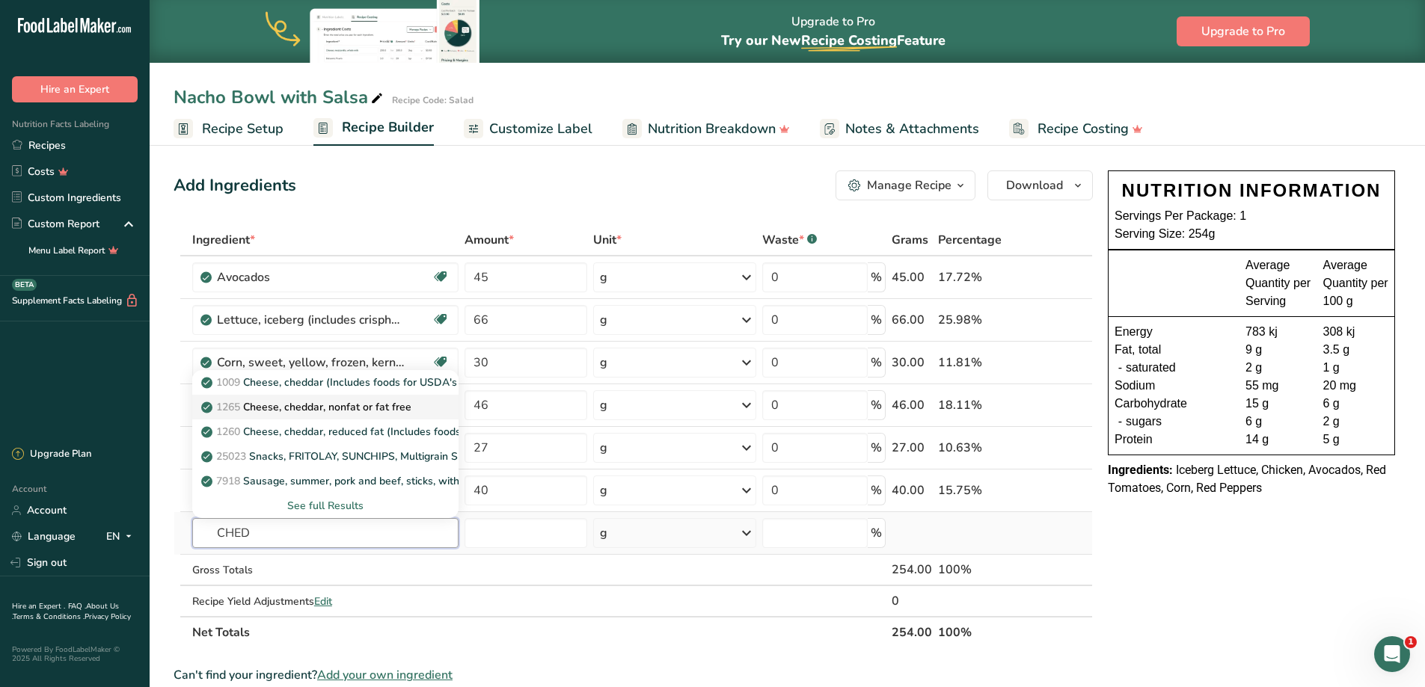
type input "CHED"
click at [317, 409] on p "1265 Cheese, cheddar, nonfat or fat free" at bounding box center [307, 407] width 207 height 16
type input "Cheese, cheddar, nonfat or fat free"
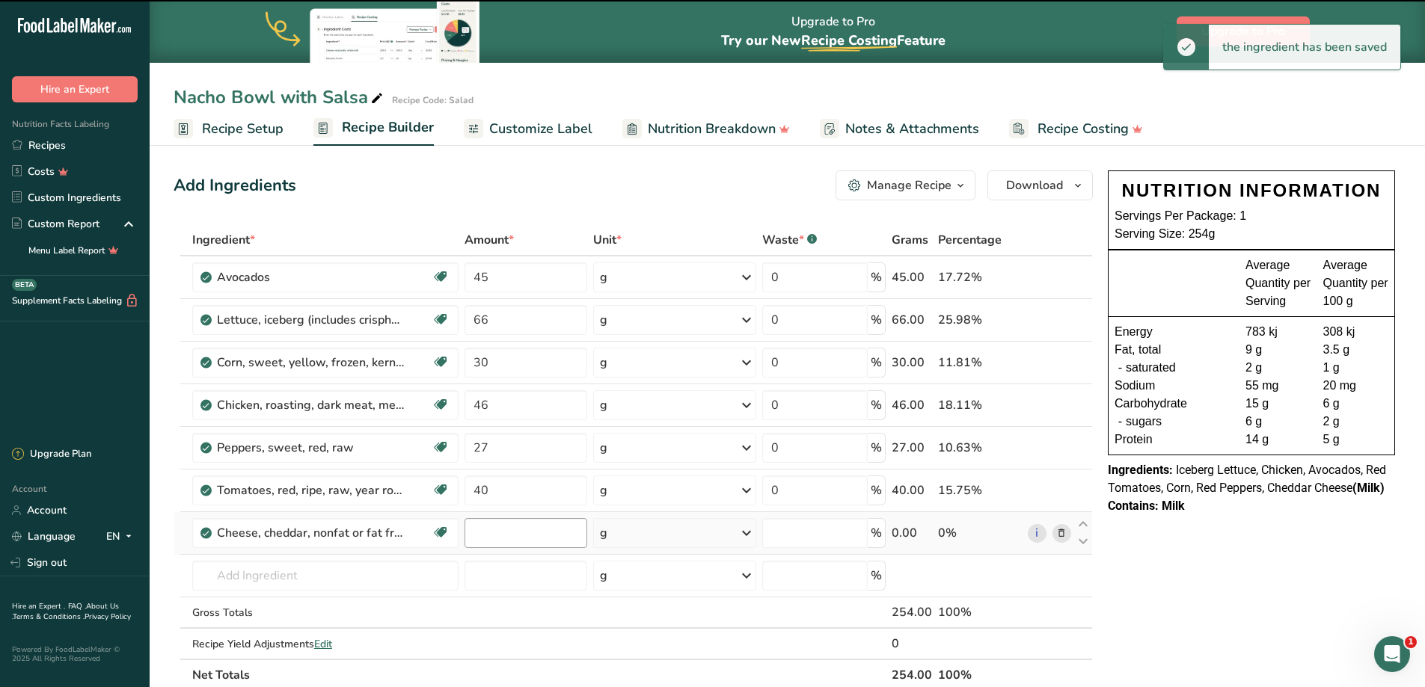
type input "0"
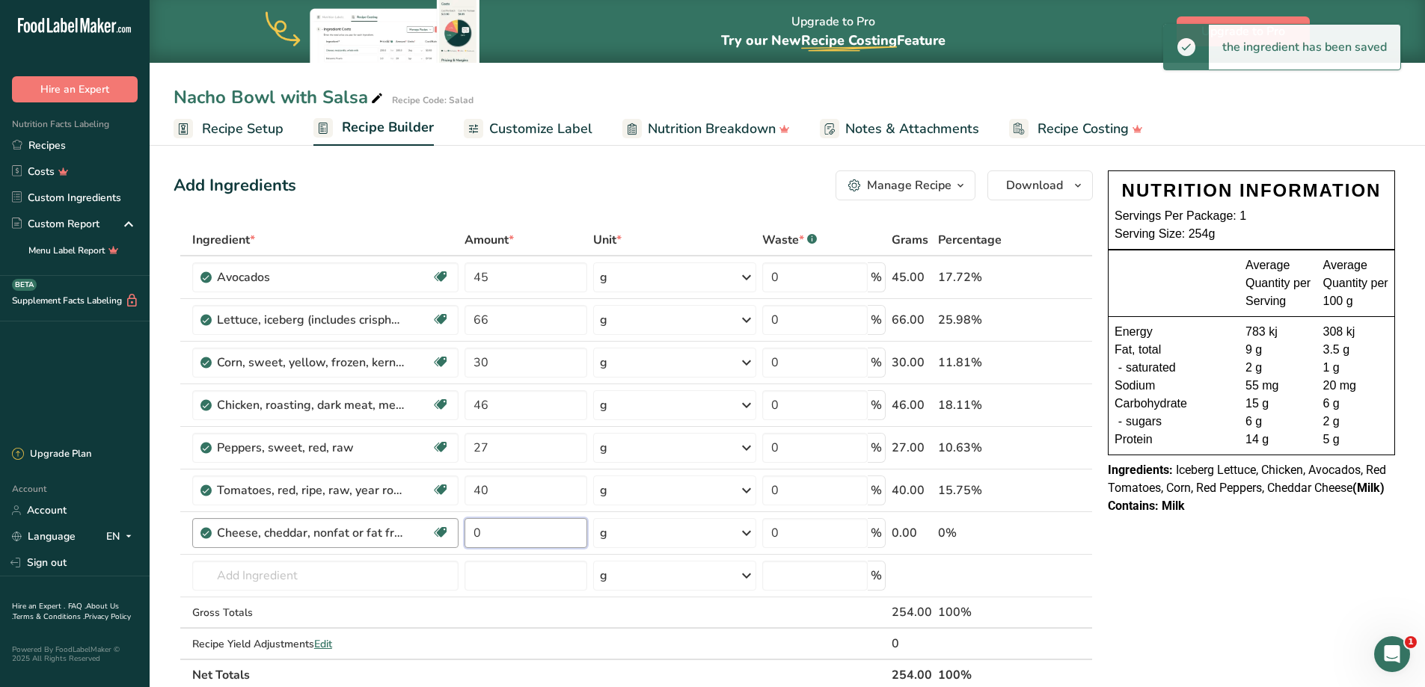
drag, startPoint x: 525, startPoint y: 538, endPoint x: 401, endPoint y: 537, distance: 124.2
click at [401, 537] on tr "Cheese, cheddar, nonfat or fat free Gluten free Vegetarian Soy free 0 g Portion…" at bounding box center [633, 533] width 918 height 43
type input "26"
click at [296, 574] on input "text" at bounding box center [325, 576] width 266 height 30
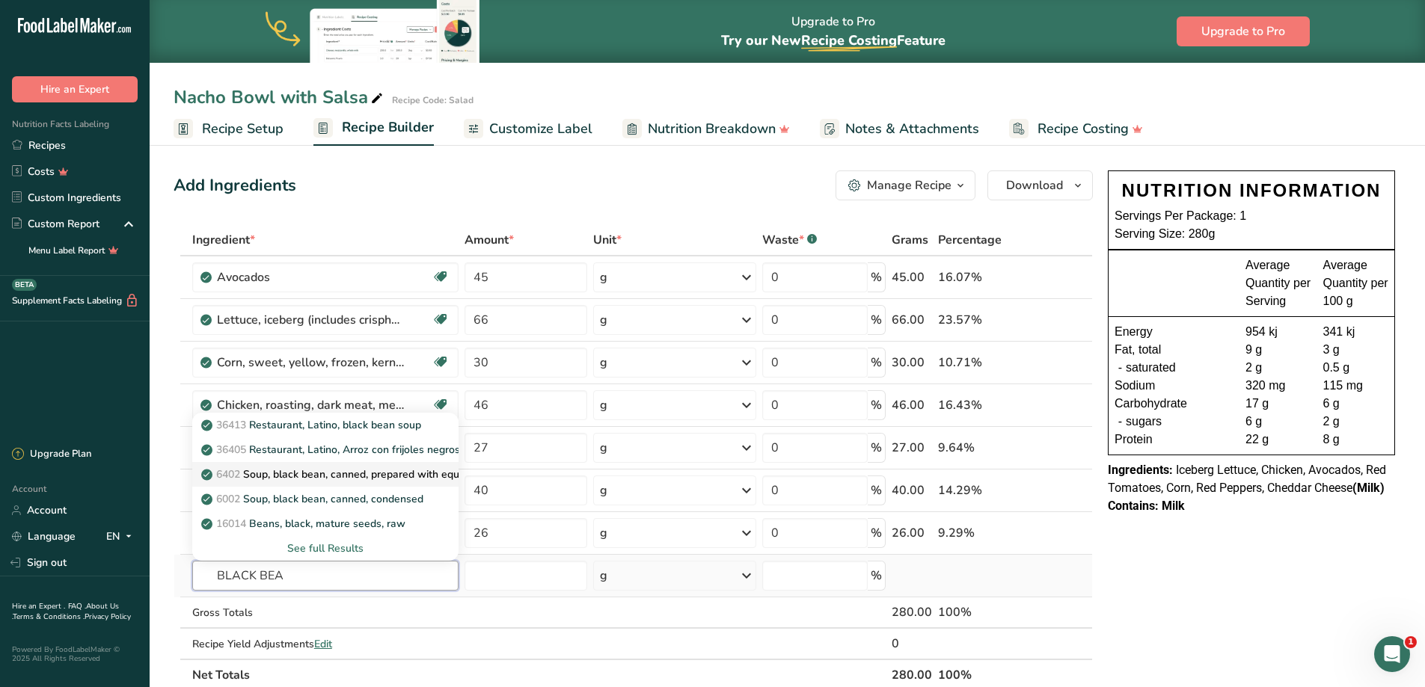
type input "BLACK BEA"
click at [310, 473] on p "6402 Soup, black bean, canned, prepared with equal volume water" at bounding box center [371, 475] width 334 height 16
type input "Soup, black bean, canned, prepared with equal volume water"
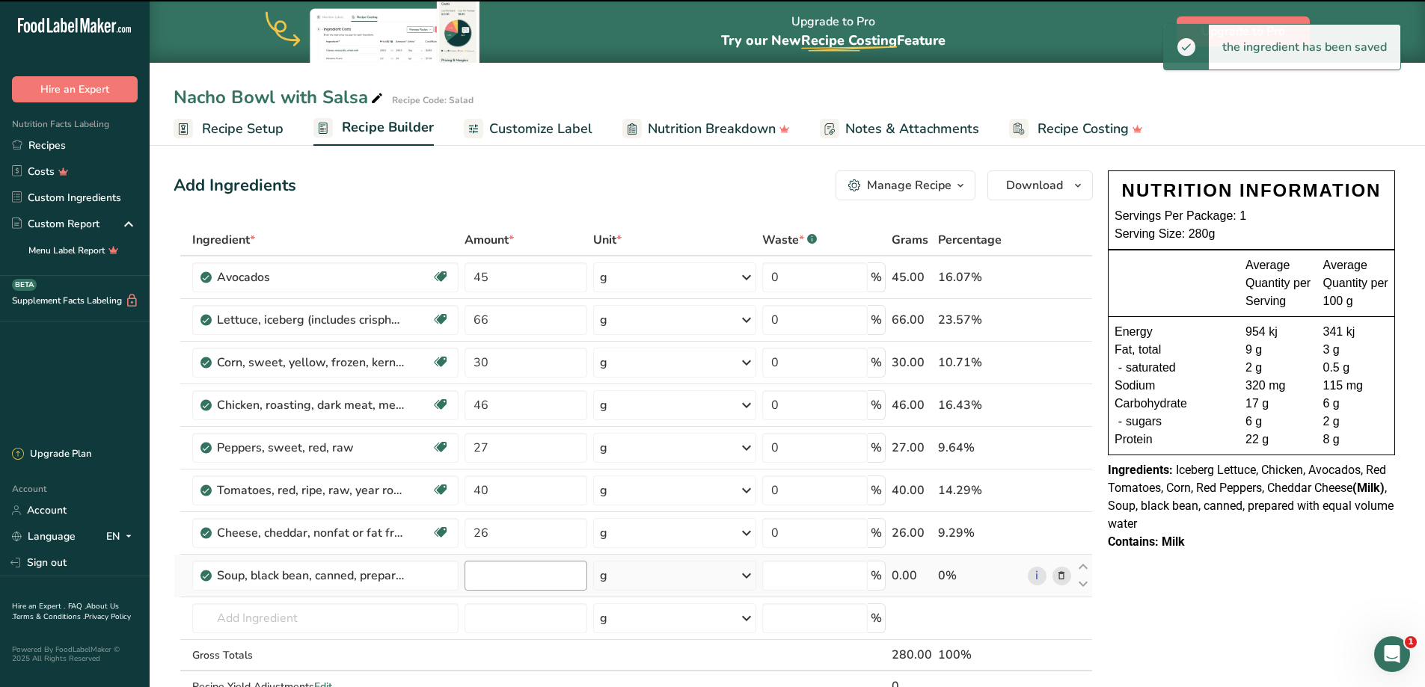
type input "0"
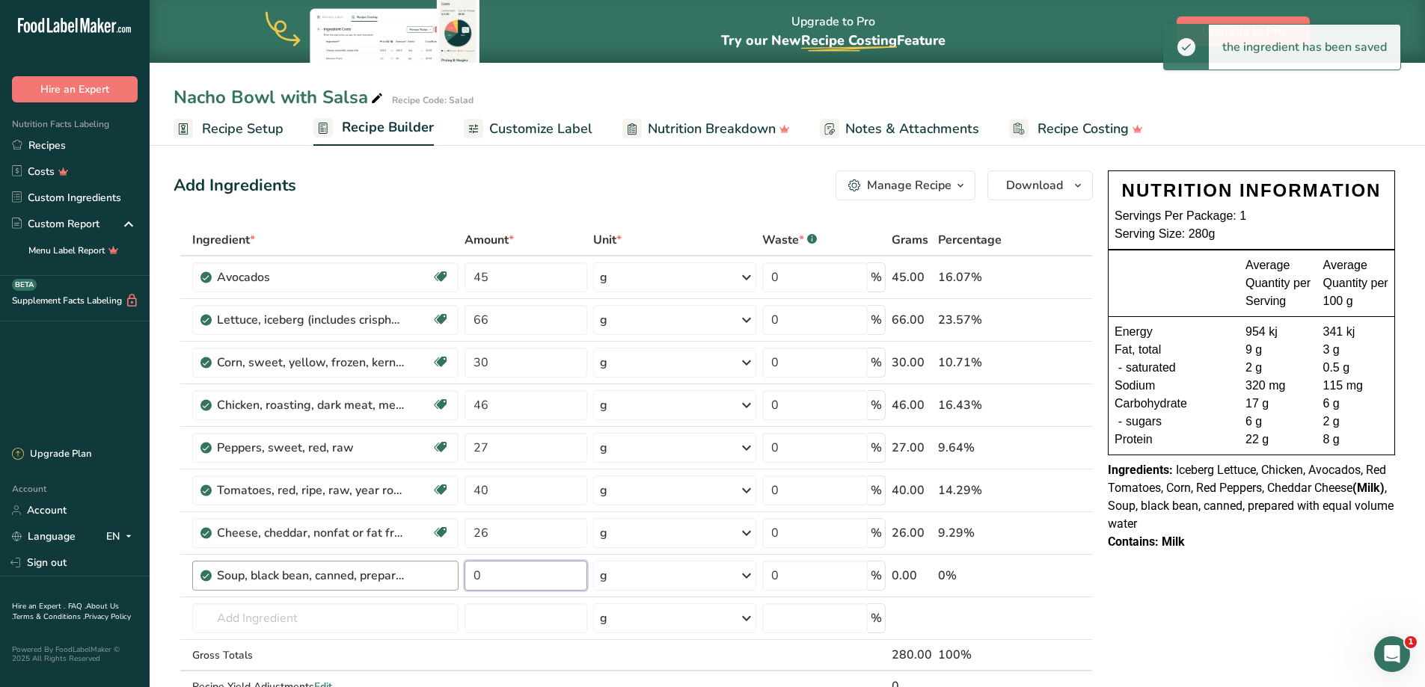
drag, startPoint x: 504, startPoint y: 577, endPoint x: 423, endPoint y: 574, distance: 81.6
click at [423, 574] on tr "Soup, black bean, canned, prepared with equal volume water 0 g Portions 1 cup 1…" at bounding box center [633, 576] width 918 height 43
type input "42"
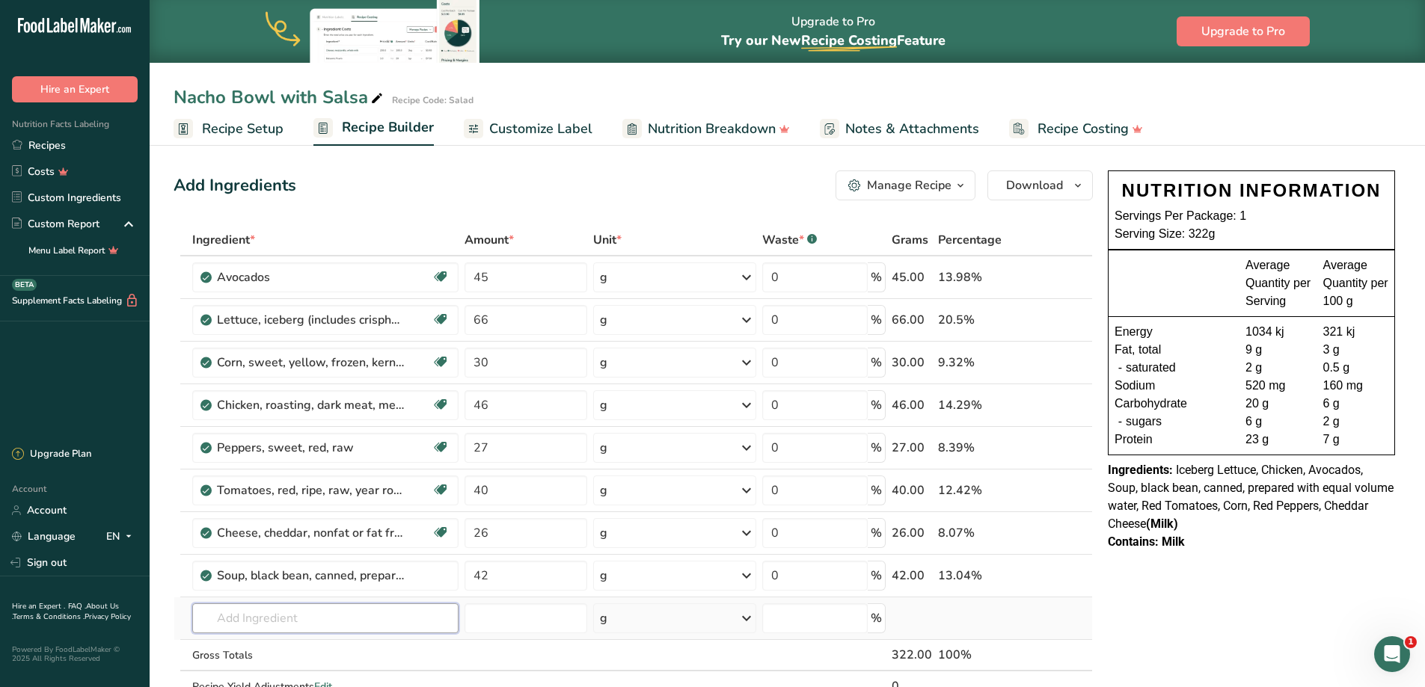
click at [272, 613] on input "text" at bounding box center [325, 619] width 266 height 30
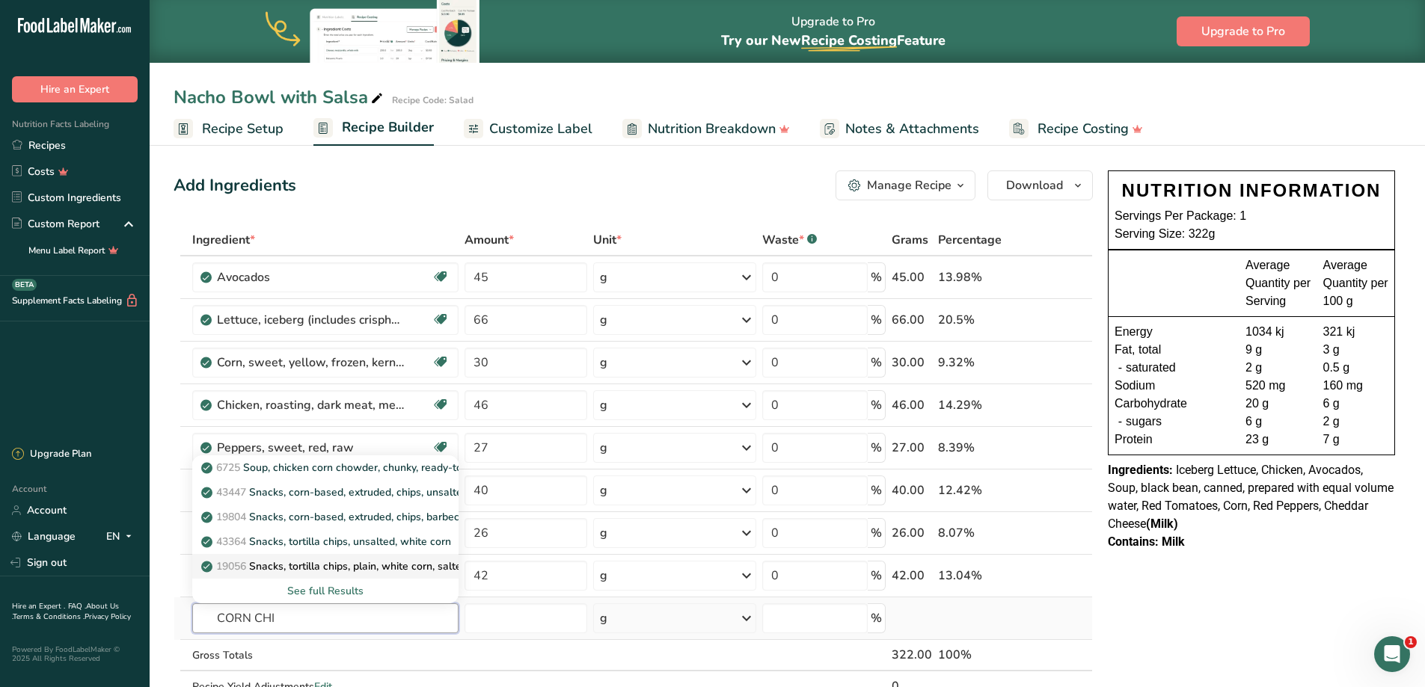
type input "CORN CHI"
click at [346, 565] on p "19056 Snacks, tortilla chips, plain, white corn, salted" at bounding box center [335, 567] width 263 height 16
type input "Snacks, tortilla chips, plain, white corn, salted"
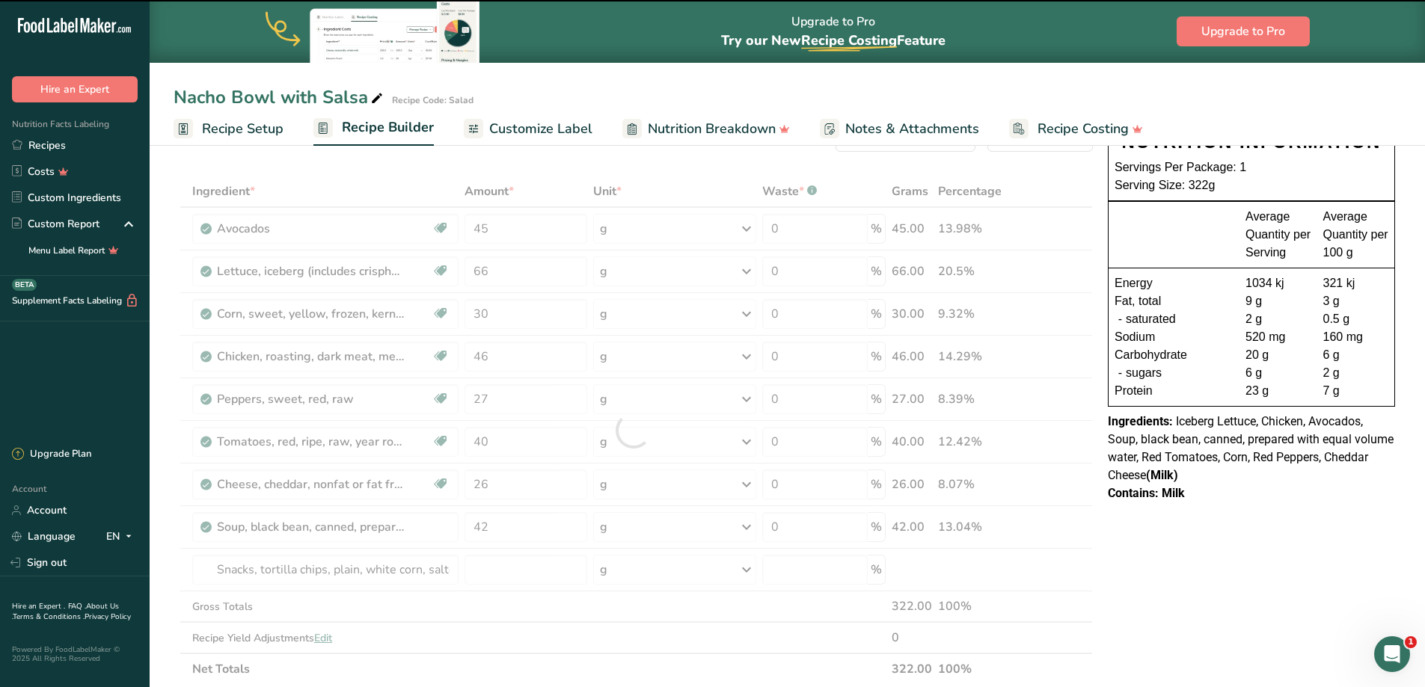
scroll to position [75, 0]
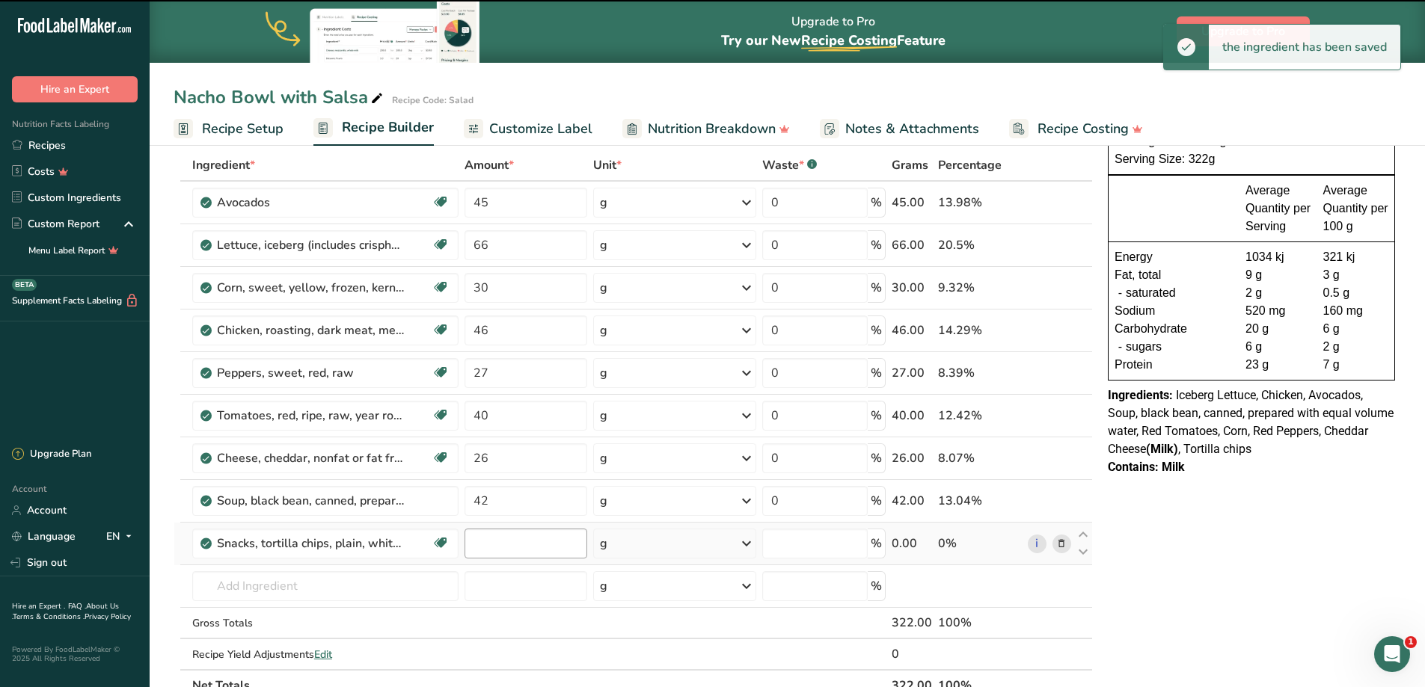
type input "0"
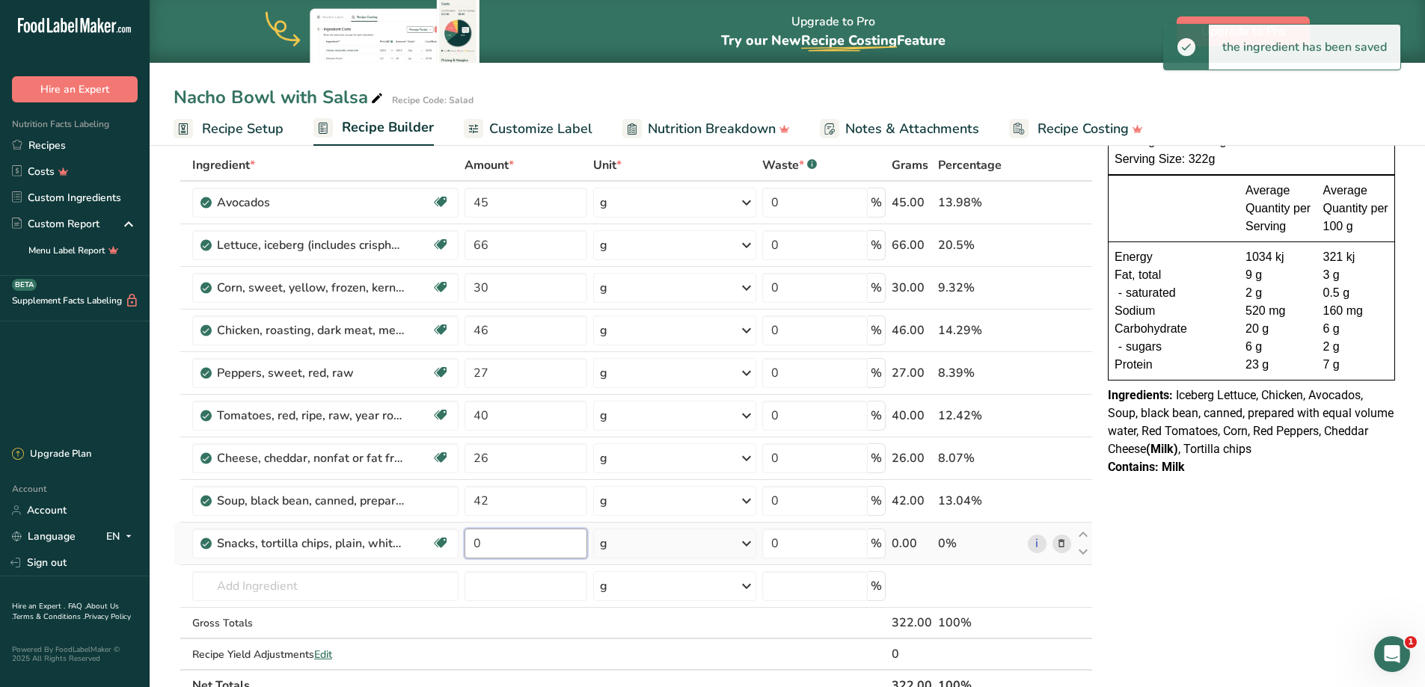
drag, startPoint x: 518, startPoint y: 550, endPoint x: 459, endPoint y: 537, distance: 60.4
click at [418, 527] on tr "Snacks, tortilla chips, plain, white corn, salted Dairy free Gluten free Vegan …" at bounding box center [633, 544] width 918 height 43
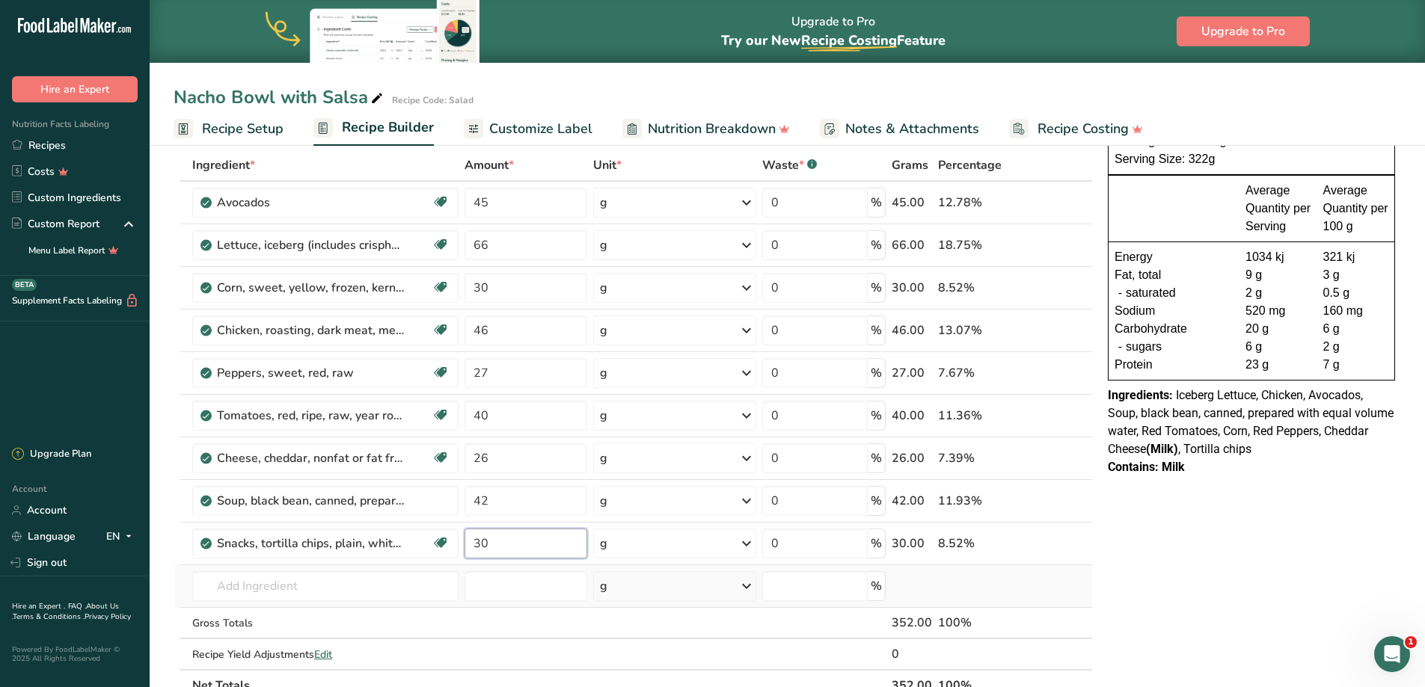
type input "30"
click at [288, 580] on input "text" at bounding box center [325, 586] width 266 height 30
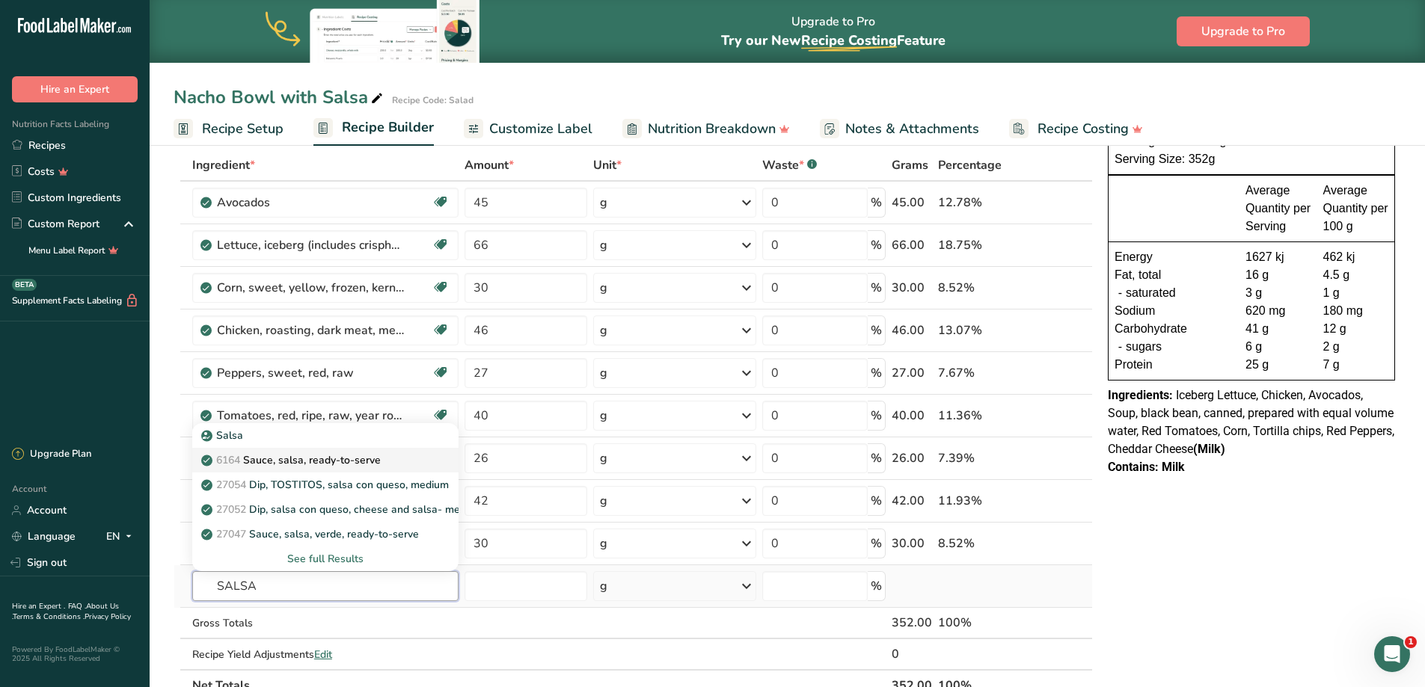
type input "SALSA"
click at [290, 462] on p "6164 Sauce, salsa, ready-to-serve" at bounding box center [292, 461] width 177 height 16
type input "Sauce, salsa, ready-to-serve"
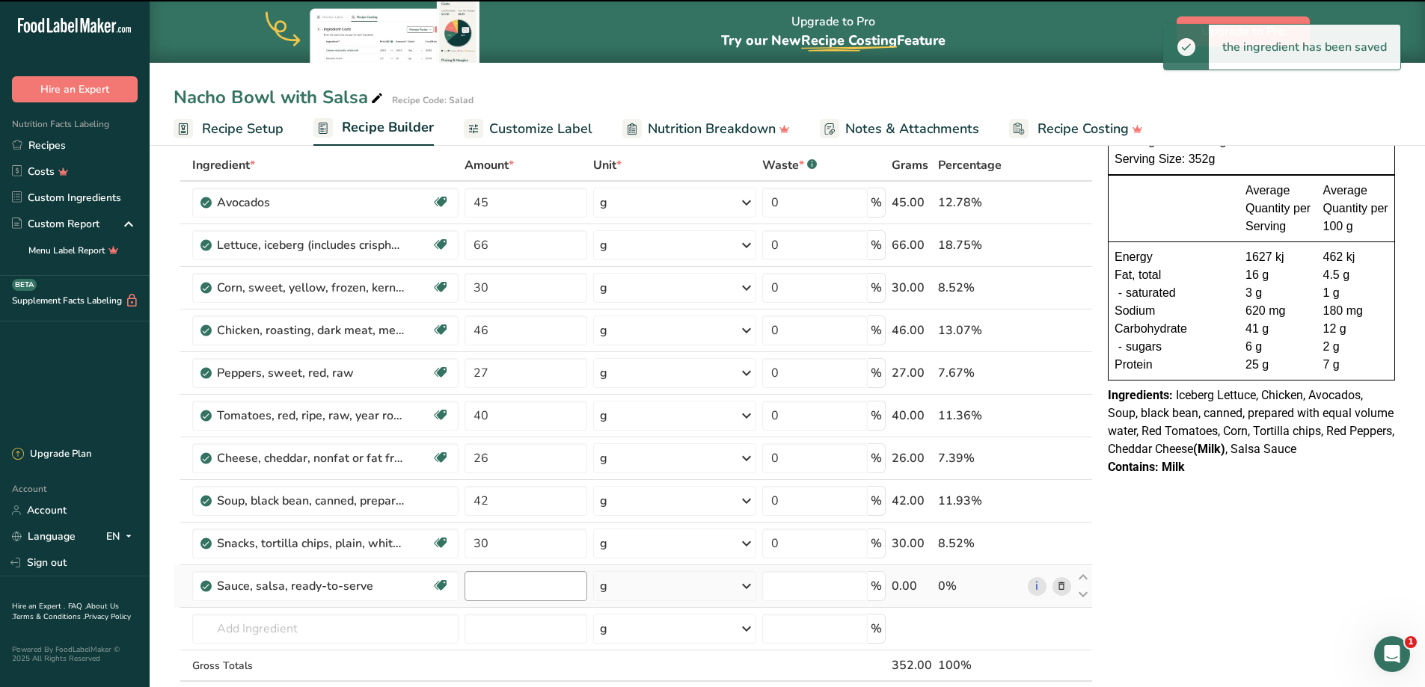
type input "0"
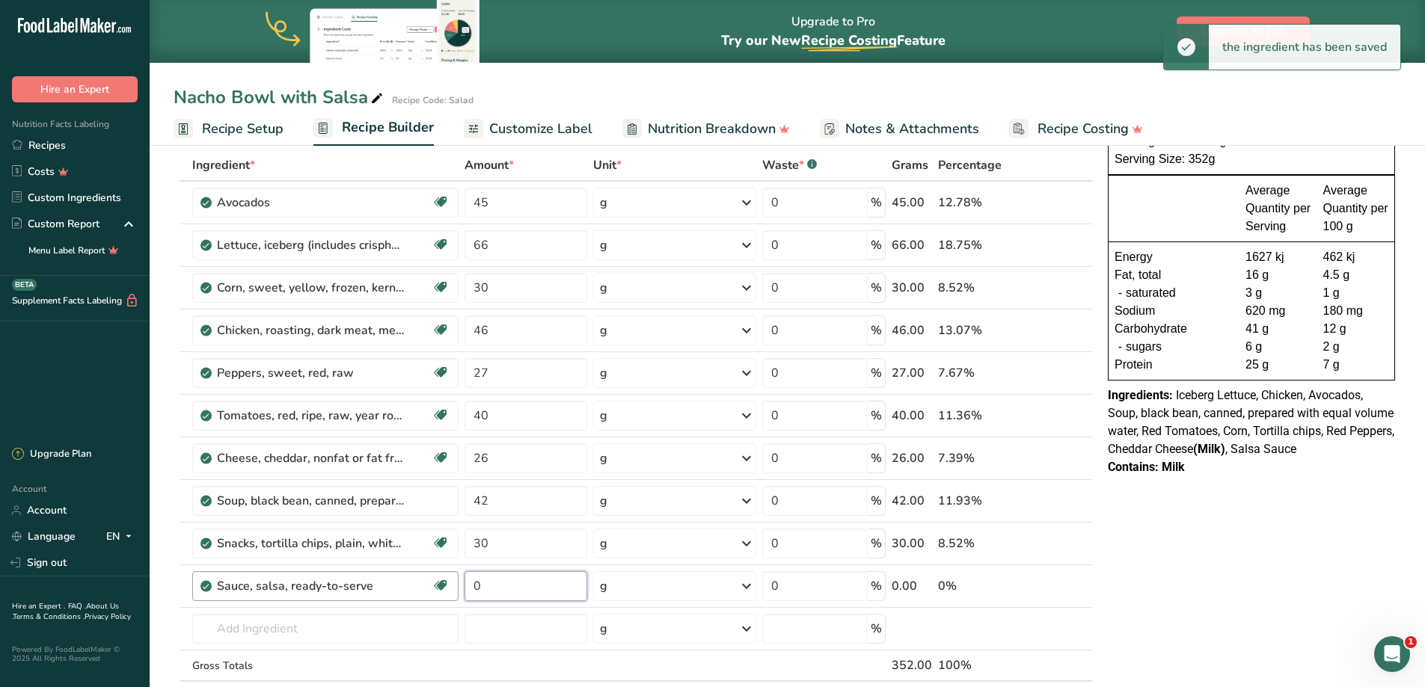
drag, startPoint x: 494, startPoint y: 593, endPoint x: 399, endPoint y: 587, distance: 94.4
click at [400, 587] on tr "Sauce, salsa, ready-to-serve Dairy free Gluten free Vegan Vegetarian Soy free 0…" at bounding box center [633, 586] width 918 height 43
type input "40"
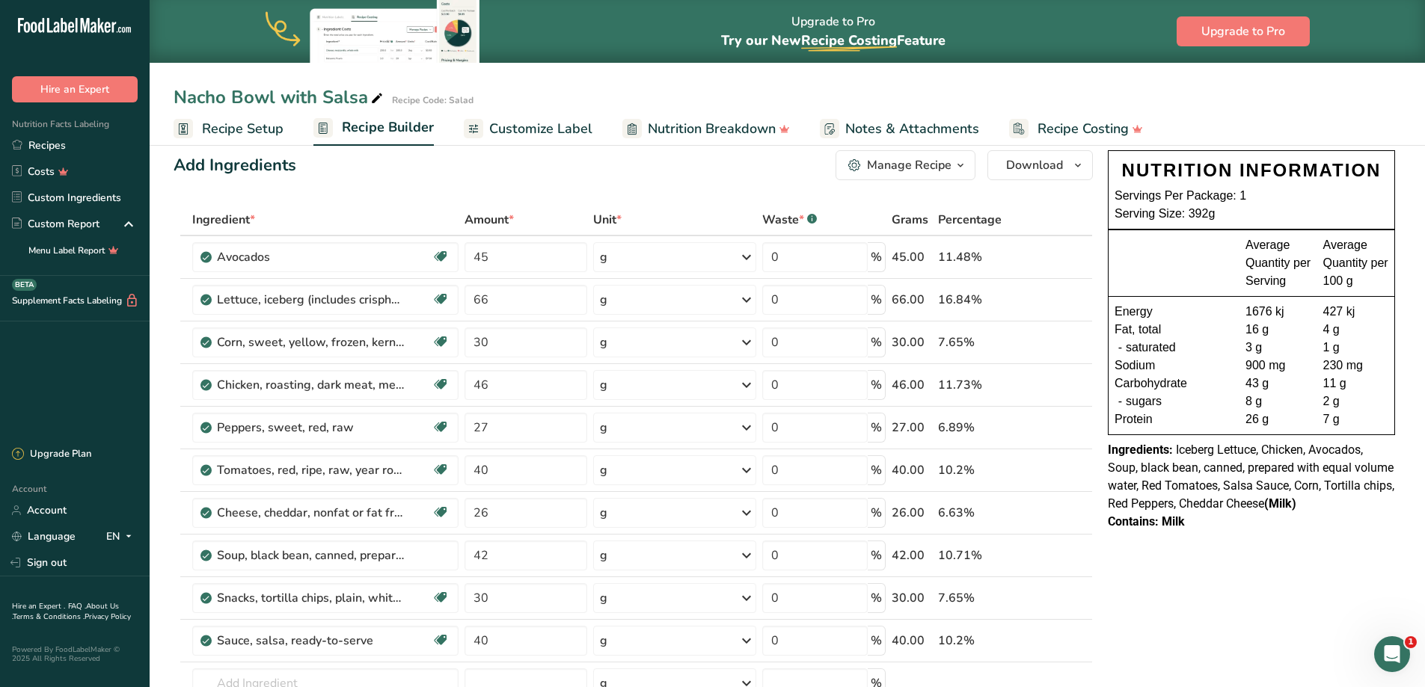
scroll to position [0, 0]
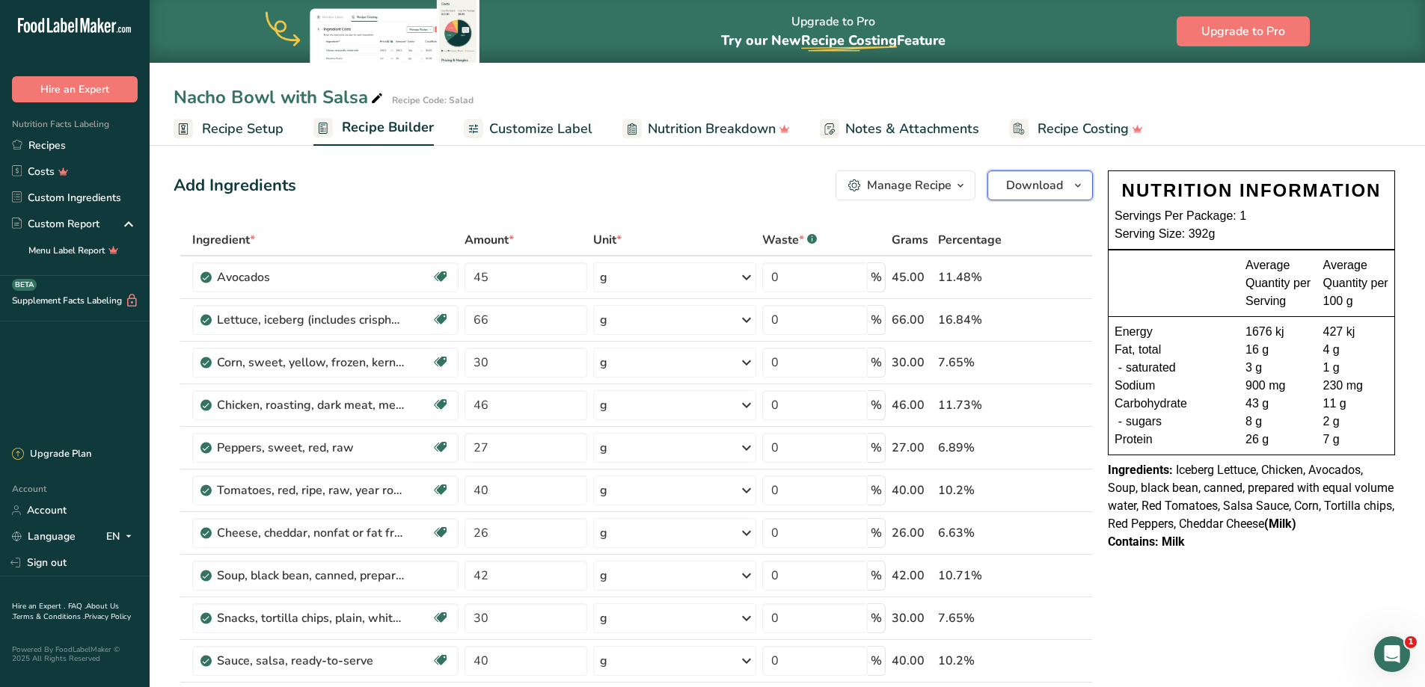
click at [1020, 180] on span "Download" at bounding box center [1034, 186] width 57 height 18
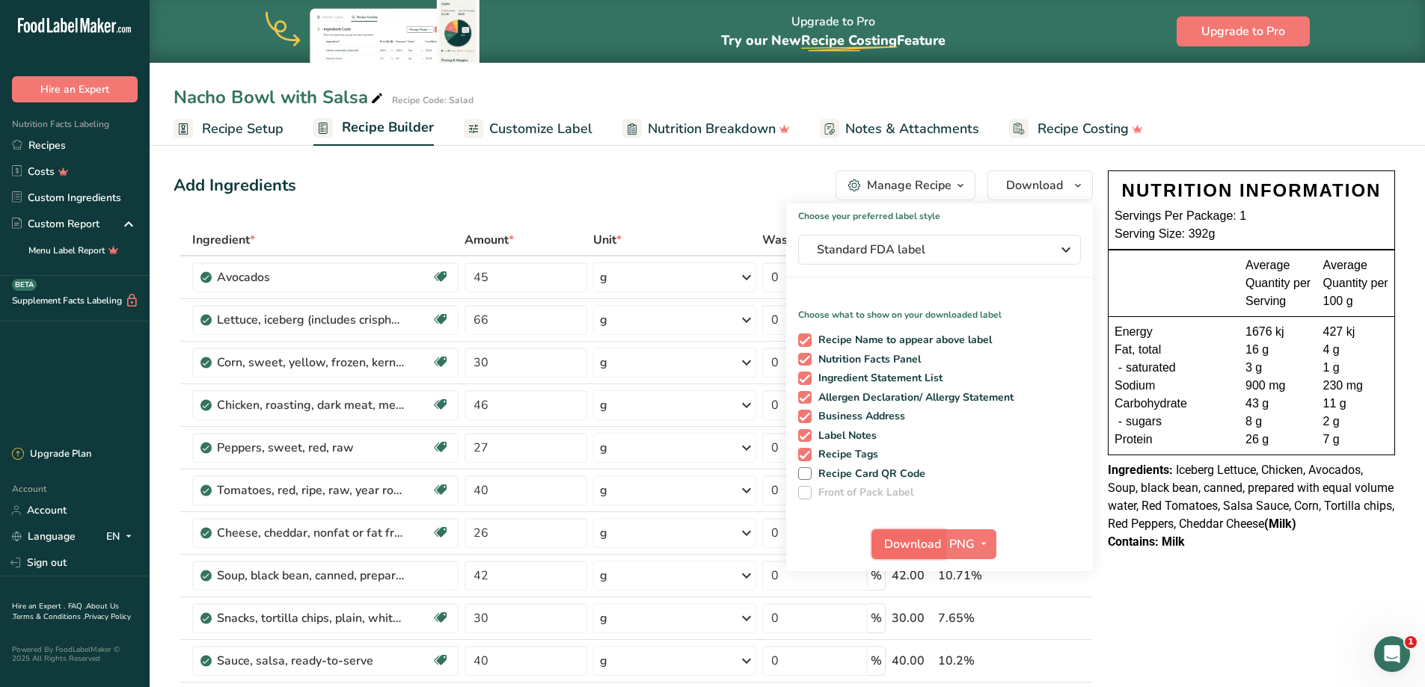
click at [927, 550] on span "Download" at bounding box center [912, 545] width 57 height 18
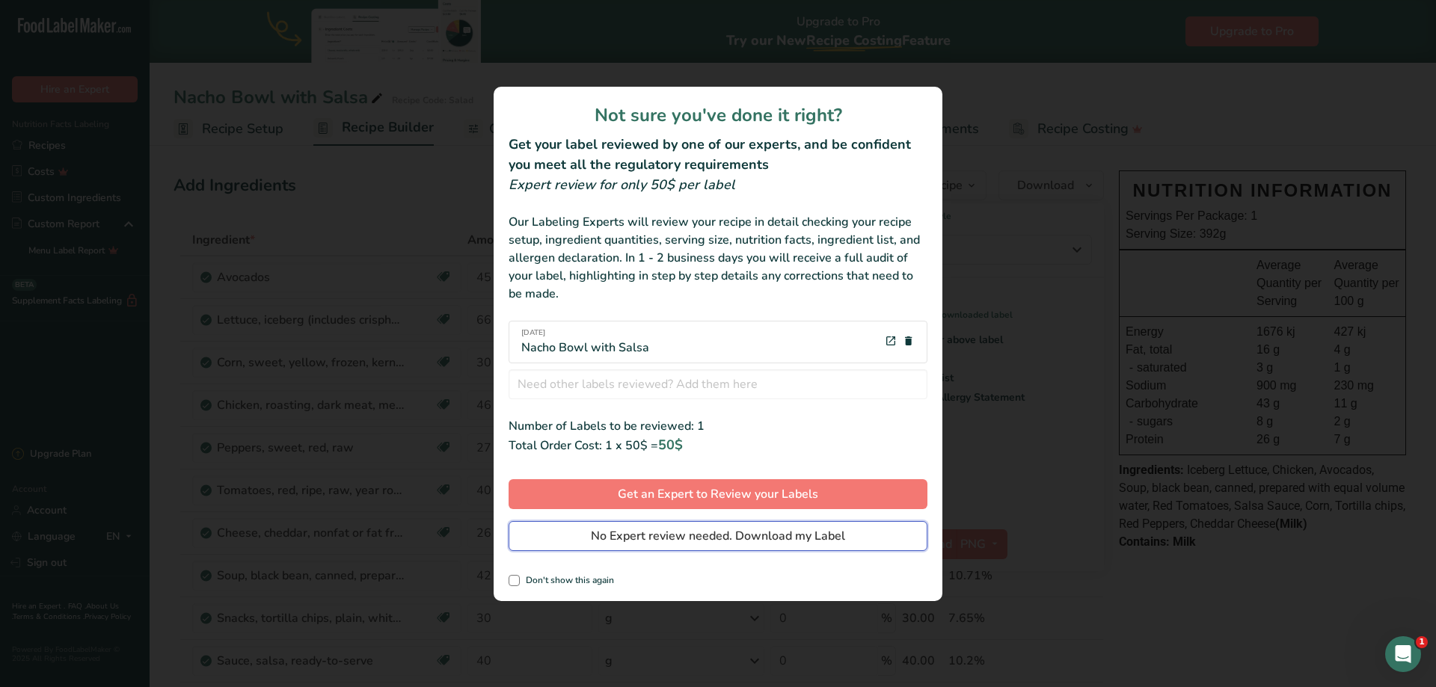
click at [718, 524] on button "No Expert review needed. Download my Label" at bounding box center [718, 536] width 419 height 30
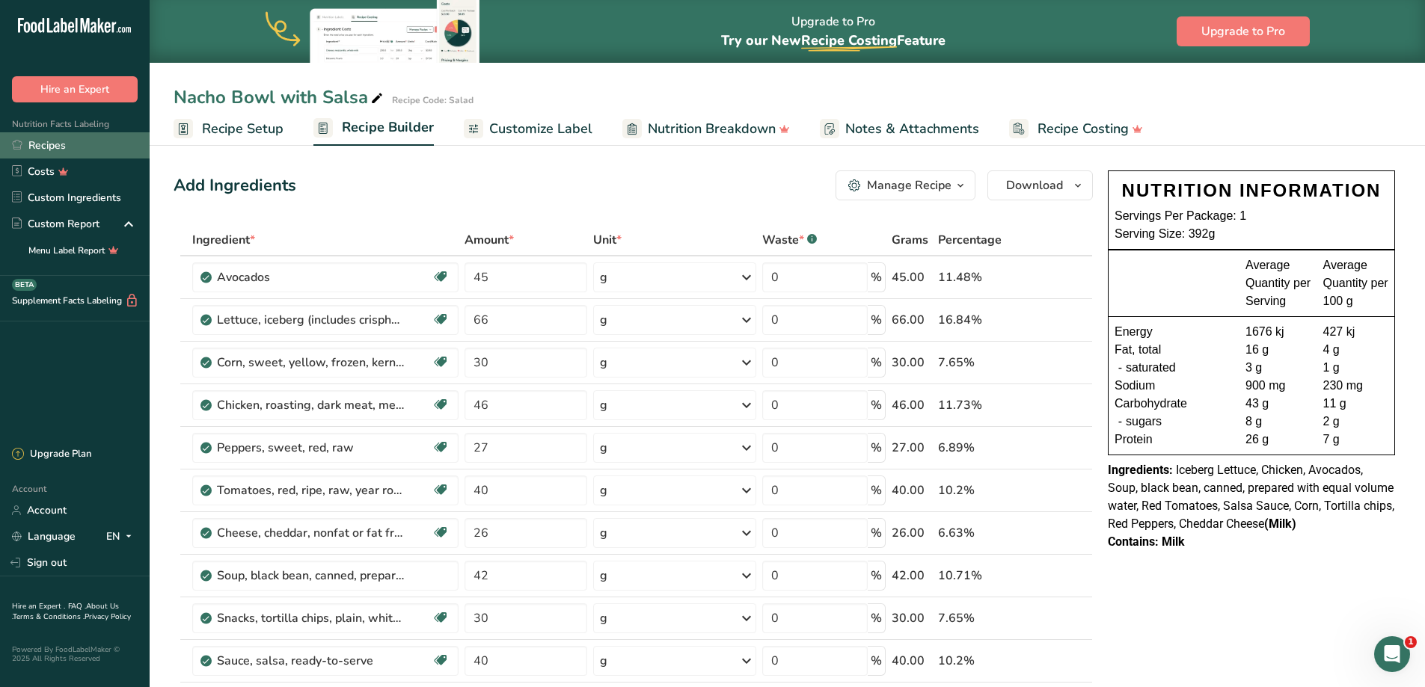
click at [30, 145] on link "Recipes" at bounding box center [75, 145] width 150 height 26
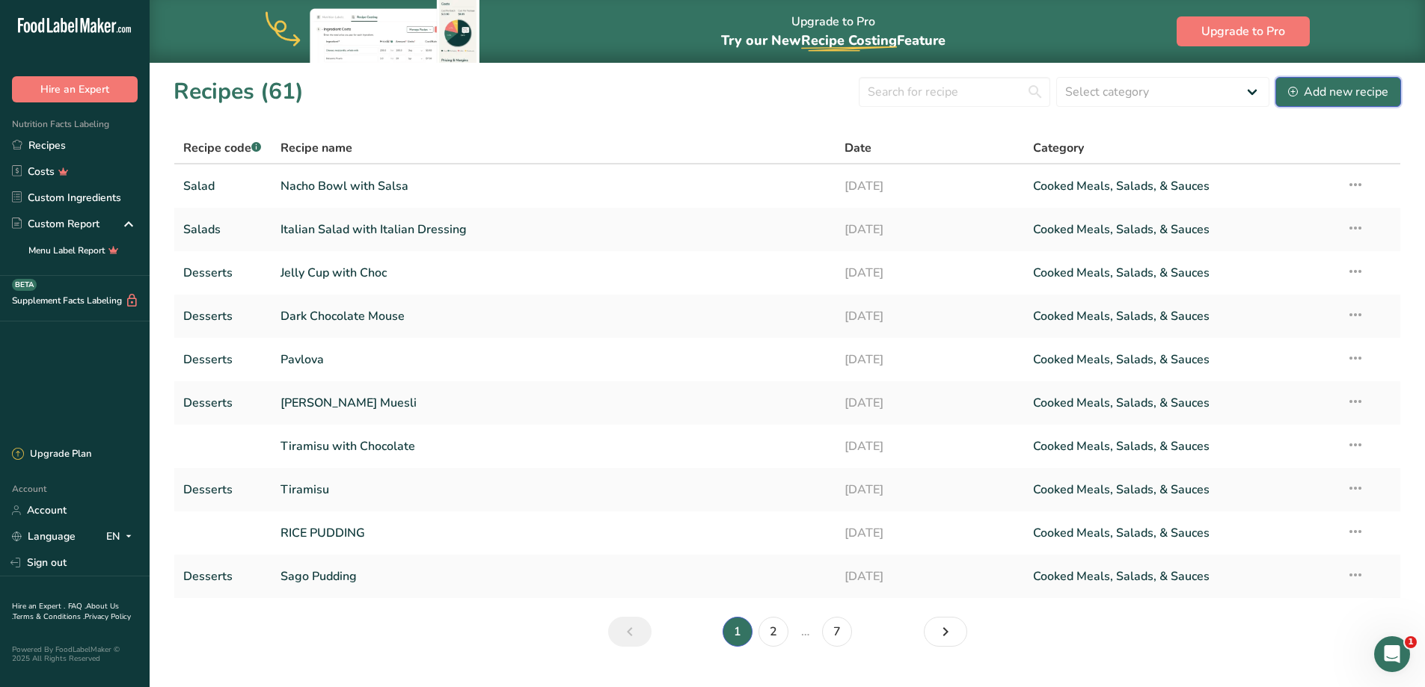
click at [1346, 95] on div "Add new recipe" at bounding box center [1338, 92] width 100 height 18
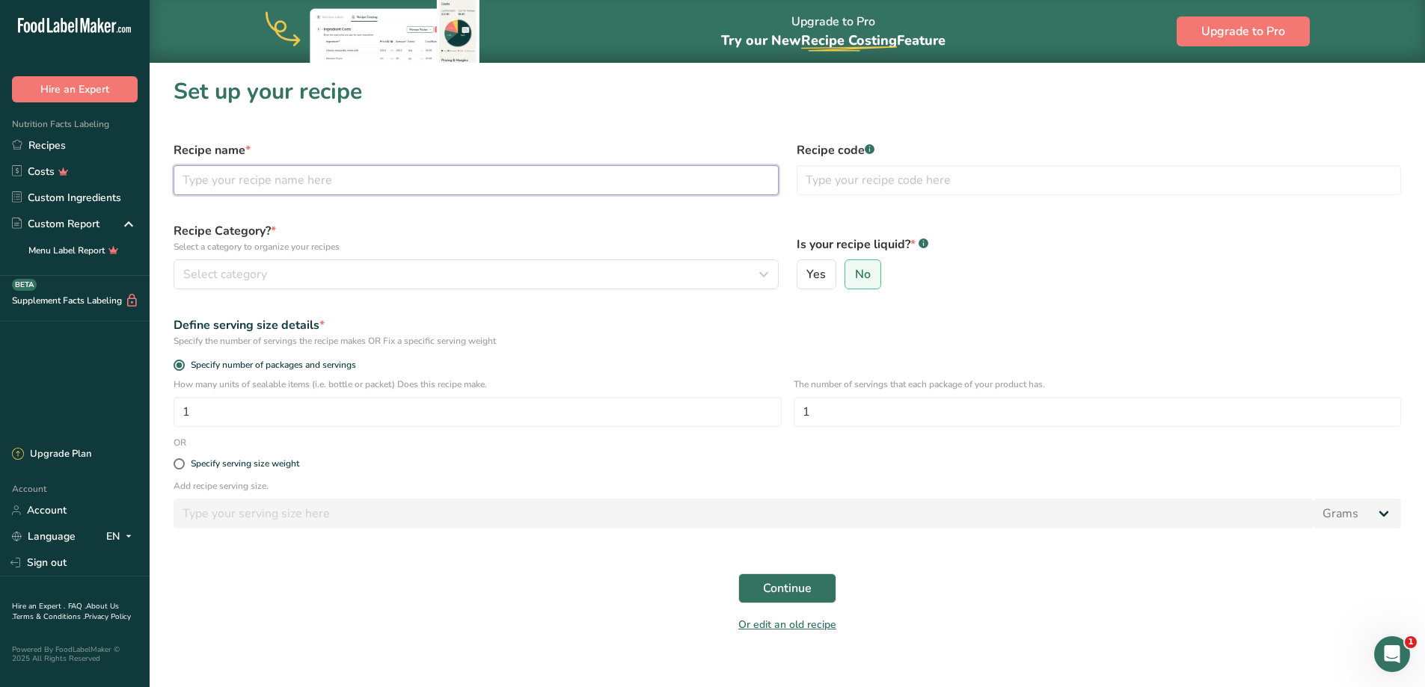
click at [283, 181] on input "text" at bounding box center [476, 180] width 605 height 30
type input "c"
type input "[PERSON_NAME] Salad with Dressing"
click at [1011, 177] on input "text" at bounding box center [1099, 180] width 605 height 30
type input "Salad"
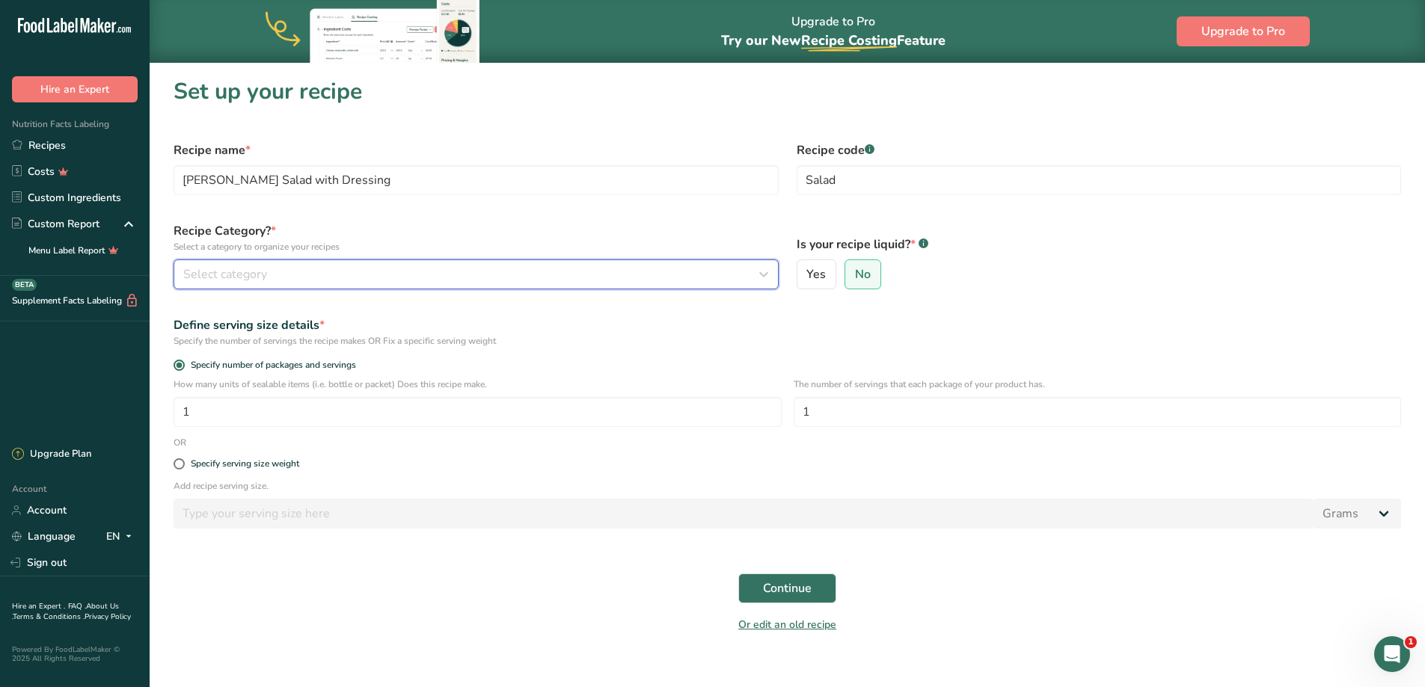
click at [289, 260] on button "Select category" at bounding box center [476, 275] width 605 height 30
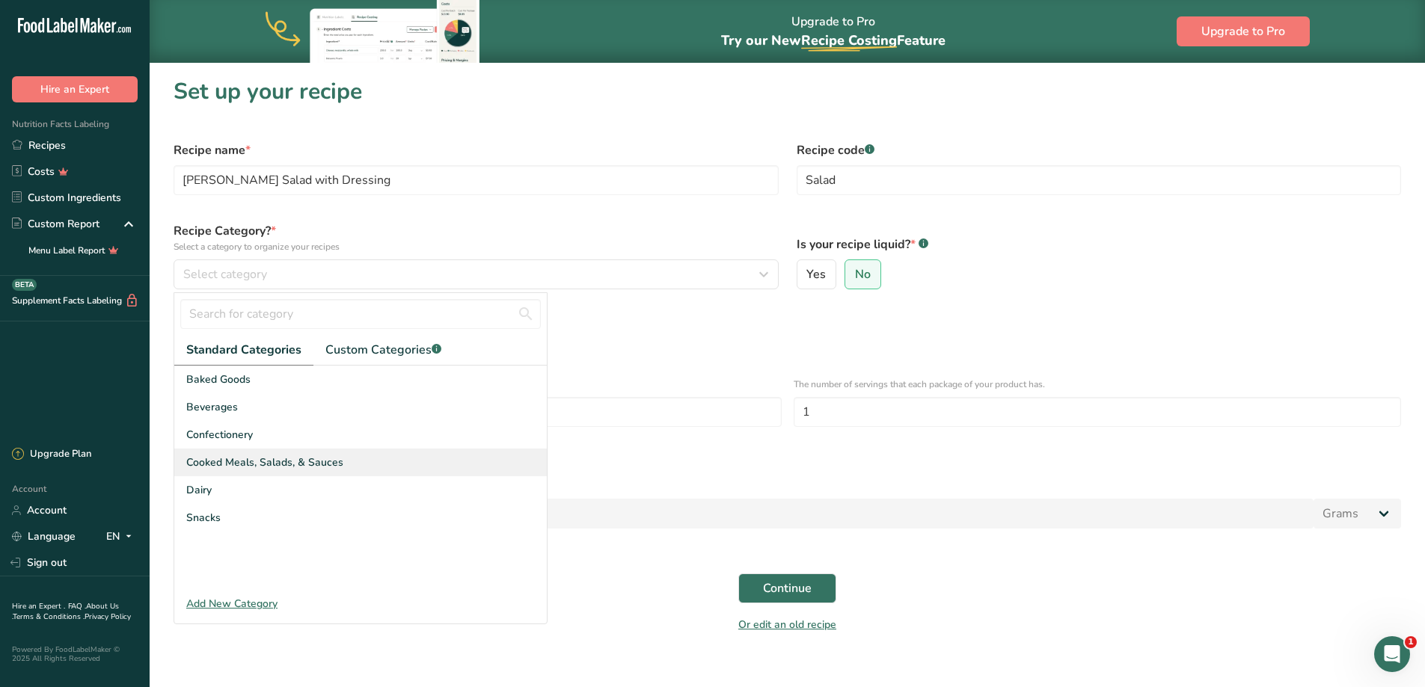
click at [245, 455] on span "Cooked Meals, Salads, & Sauces" at bounding box center [264, 463] width 157 height 16
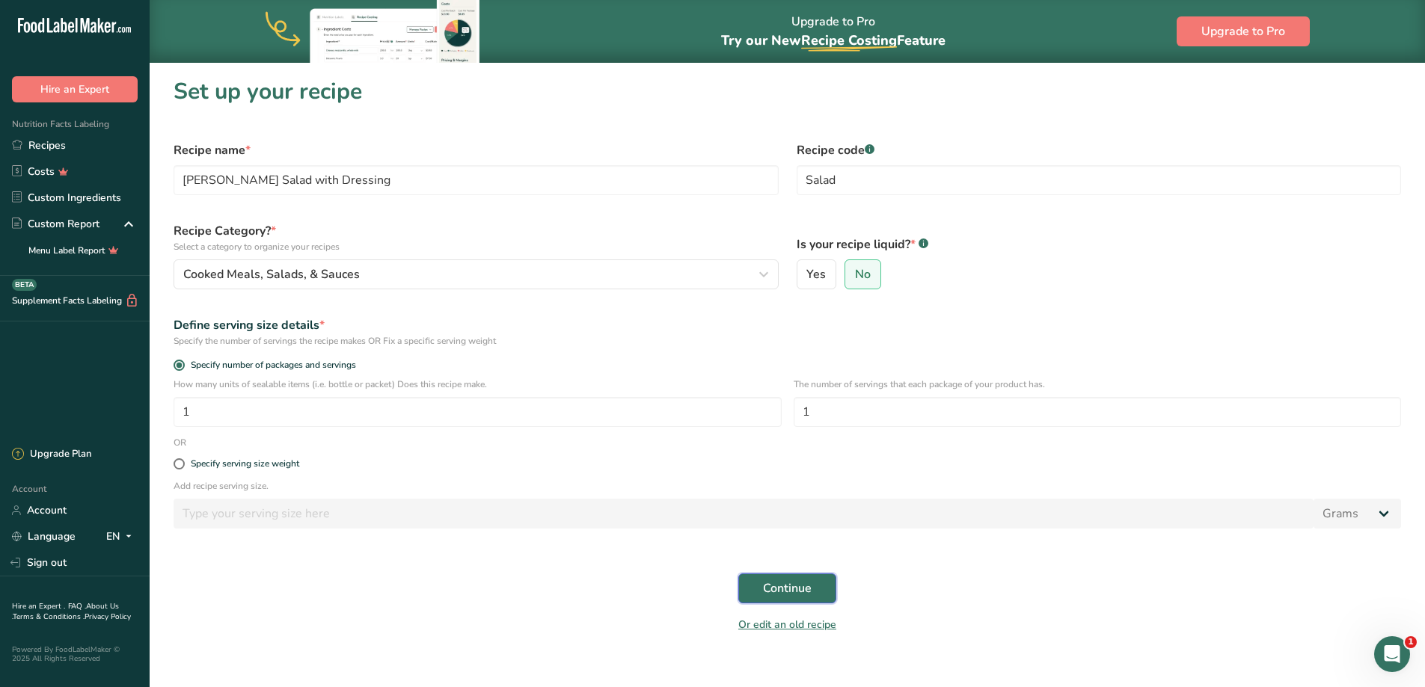
click at [815, 595] on button "Continue" at bounding box center [787, 589] width 98 height 30
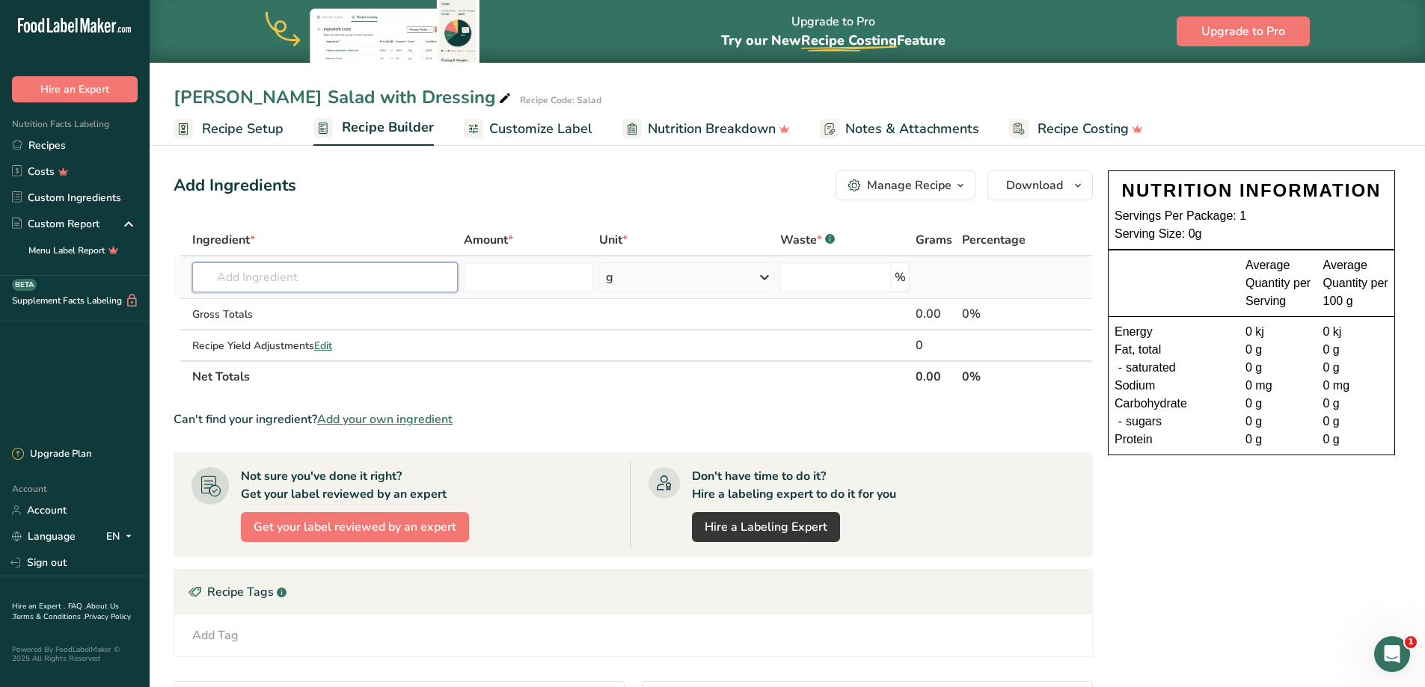
click at [297, 278] on input "text" at bounding box center [325, 278] width 266 height 30
type input "cos lettuce"
click at [316, 315] on p "11251 [GEOGRAPHIC_DATA], cos or romaine, raw" at bounding box center [295, 308] width 182 height 16
type input "Lettuce, cos or romaine, raw"
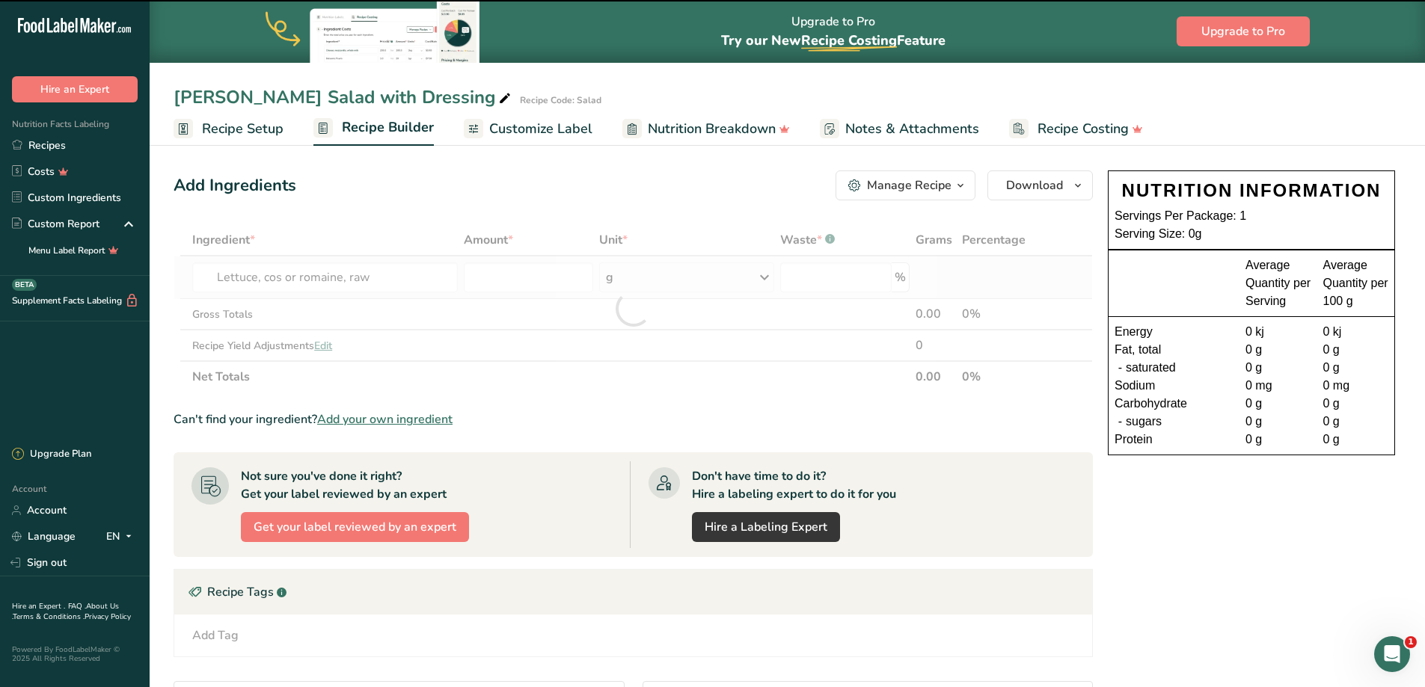
type input "0"
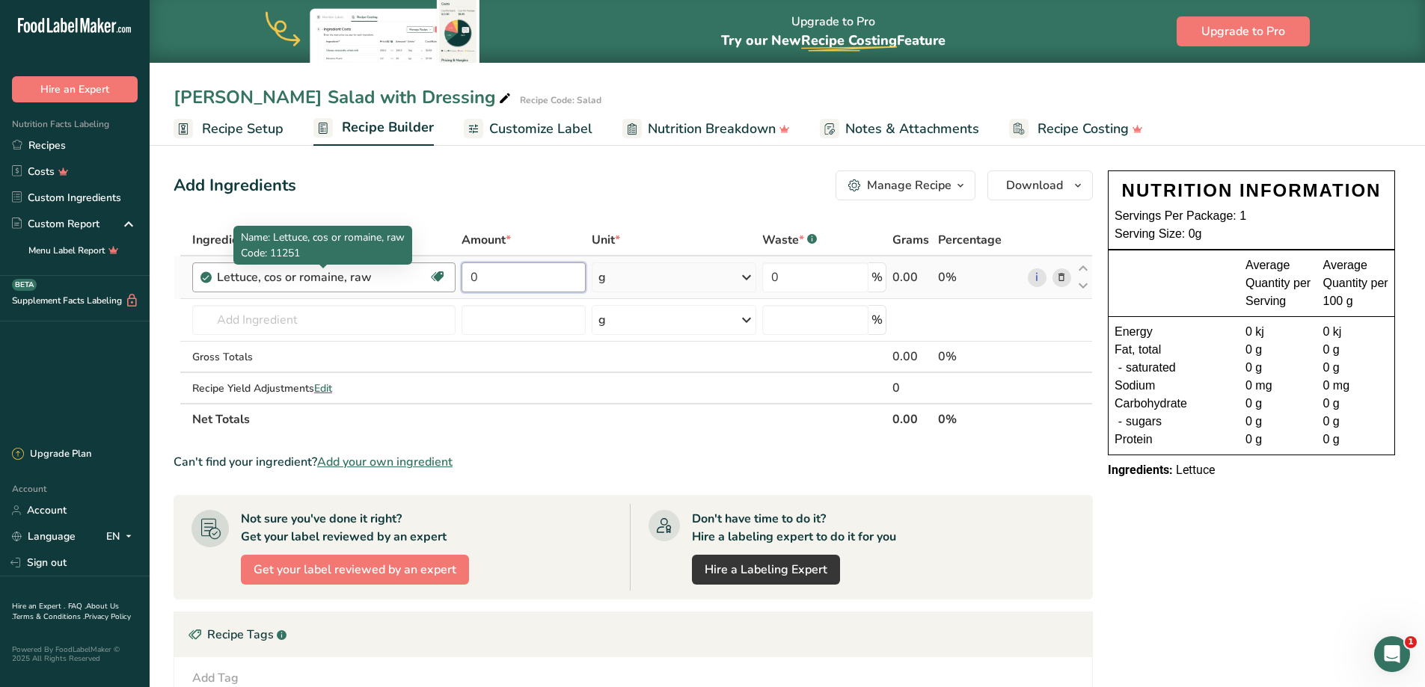
click at [375, 275] on tr "Lettuce, cos or romaine, raw Dairy free Gluten free Vegan Vegetarian Soy free 0…" at bounding box center [633, 278] width 918 height 43
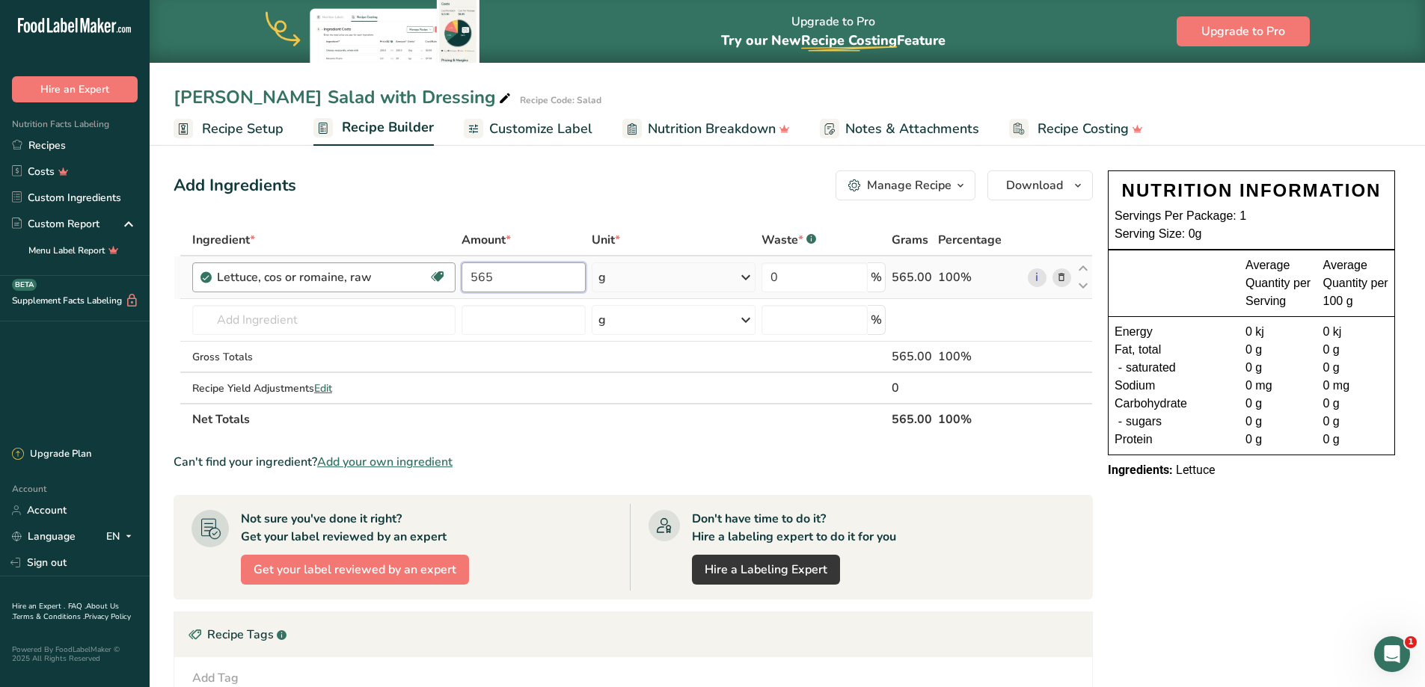
drag, startPoint x: 482, startPoint y: 278, endPoint x: 398, endPoint y: 269, distance: 84.2
click at [398, 269] on tr "Lettuce, cos or romaine, raw Dairy free Gluten free Vegan Vegetarian Soy free 5…" at bounding box center [633, 278] width 918 height 43
type input "65"
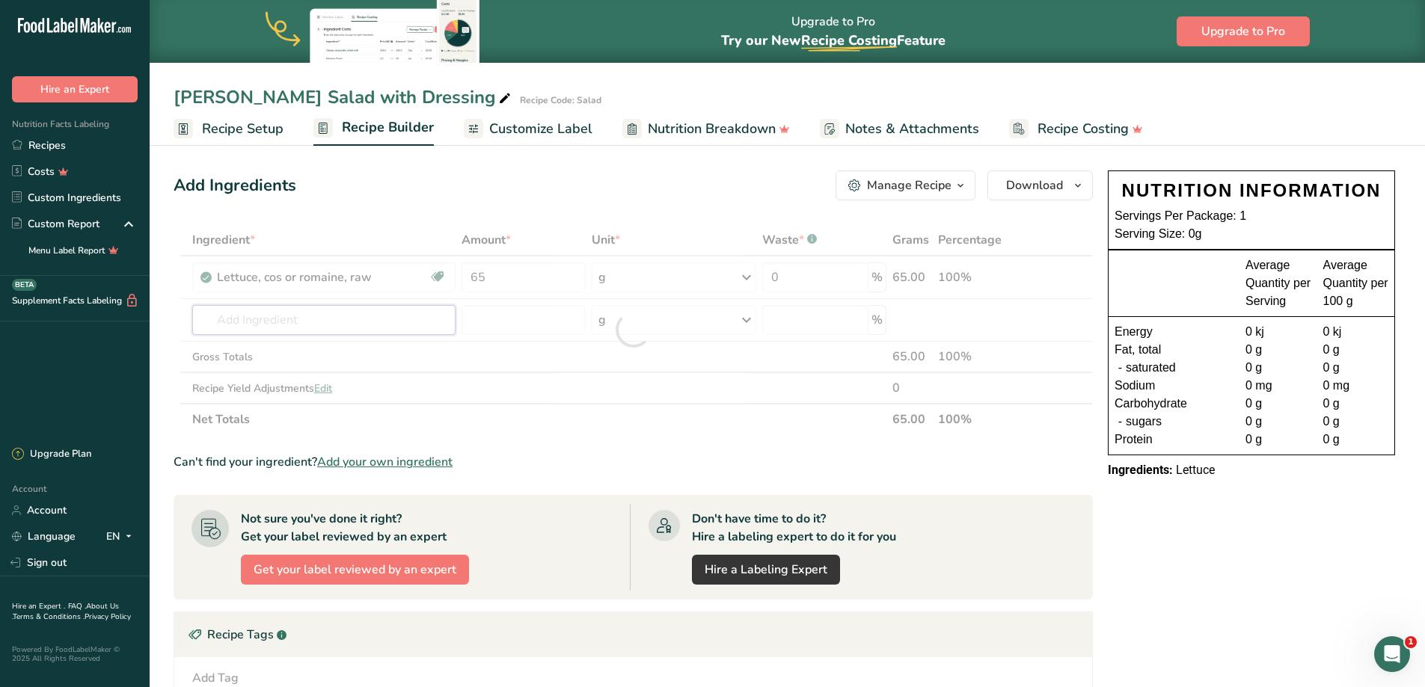
click at [390, 321] on div "Ingredient * Amount * Unit * Waste * .a-a{fill:#347362;}.b-a{fill:#fff;} Grams …" at bounding box center [633, 329] width 919 height 211
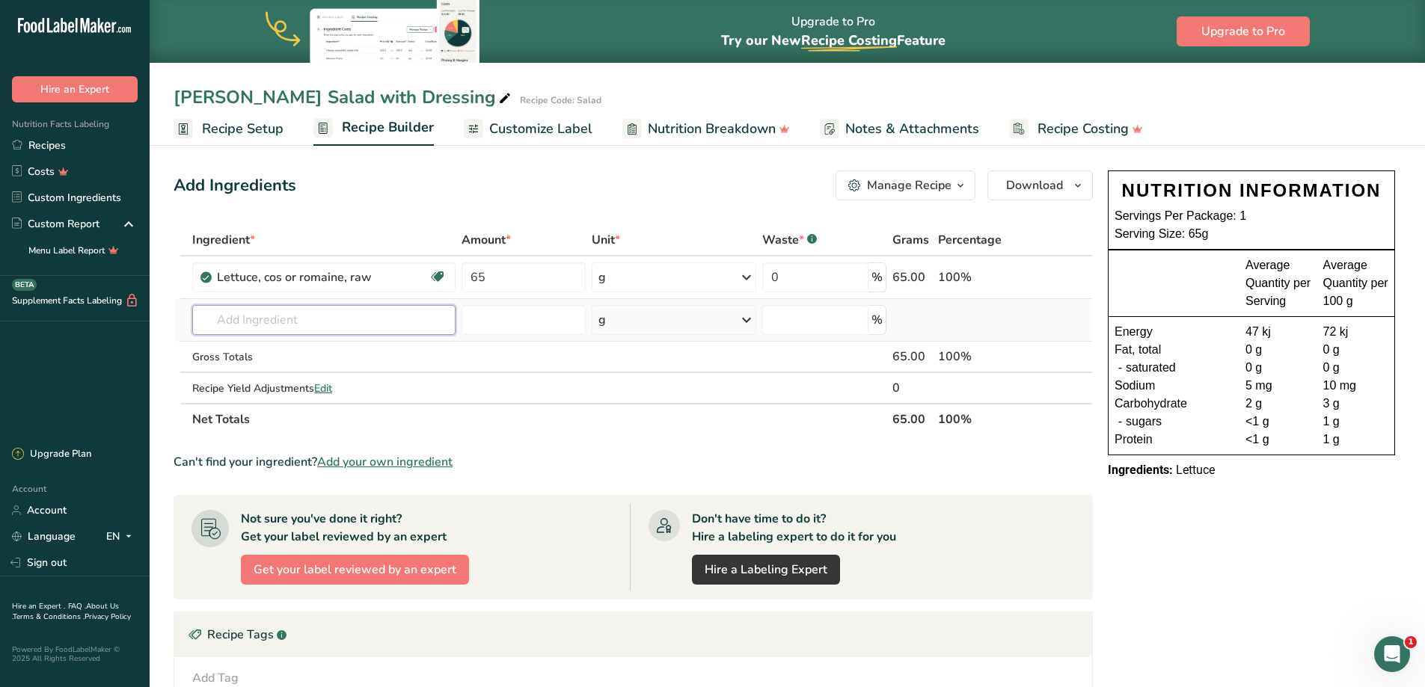
click at [286, 323] on input "text" at bounding box center [323, 320] width 263 height 30
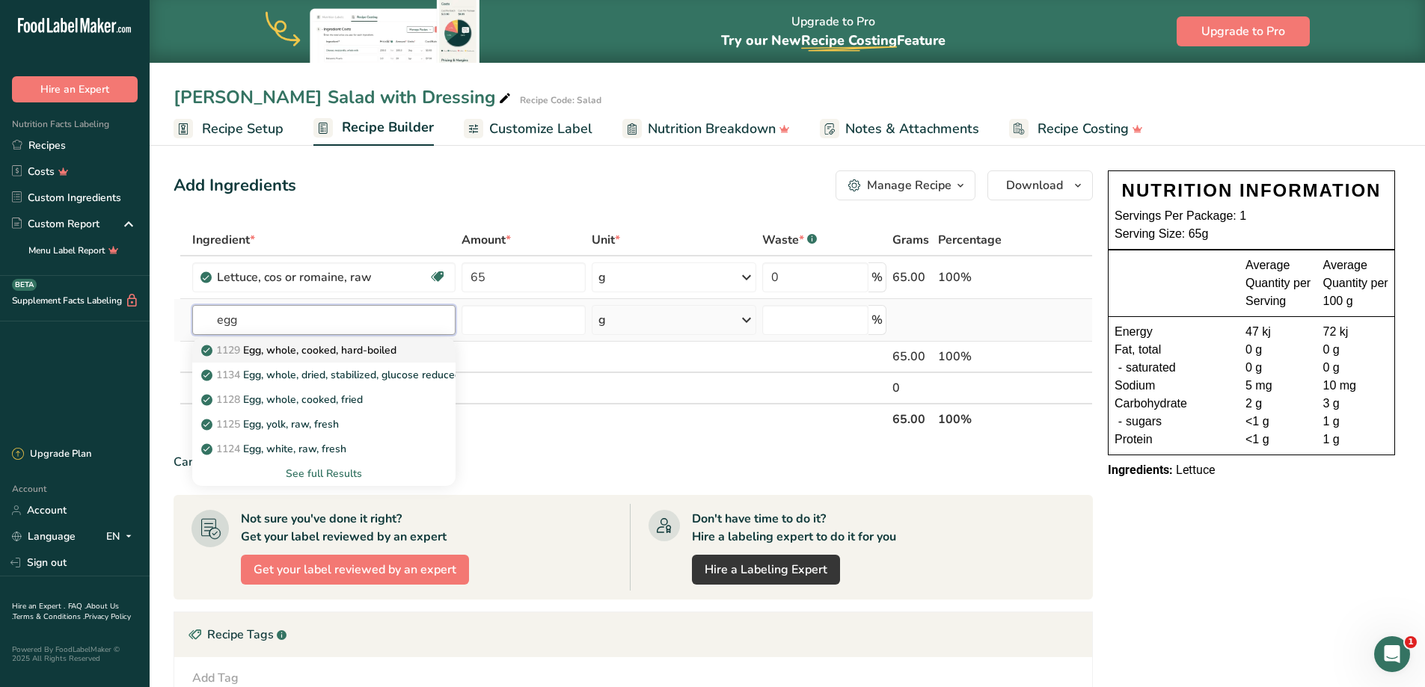
type input "egg"
click at [301, 348] on p "1129 Egg, whole, cooked, hard-boiled" at bounding box center [300, 351] width 192 height 16
type input "Egg, whole, cooked, hard-boiled"
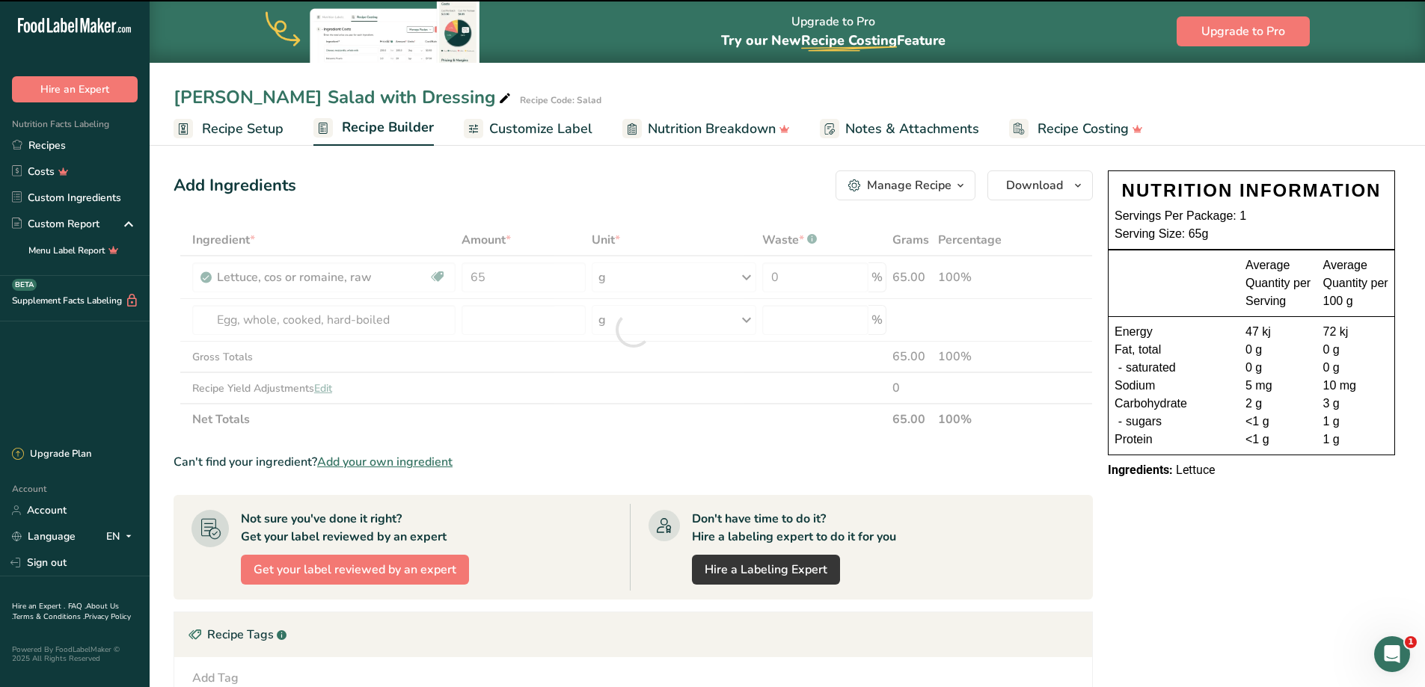
type input "0"
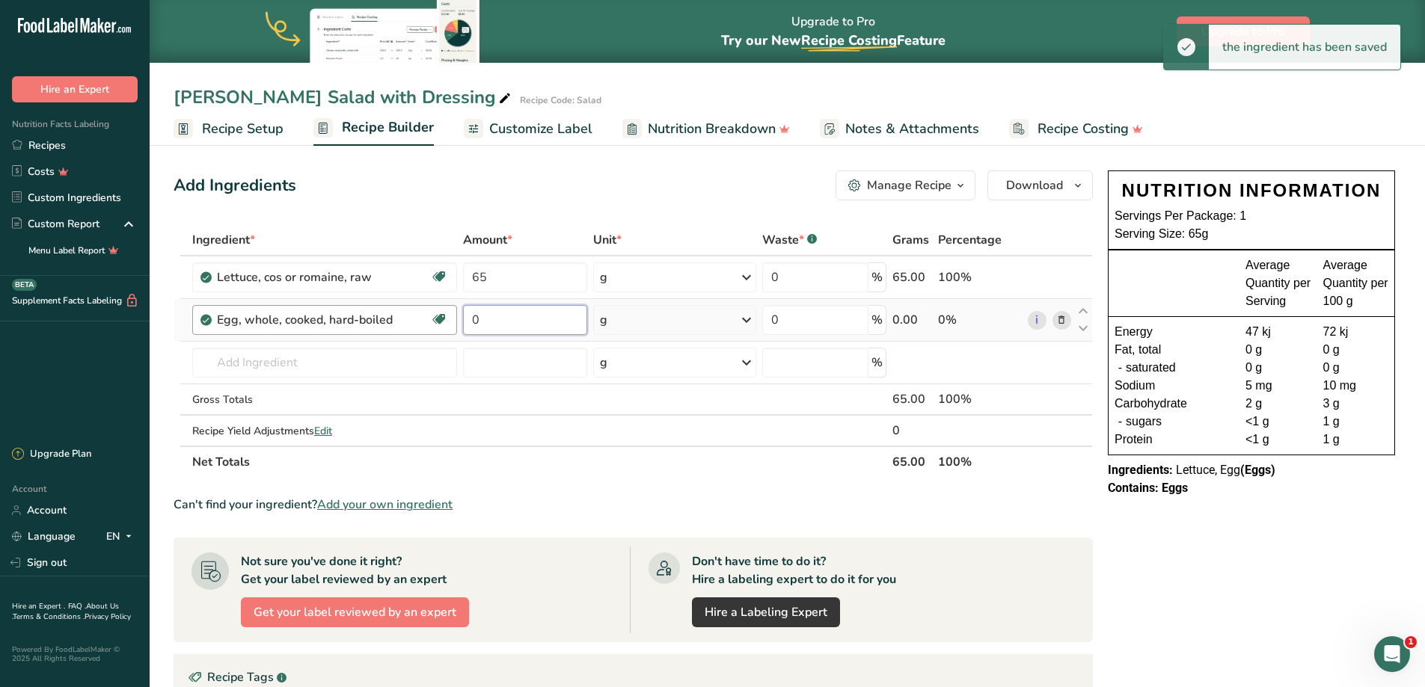
drag, startPoint x: 504, startPoint y: 314, endPoint x: 405, endPoint y: 316, distance: 98.8
click at [402, 315] on tr "Egg, whole, cooked, hard-boiled Dairy free Gluten free Vegetarian Soy free 0 g …" at bounding box center [633, 320] width 918 height 43
type input "56"
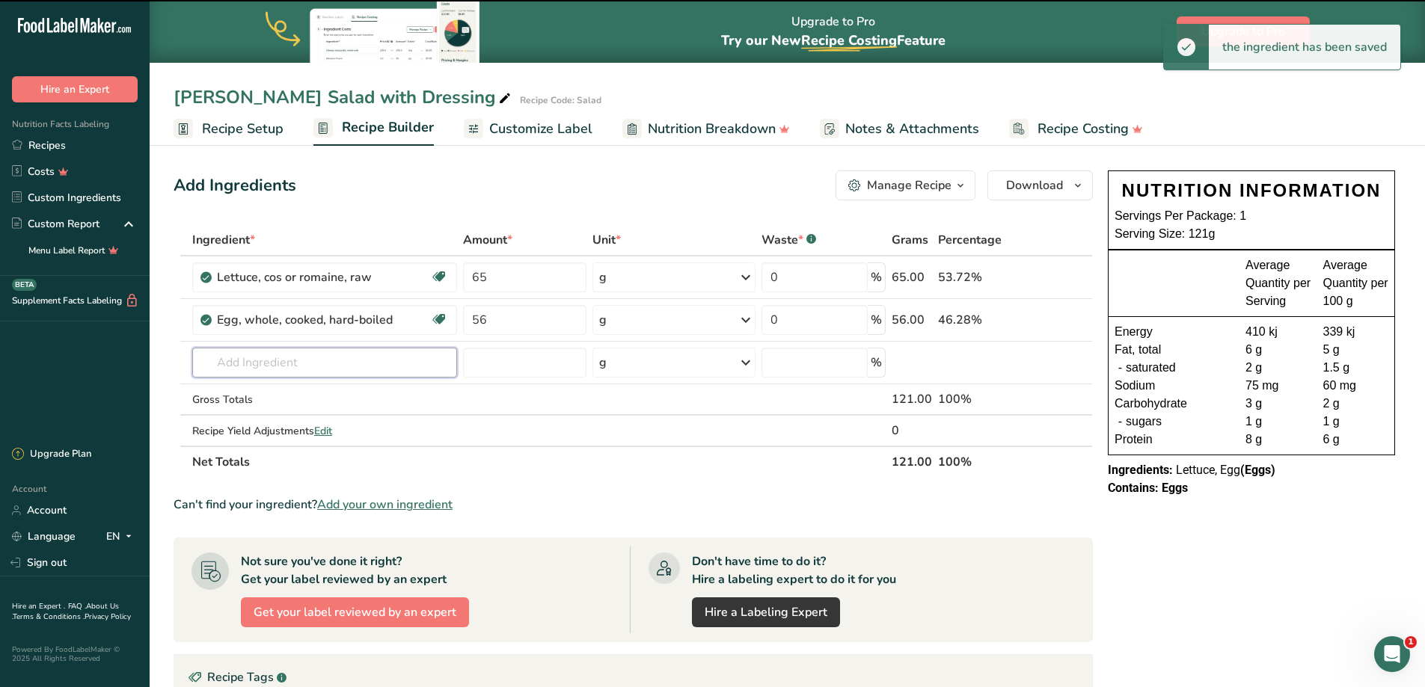
click at [257, 358] on input "text" at bounding box center [324, 363] width 265 height 30
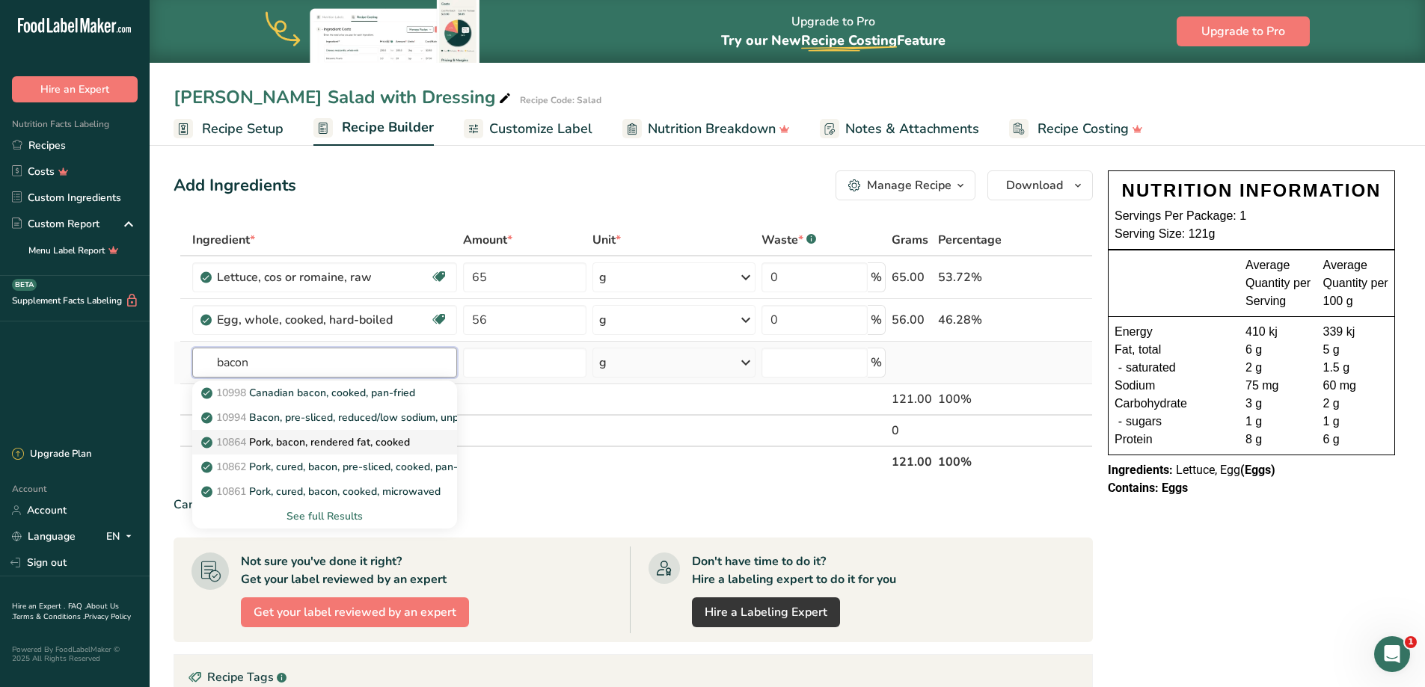
type input "bacon"
click at [318, 435] on p "10864 Pork, bacon, rendered fat, cooked" at bounding box center [307, 443] width 206 height 16
type input "Pork, bacon, rendered fat, cooked"
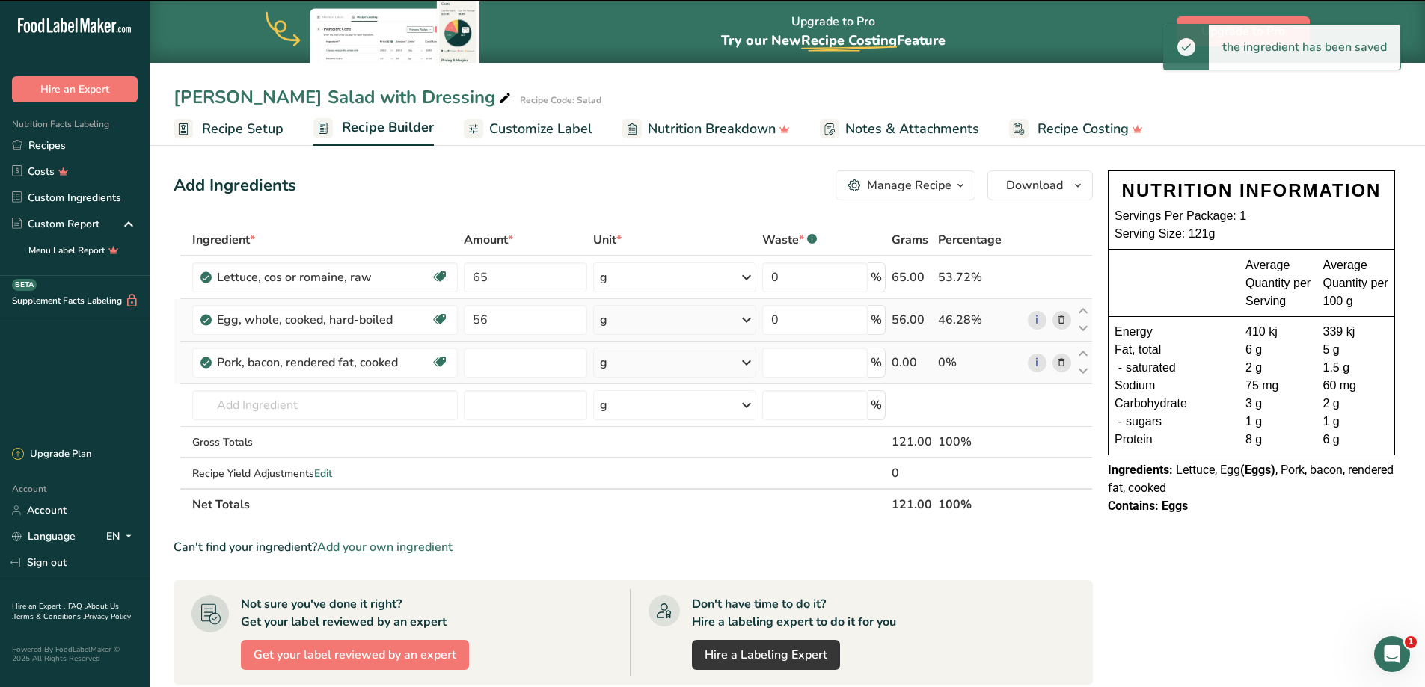
type input "0"
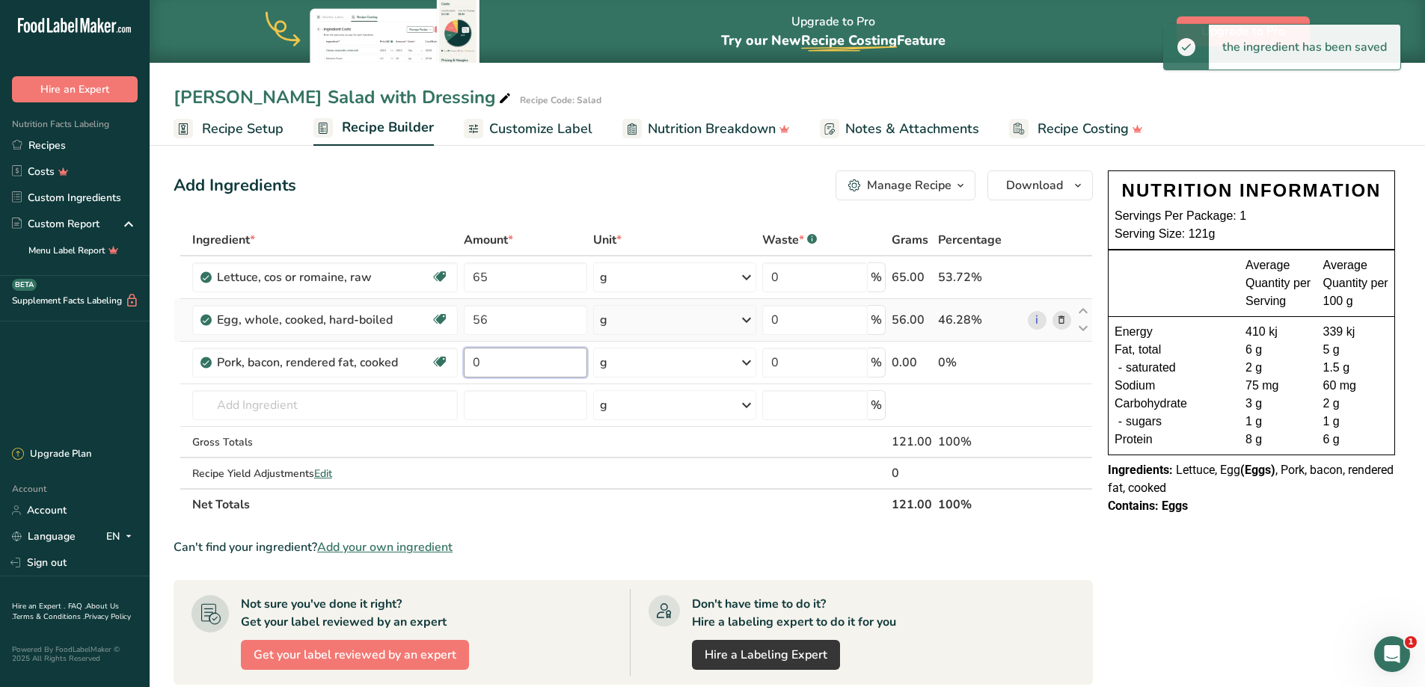
drag, startPoint x: 499, startPoint y: 354, endPoint x: 402, endPoint y: 336, distance: 98.1
click at [410, 337] on tbody "Lettuce, cos or romaine, raw Dairy free Gluten free Vegan Vegetarian Soy free 6…" at bounding box center [633, 373] width 918 height 232
type input "30"
click at [282, 403] on input "text" at bounding box center [325, 405] width 266 height 30
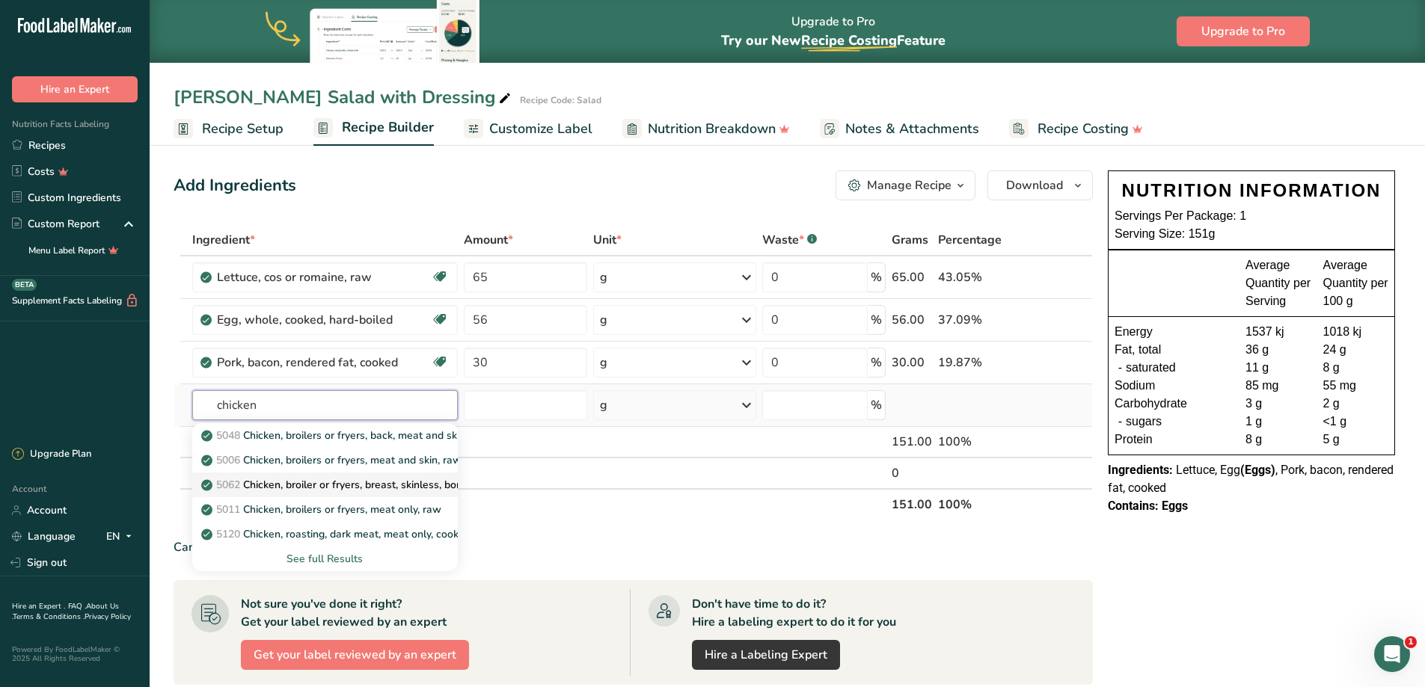
type input "chicken"
click at [305, 484] on p "5062 Chicken, broiler or fryers, breast, skinless, boneless, meat only, raw" at bounding box center [384, 485] width 360 height 16
type input "Chicken, broiler or fryers, breast, skinless, boneless, meat only, raw"
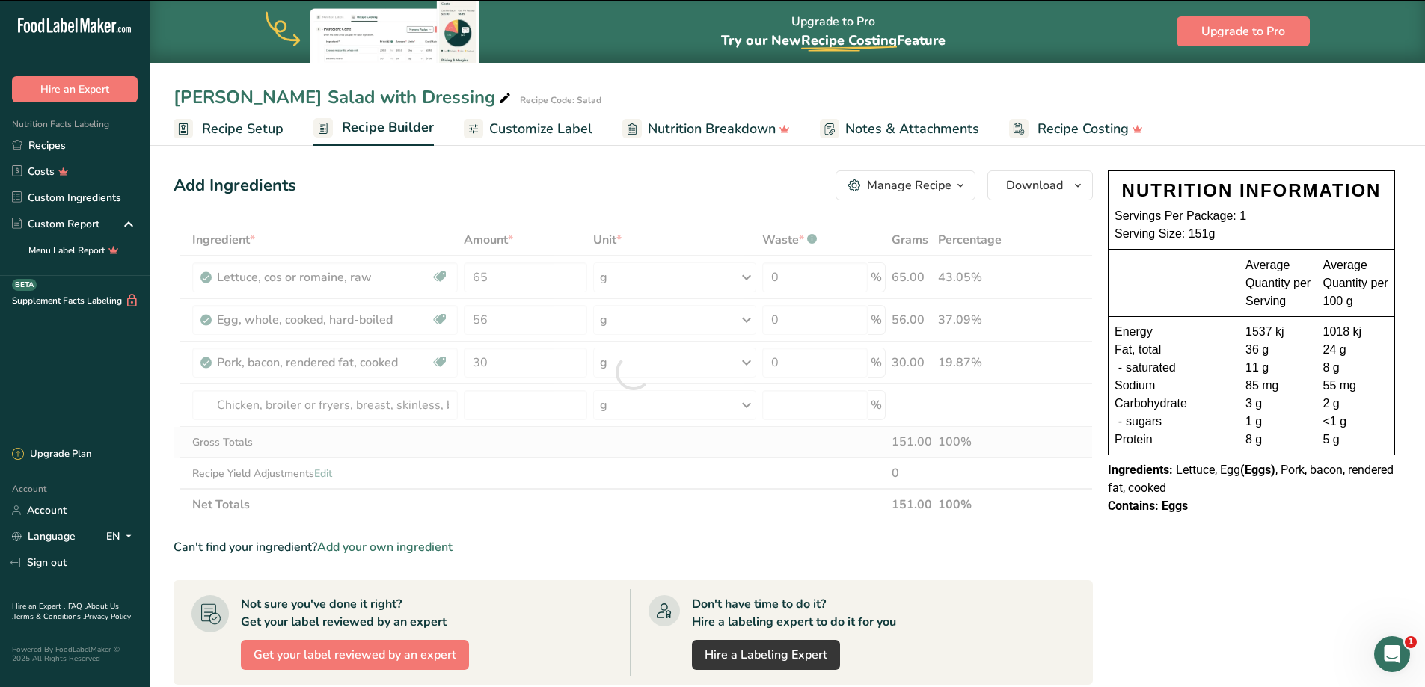
type input "0"
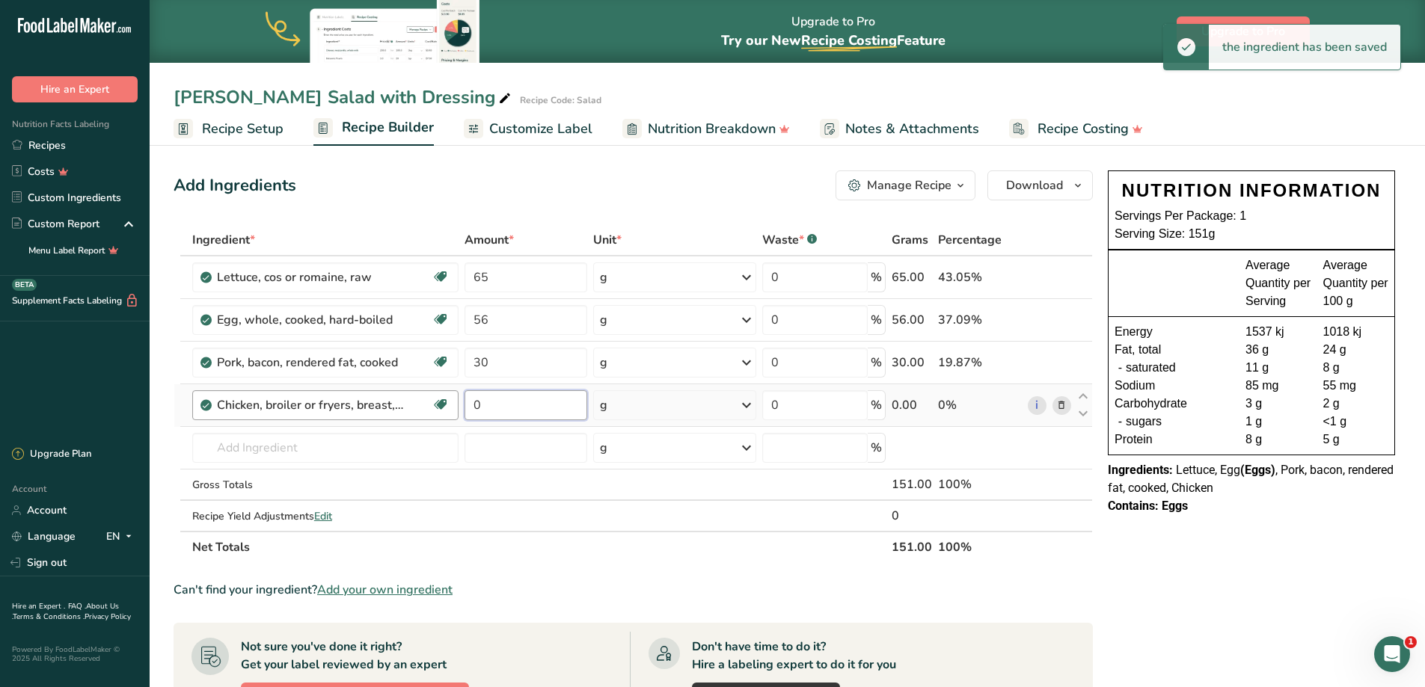
drag, startPoint x: 502, startPoint y: 408, endPoint x: 449, endPoint y: 414, distance: 53.5
click at [447, 414] on tr "Chicken, broiler or fryers, breast, skinless, boneless, meat only, raw Dairy fr…" at bounding box center [633, 405] width 918 height 43
type input "75"
click at [242, 447] on input "text" at bounding box center [325, 448] width 266 height 30
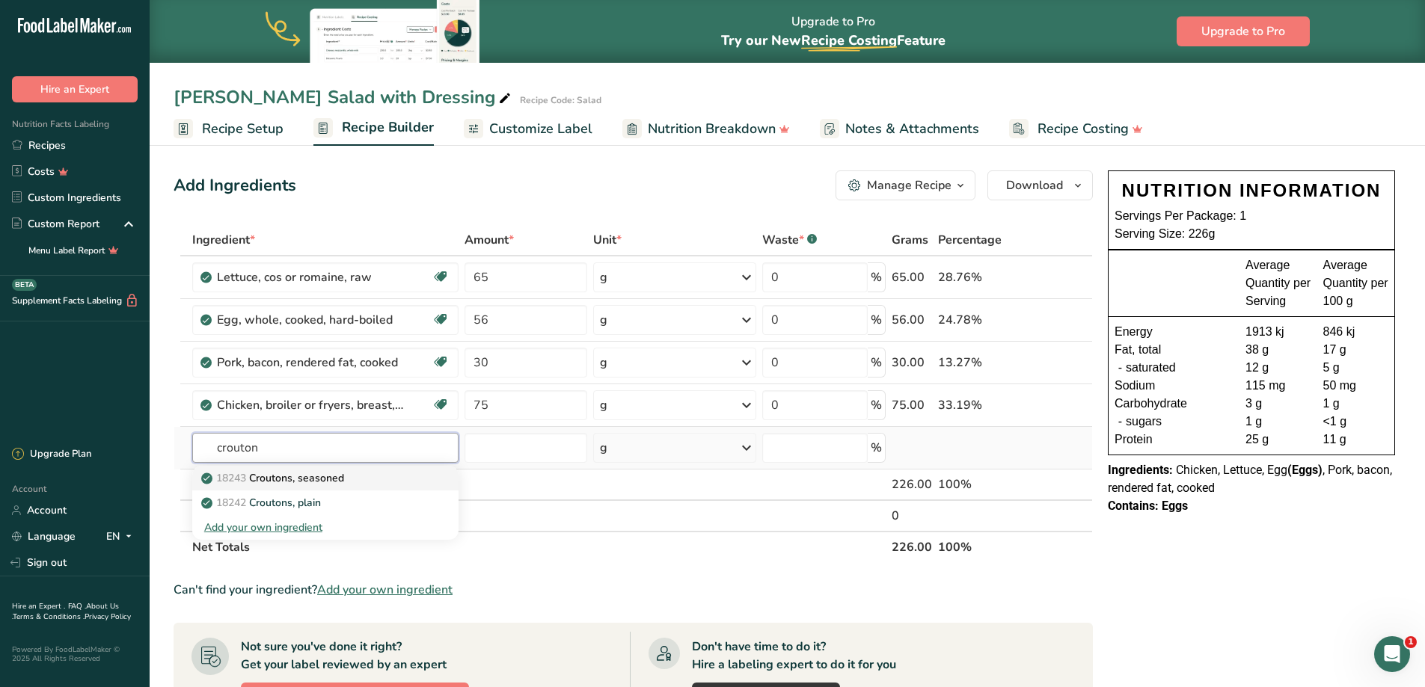
type input "crouton"
click at [292, 479] on p "18243 Croutons, seasoned" at bounding box center [274, 479] width 140 height 16
type input "Croutons, seasoned"
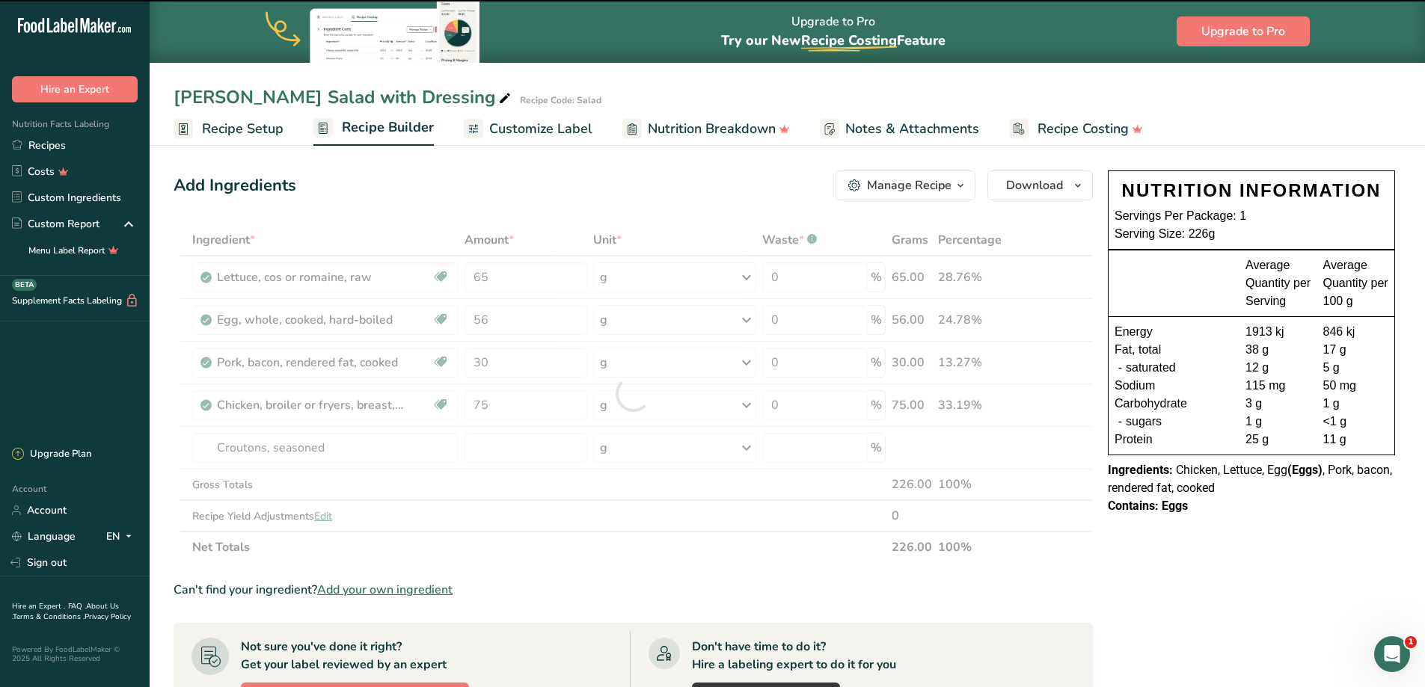
type input "0"
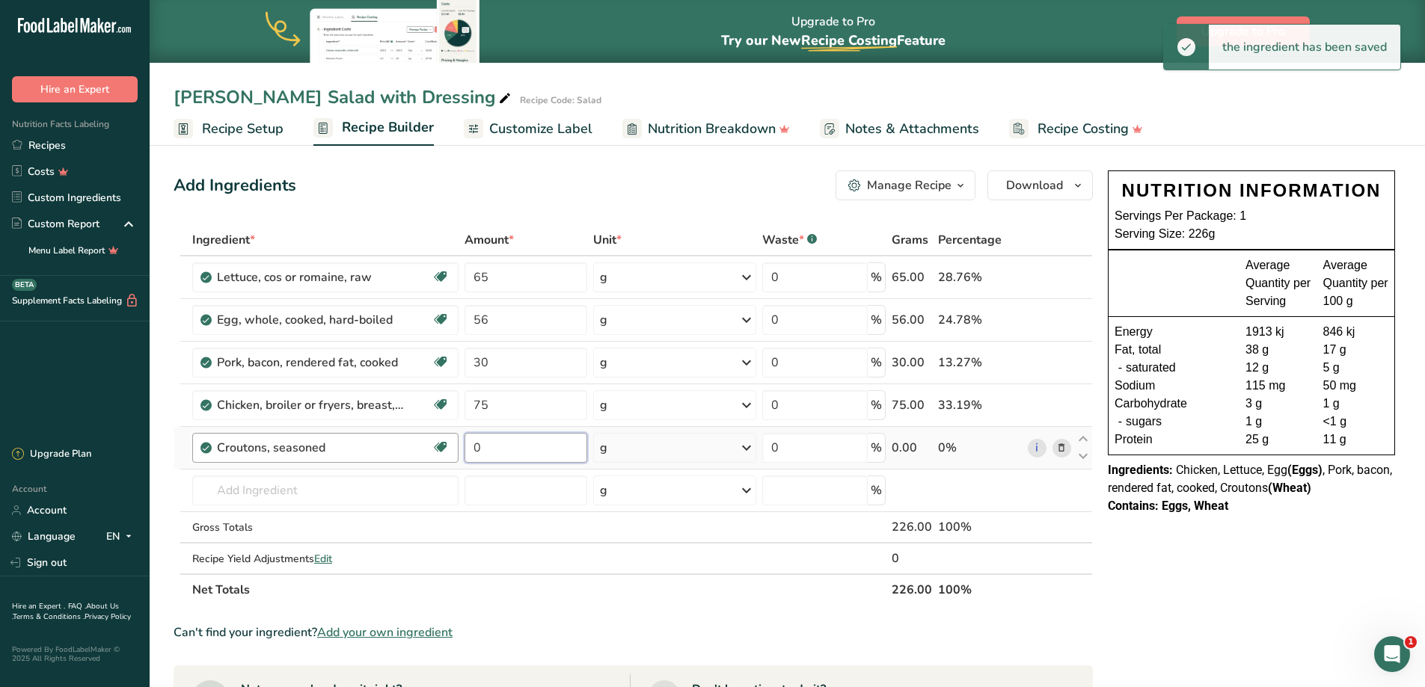
drag, startPoint x: 506, startPoint y: 447, endPoint x: 440, endPoint y: 448, distance: 65.8
click at [441, 448] on tr "Croutons, seasoned Dairy free Vegan Vegetarian Soy free 0 g Portions 0.5 oz 1 c…" at bounding box center [633, 448] width 918 height 43
type input "6"
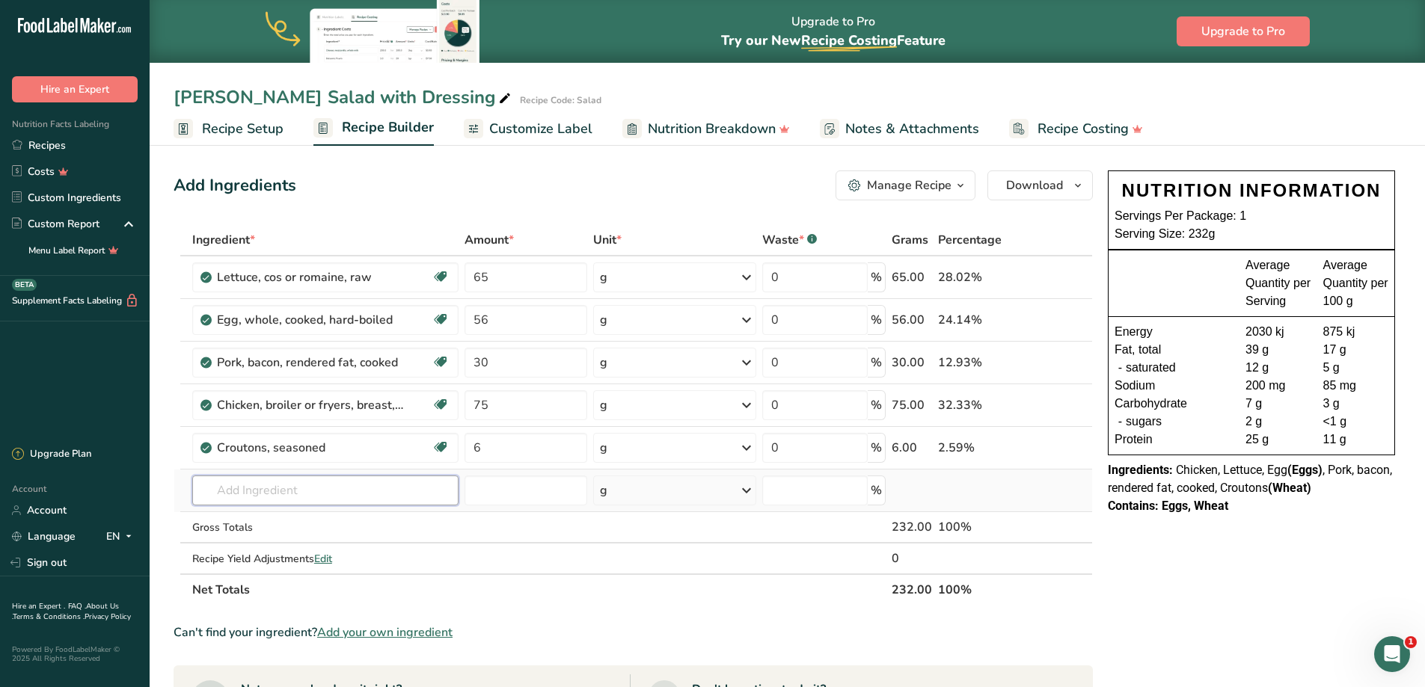
click at [291, 485] on input "text" at bounding box center [325, 491] width 266 height 30
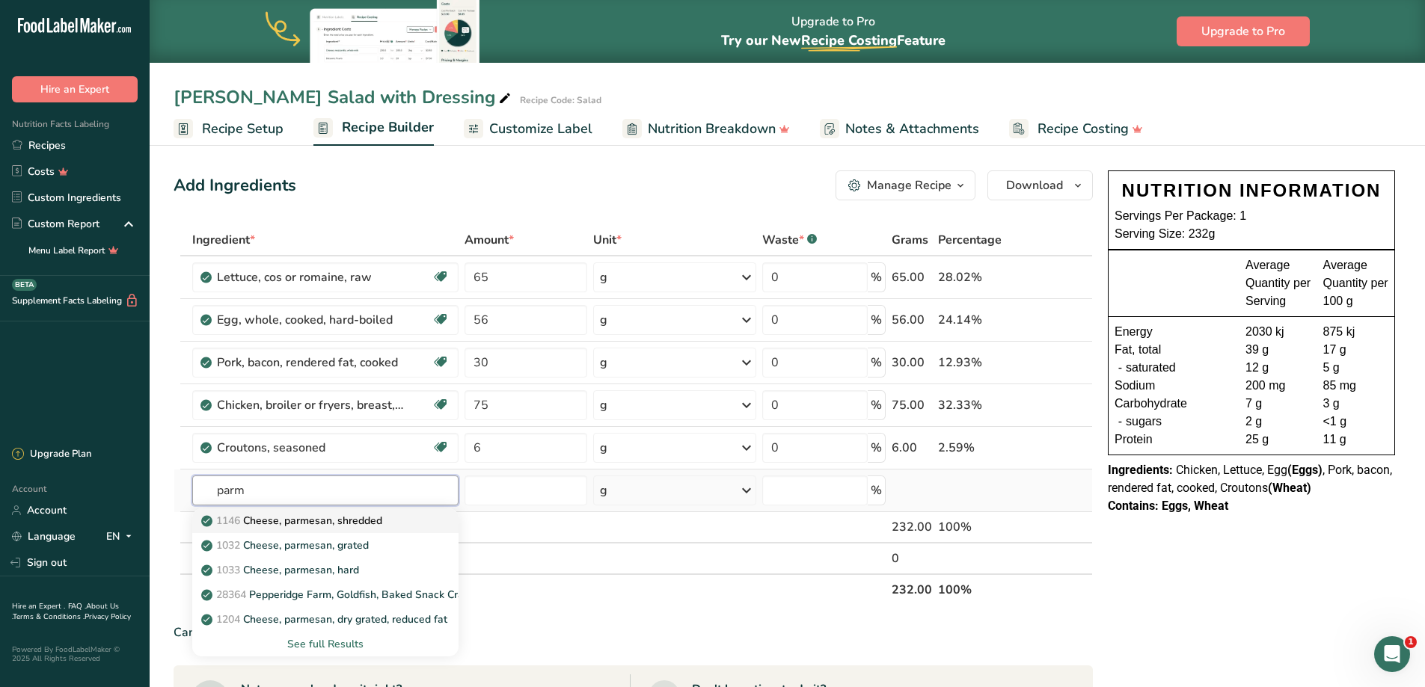
type input "parm"
click at [294, 524] on p "1146 Cheese, parmesan, shredded" at bounding box center [293, 521] width 178 height 16
type input "Cheese, parmesan, shredded"
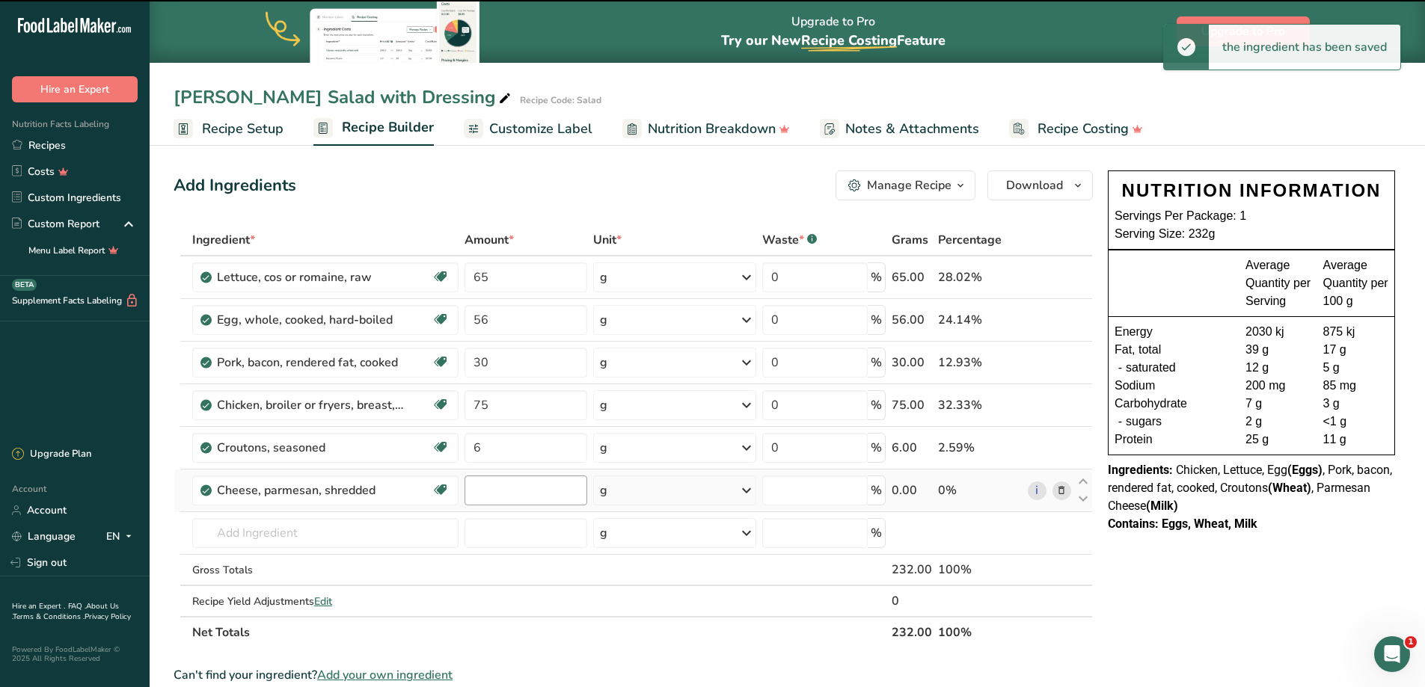
type input "0"
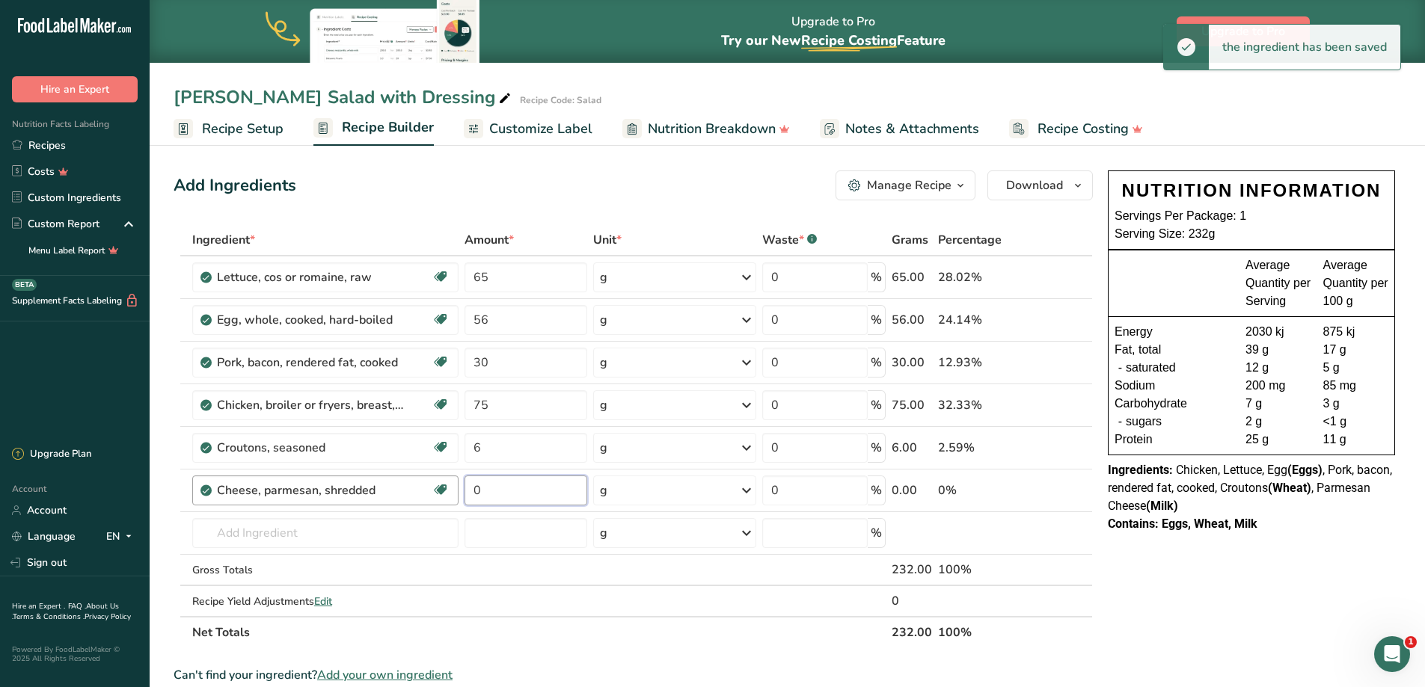
drag, startPoint x: 479, startPoint y: 490, endPoint x: 406, endPoint y: 485, distance: 72.7
click at [406, 485] on tr "Cheese, parmesan, shredded Gluten free Vegetarian Soy free 0 g Portions 1 tbsp …" at bounding box center [633, 491] width 918 height 43
type input "10"
click at [249, 536] on input "text" at bounding box center [325, 533] width 266 height 30
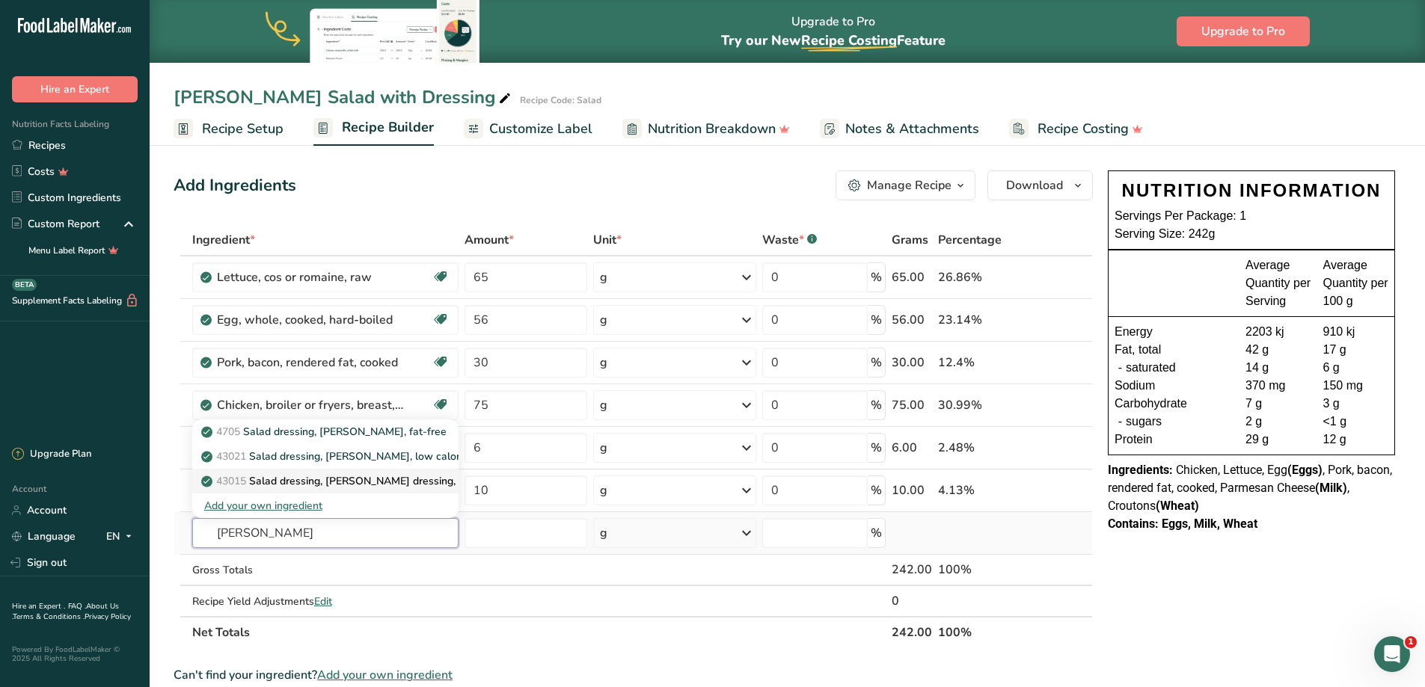
type input "[PERSON_NAME]"
click at [346, 483] on p "43015 Salad dressing, [PERSON_NAME] dressing, regular" at bounding box center [348, 481] width 289 height 16
type input "Salad dressing, [PERSON_NAME] dressing, regular"
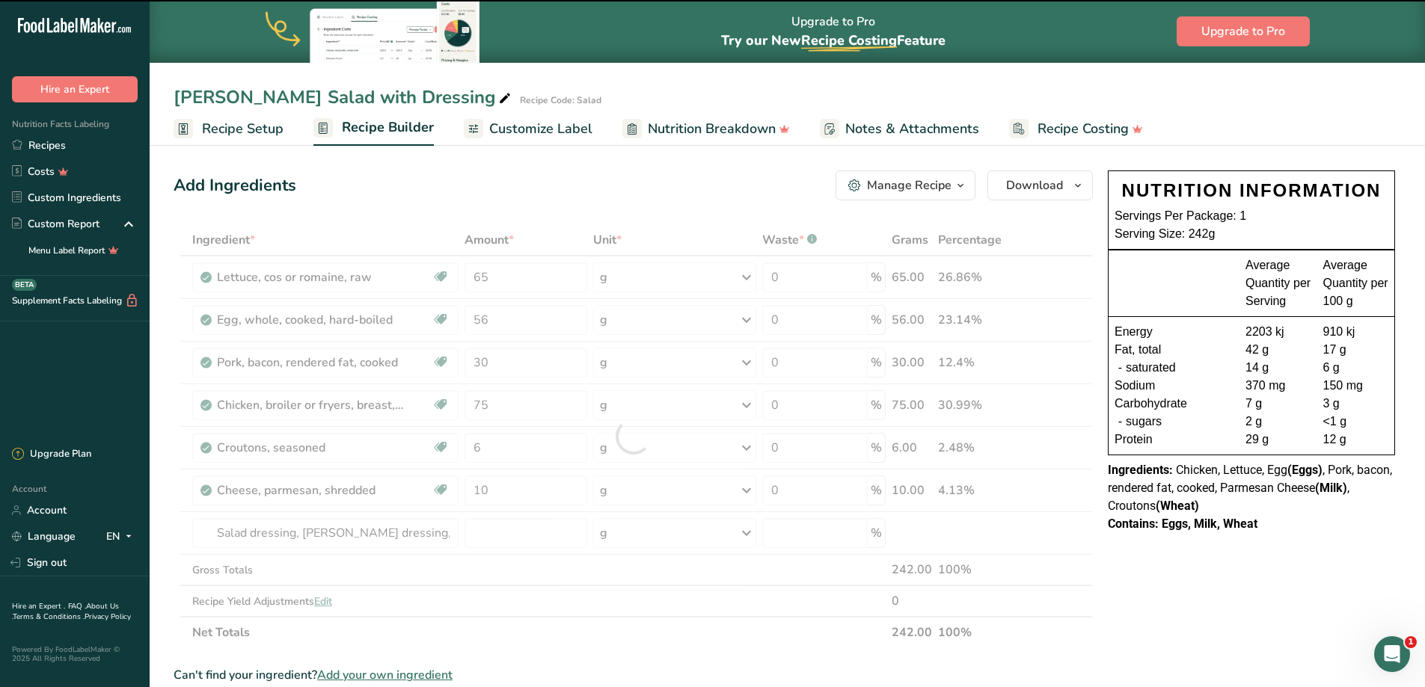
type input "0"
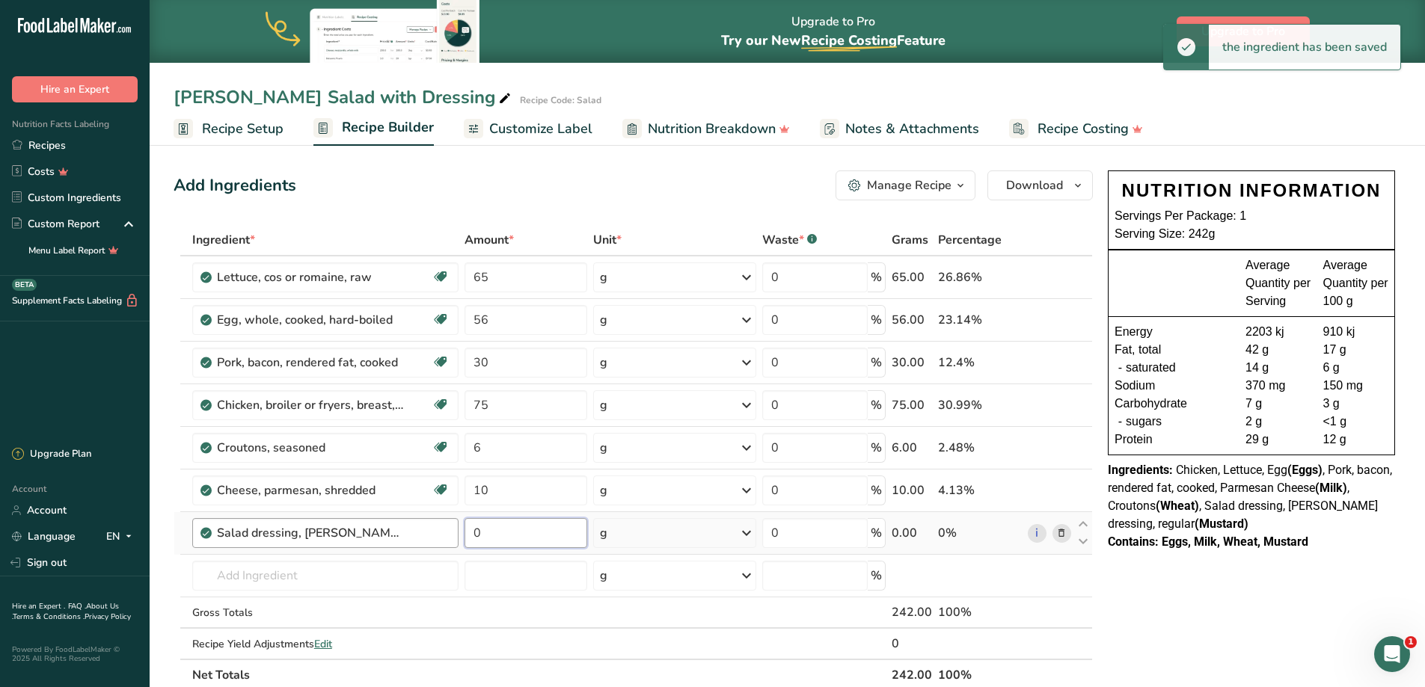
drag, startPoint x: 514, startPoint y: 539, endPoint x: 407, endPoint y: 530, distance: 107.3
click at [407, 530] on tr "Salad dressing, [PERSON_NAME] dressing, regular 0 g Portions 1 tbsp 1 cup 1 ser…" at bounding box center [633, 533] width 918 height 43
type input "40"
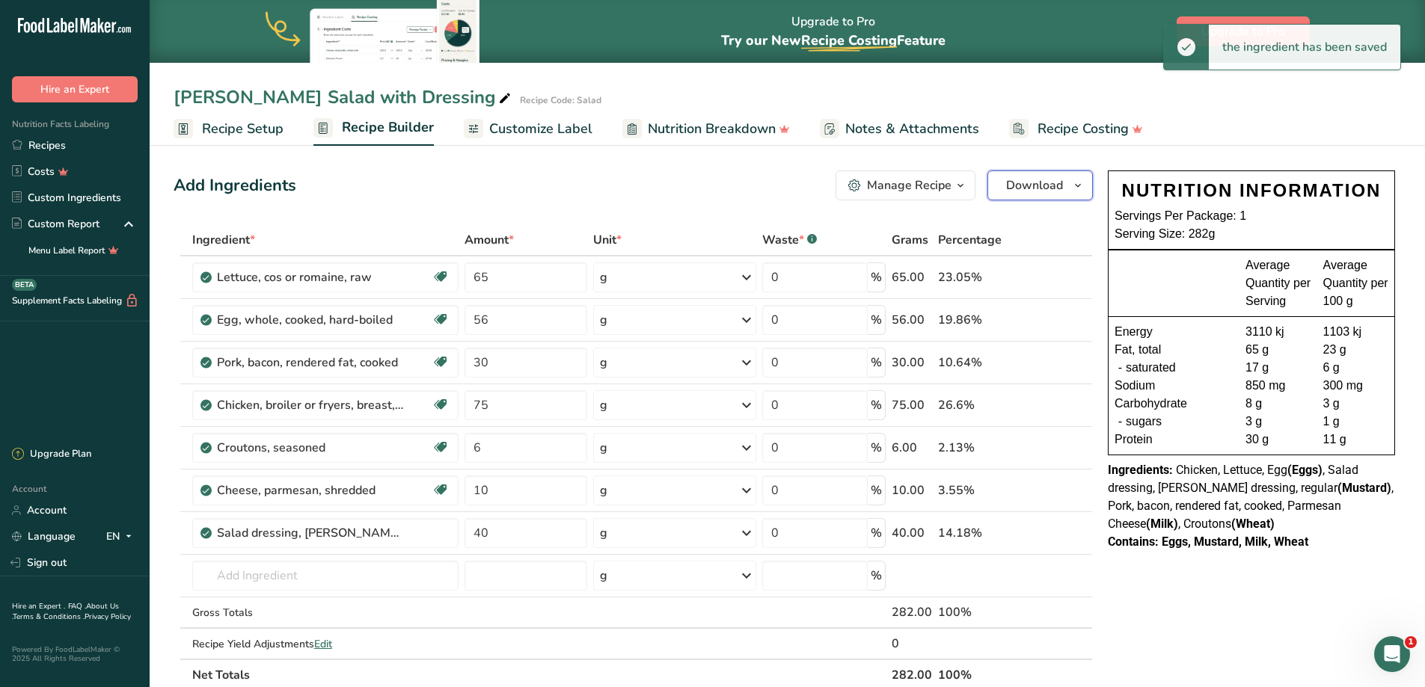
click at [1032, 187] on span "Download" at bounding box center [1034, 186] width 57 height 18
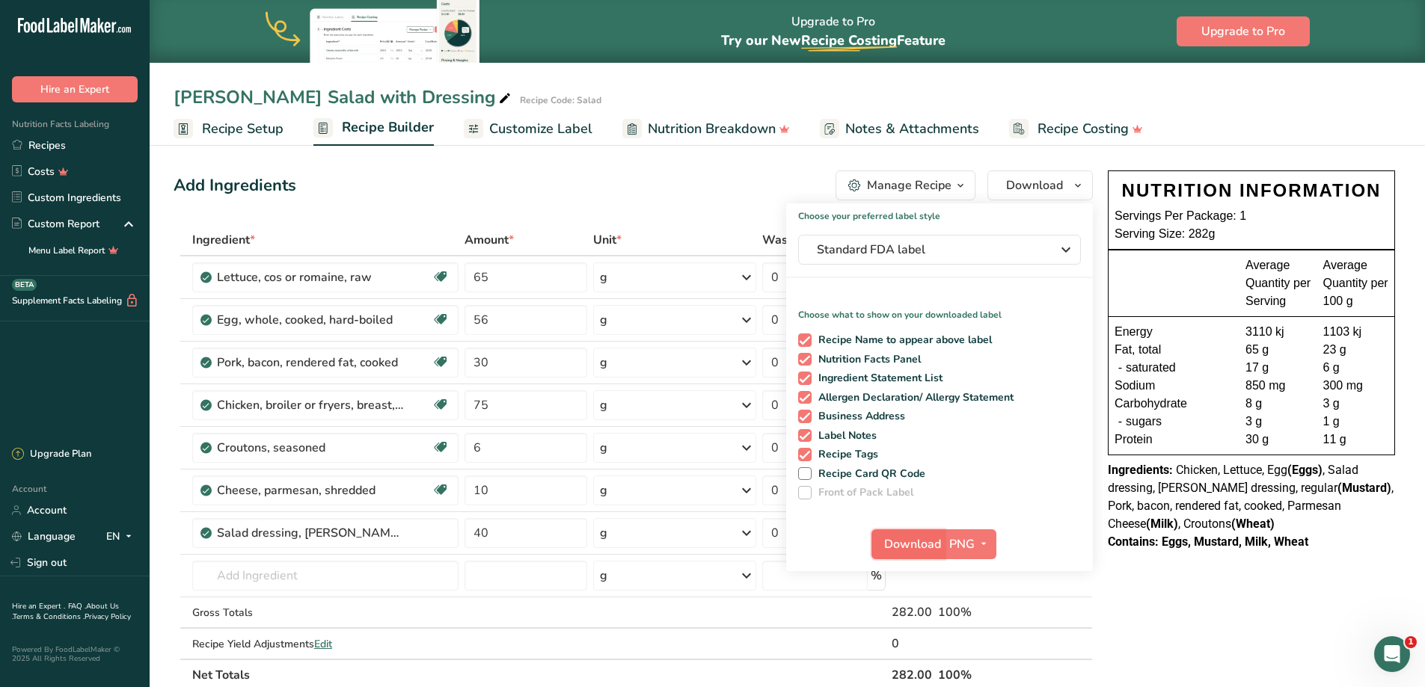
click at [916, 547] on span "Download" at bounding box center [912, 545] width 57 height 18
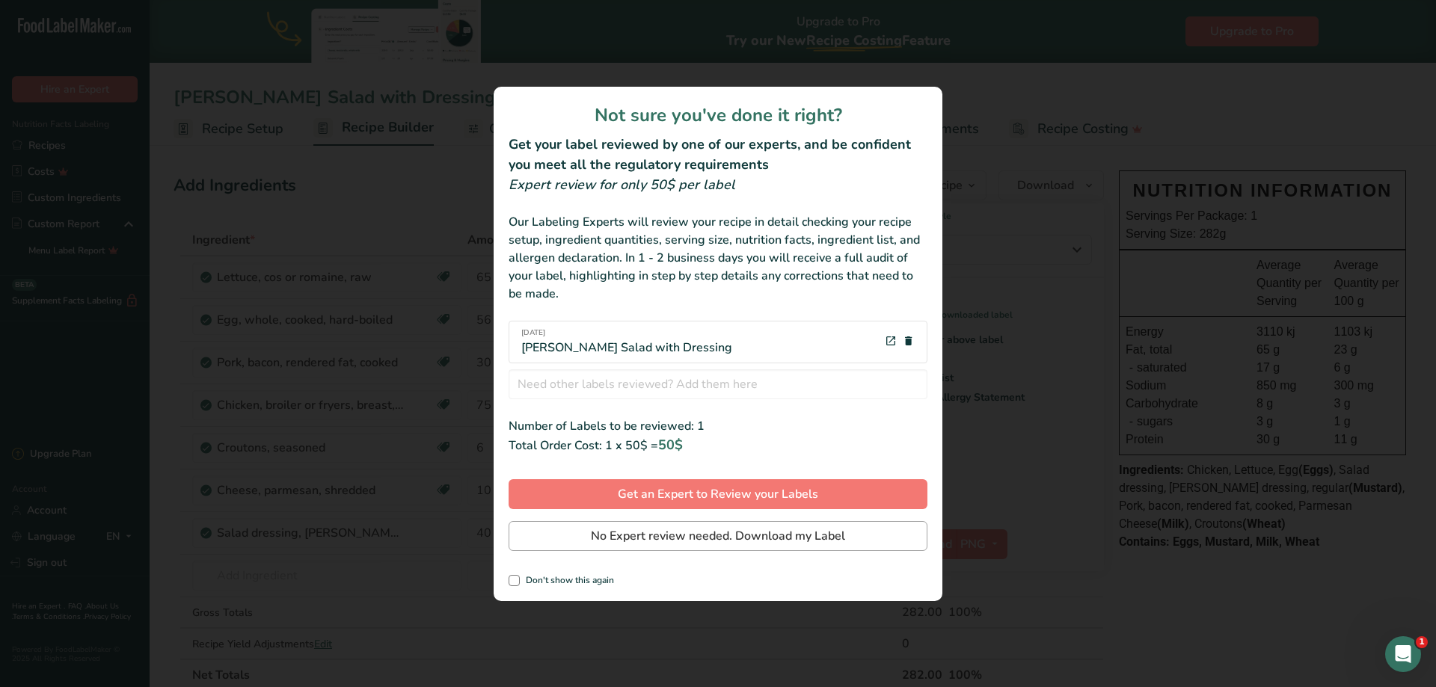
click at [653, 521] on div "Not sure you've done it right? Get your label reviewed by one of our experts, a…" at bounding box center [718, 344] width 449 height 515
click at [666, 536] on span "No Expert review needed. Download my Label" at bounding box center [718, 536] width 254 height 18
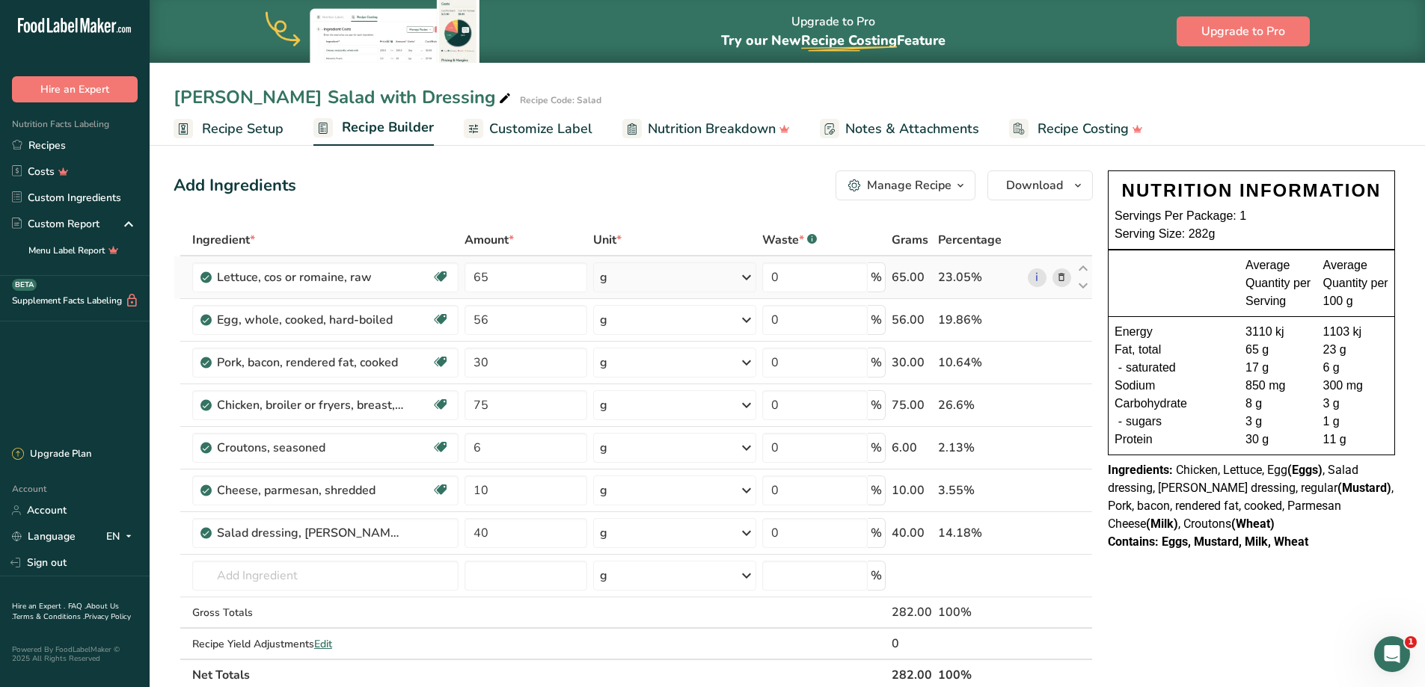
drag, startPoint x: 46, startPoint y: 150, endPoint x: 482, endPoint y: 261, distance: 449.9
click at [46, 150] on link "Recipes" at bounding box center [75, 145] width 150 height 26
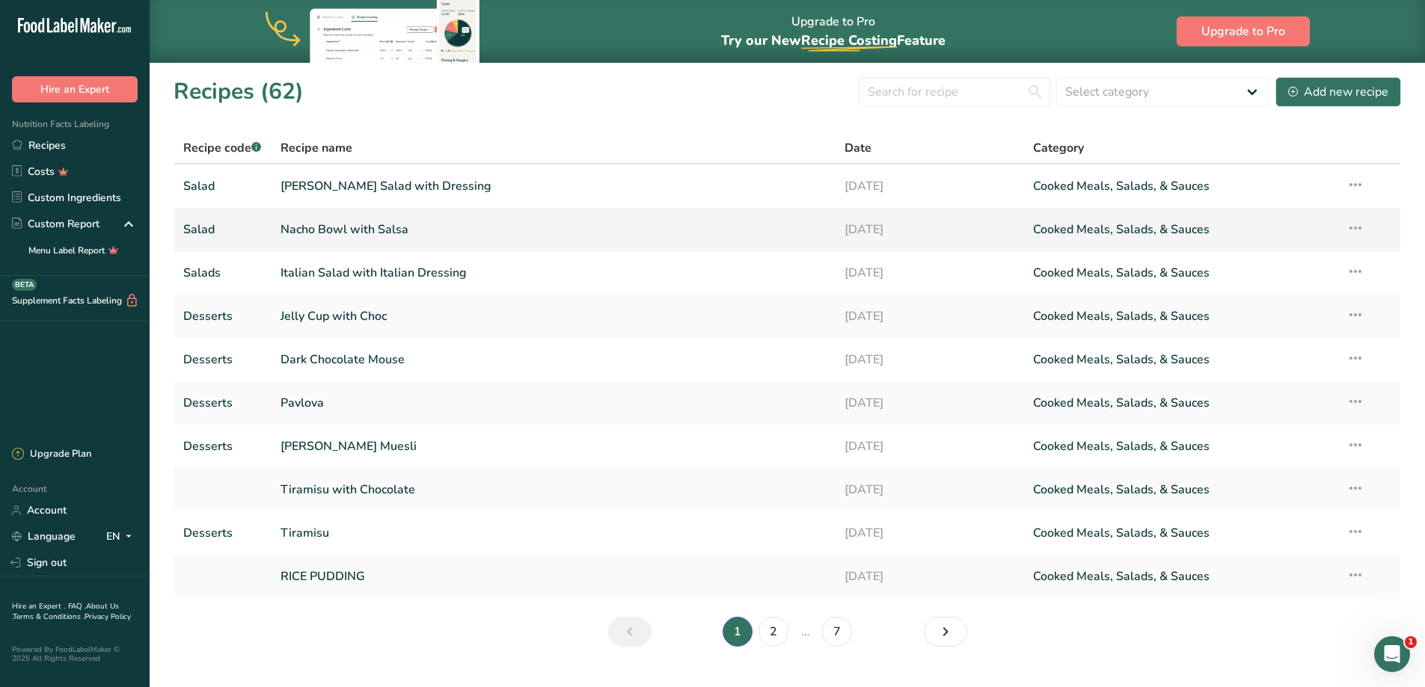
click at [1357, 226] on icon at bounding box center [1355, 228] width 18 height 27
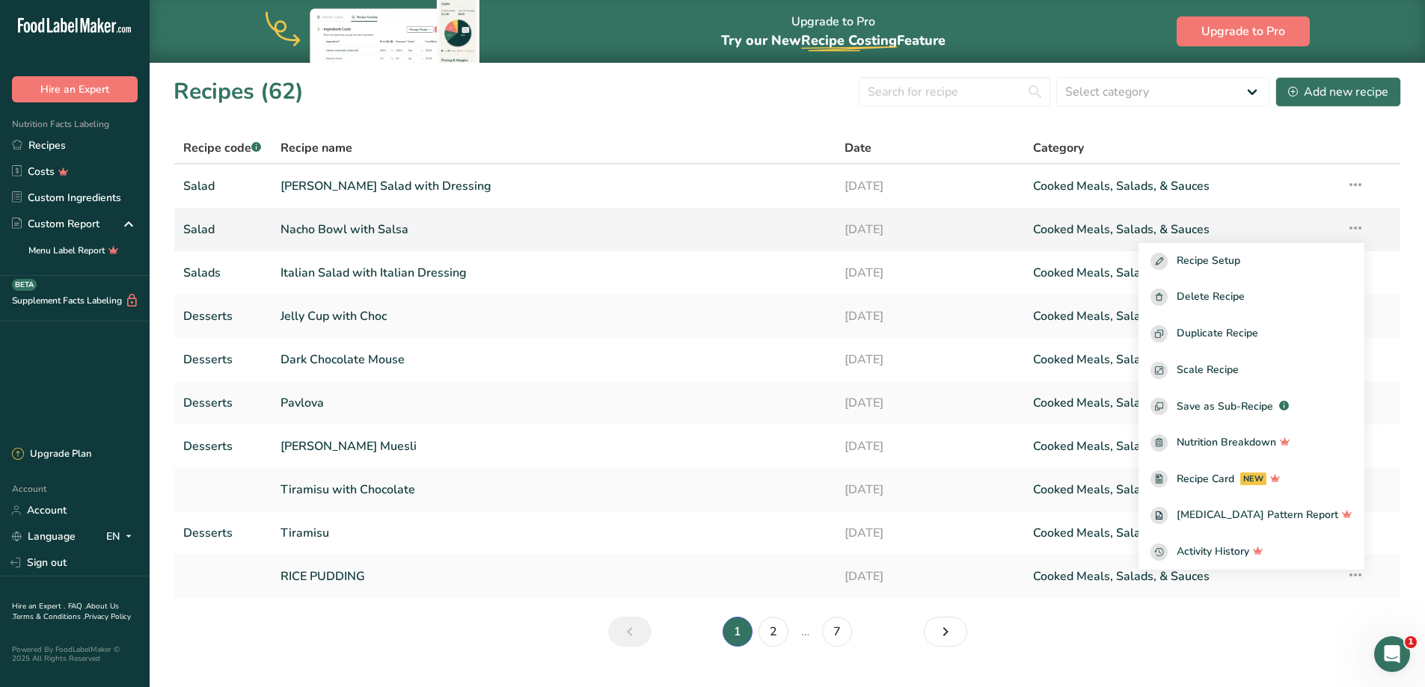
click at [751, 211] on td "Nacho Bowl with Salsa" at bounding box center [554, 229] width 565 height 43
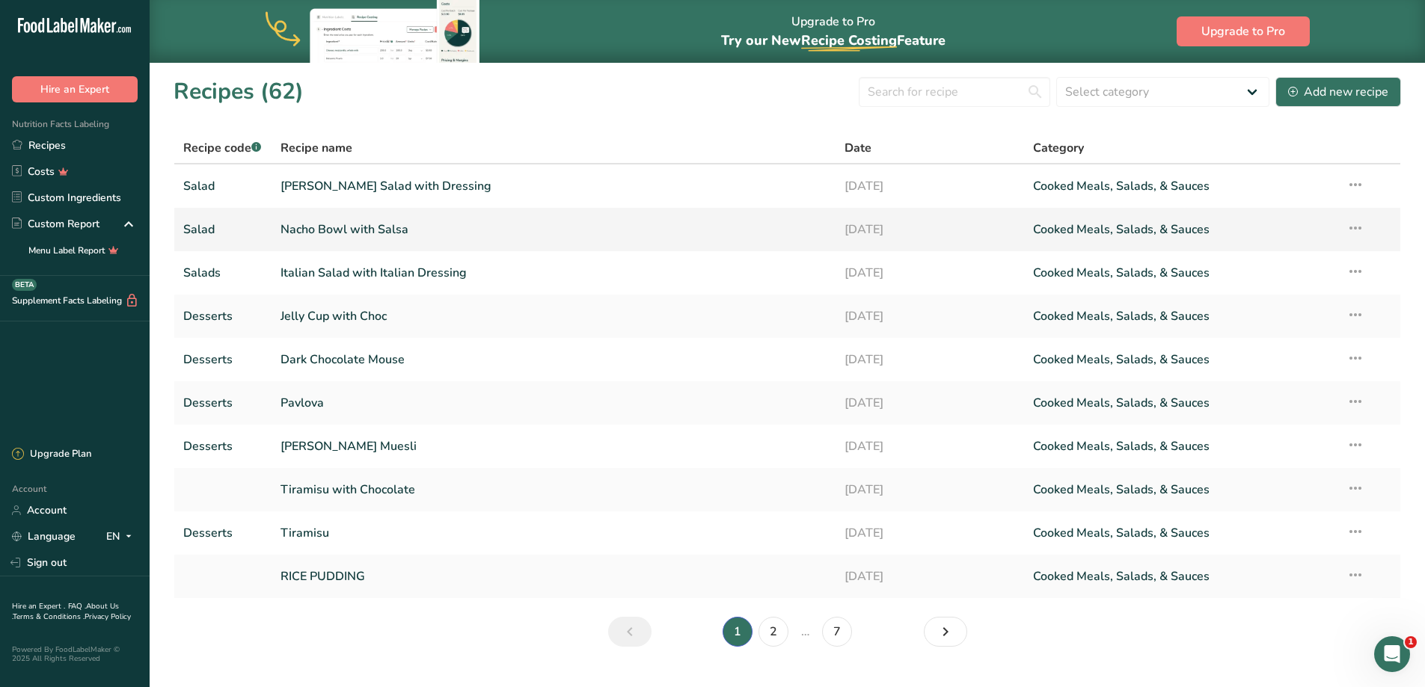
click at [724, 228] on link "Nacho Bowl with Salsa" at bounding box center [554, 229] width 547 height 31
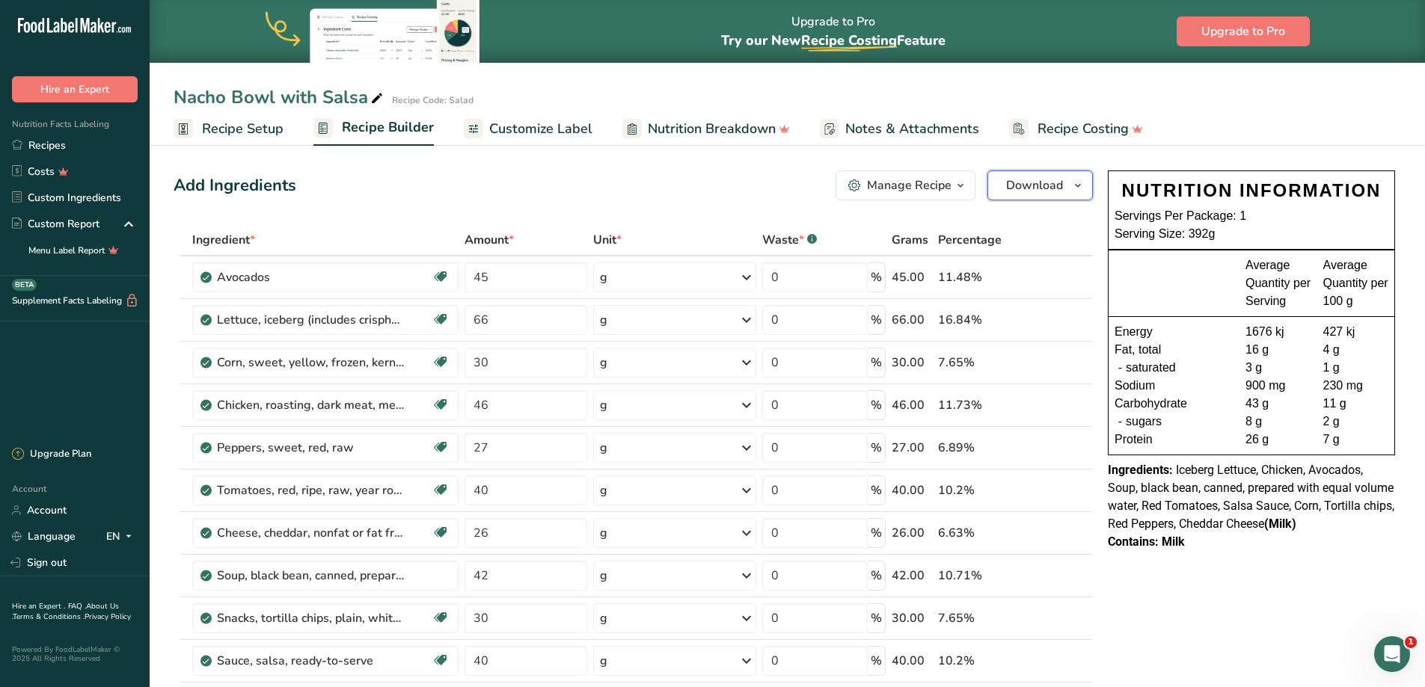
click at [1025, 188] on span "Download" at bounding box center [1034, 186] width 57 height 18
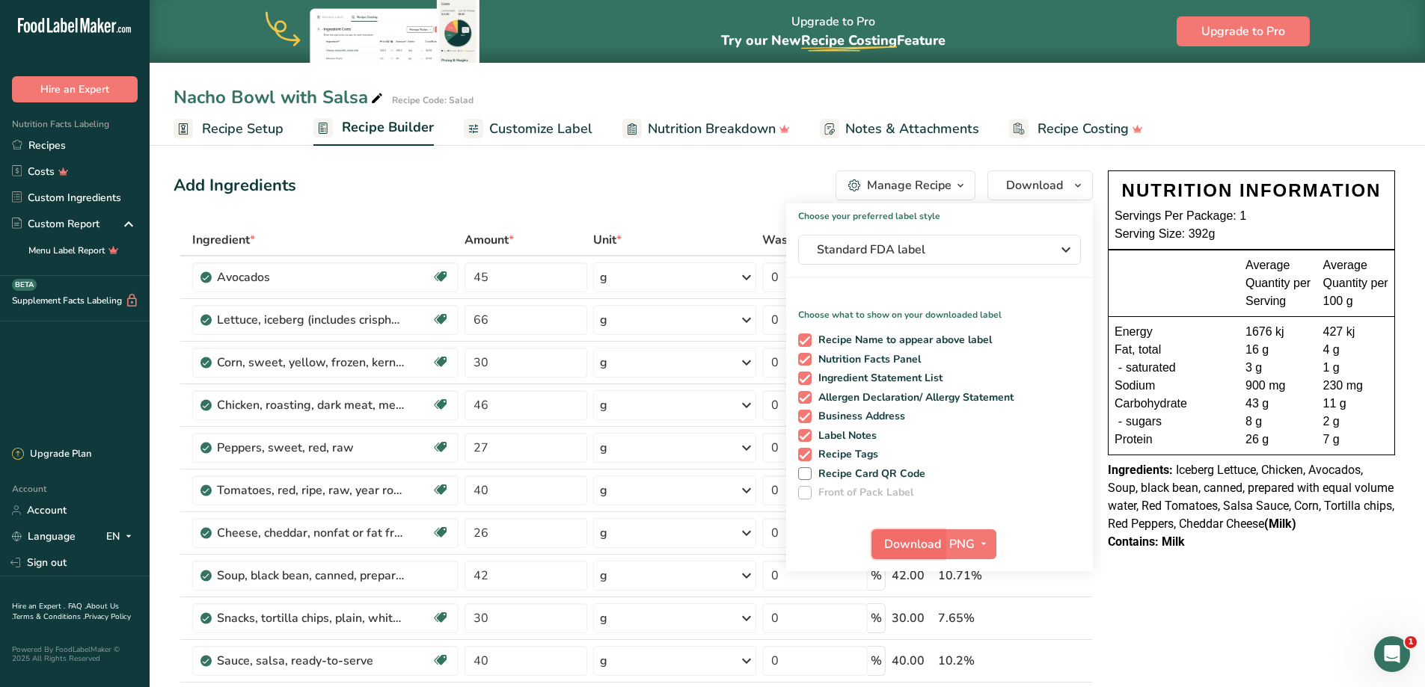
click at [895, 542] on span "Download" at bounding box center [912, 545] width 57 height 18
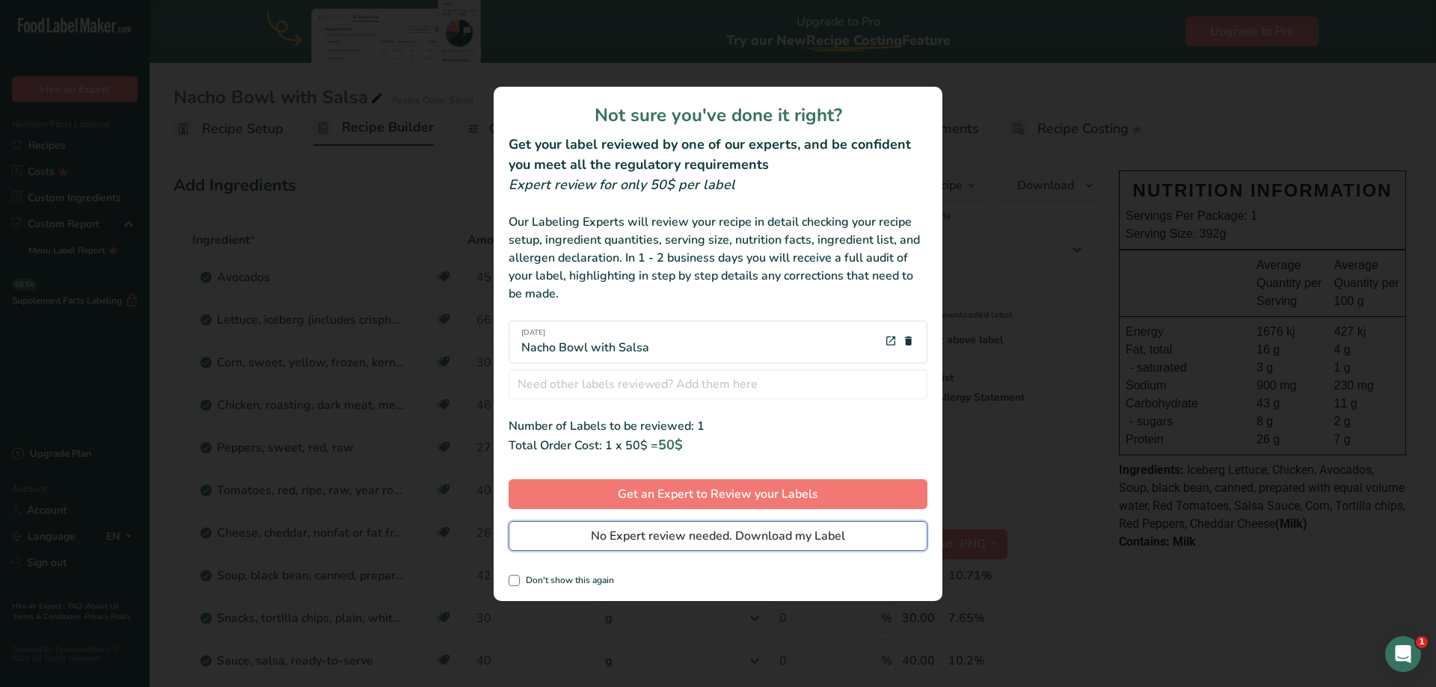
click at [735, 533] on span "No Expert review needed. Download my Label" at bounding box center [718, 536] width 254 height 18
